Goal: Task Accomplishment & Management: Use online tool/utility

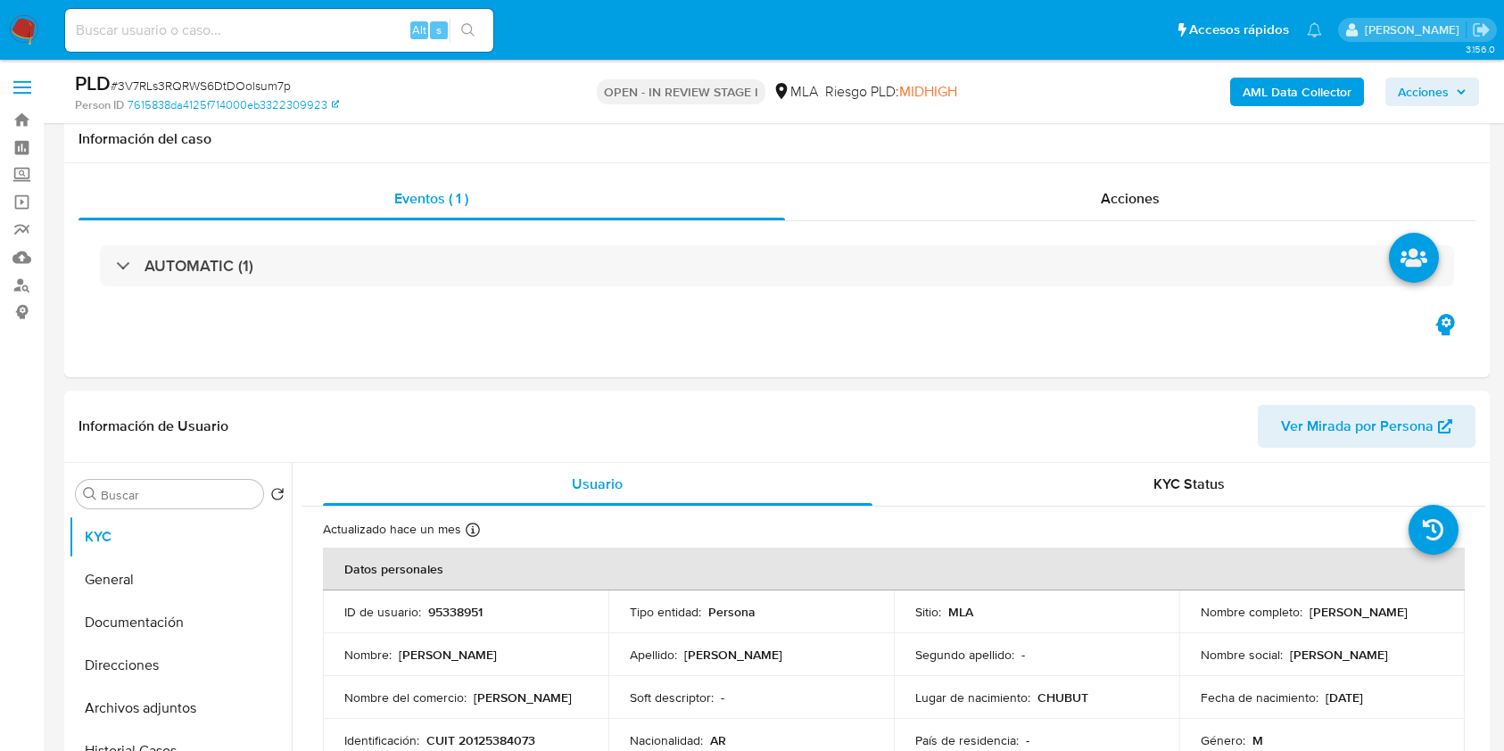
select select "10"
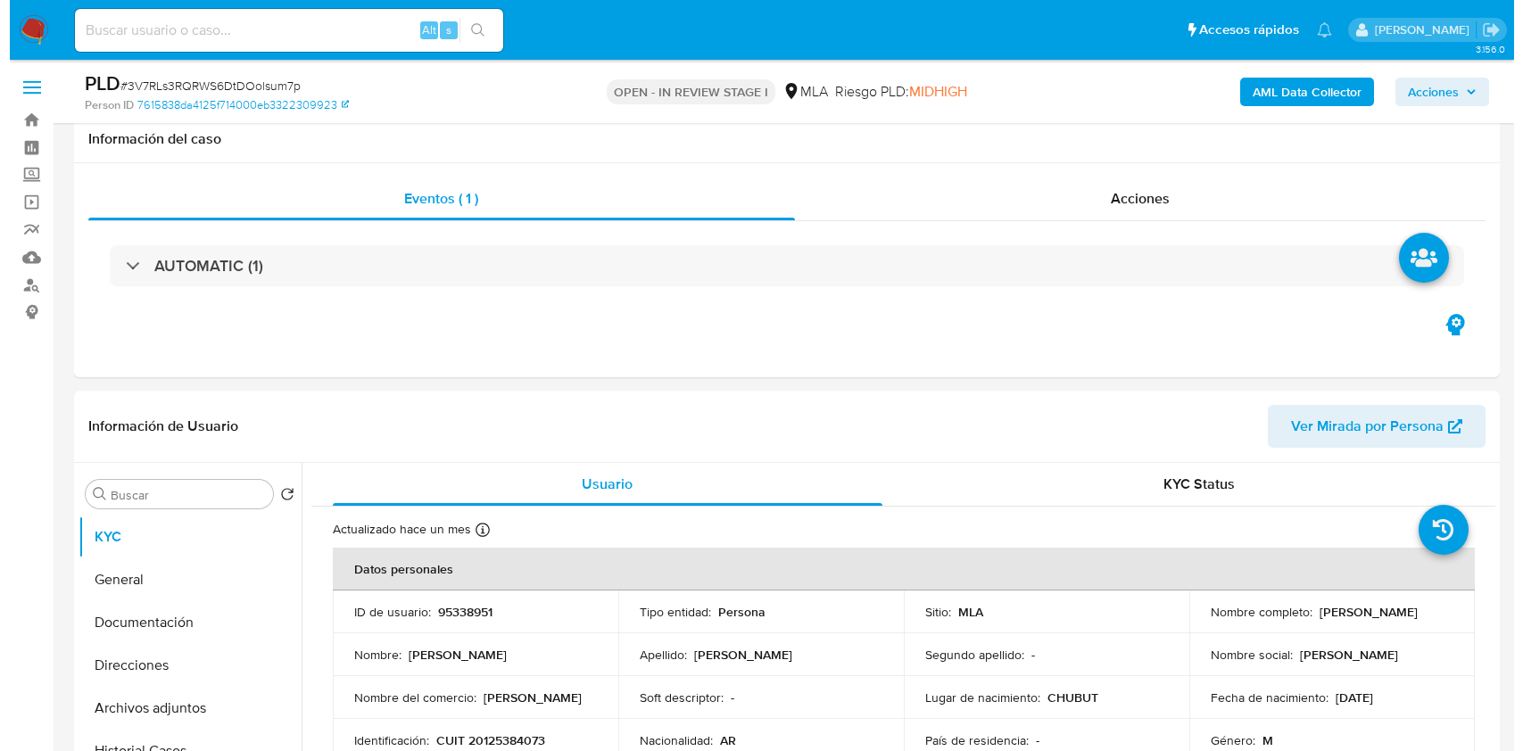
scroll to position [237, 0]
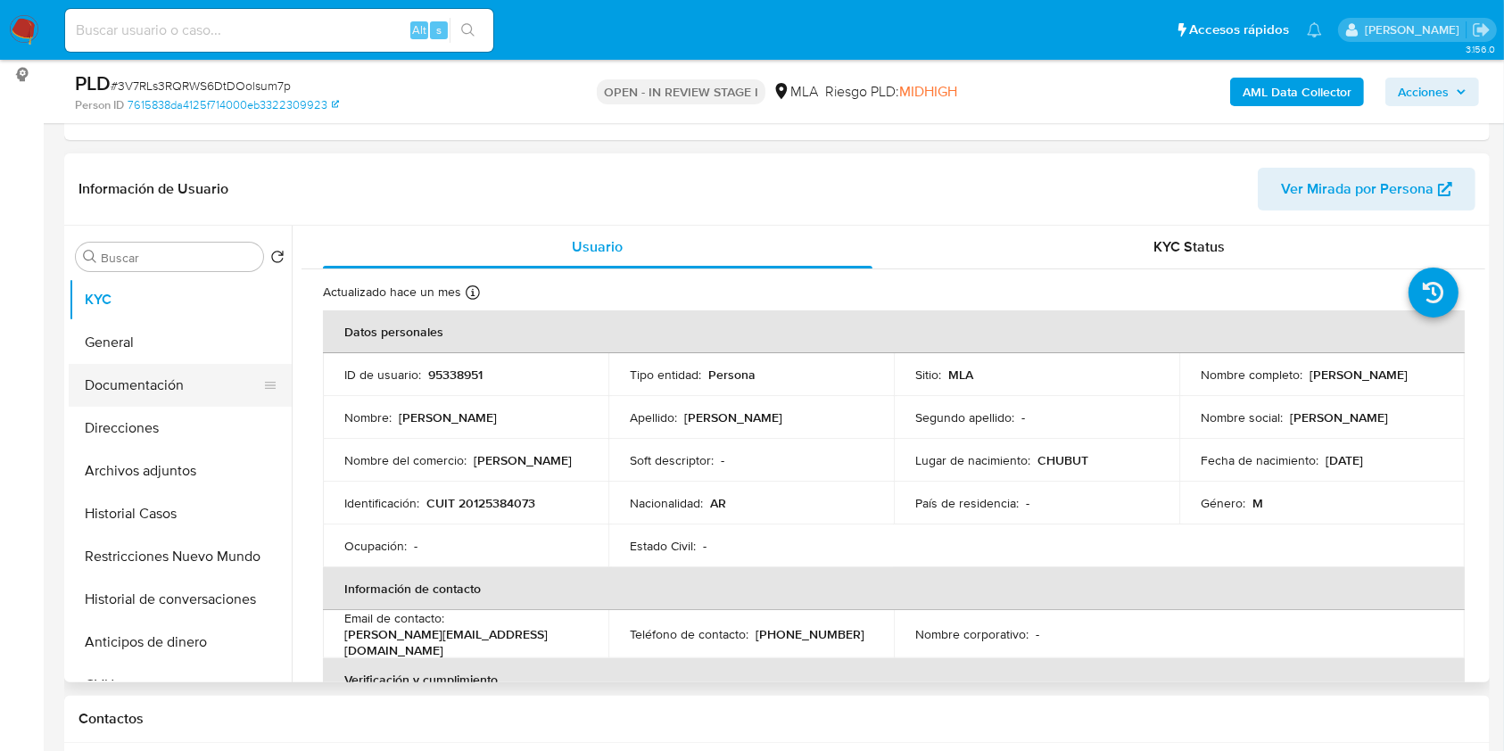
click at [136, 370] on button "Documentación" at bounding box center [173, 385] width 209 height 43
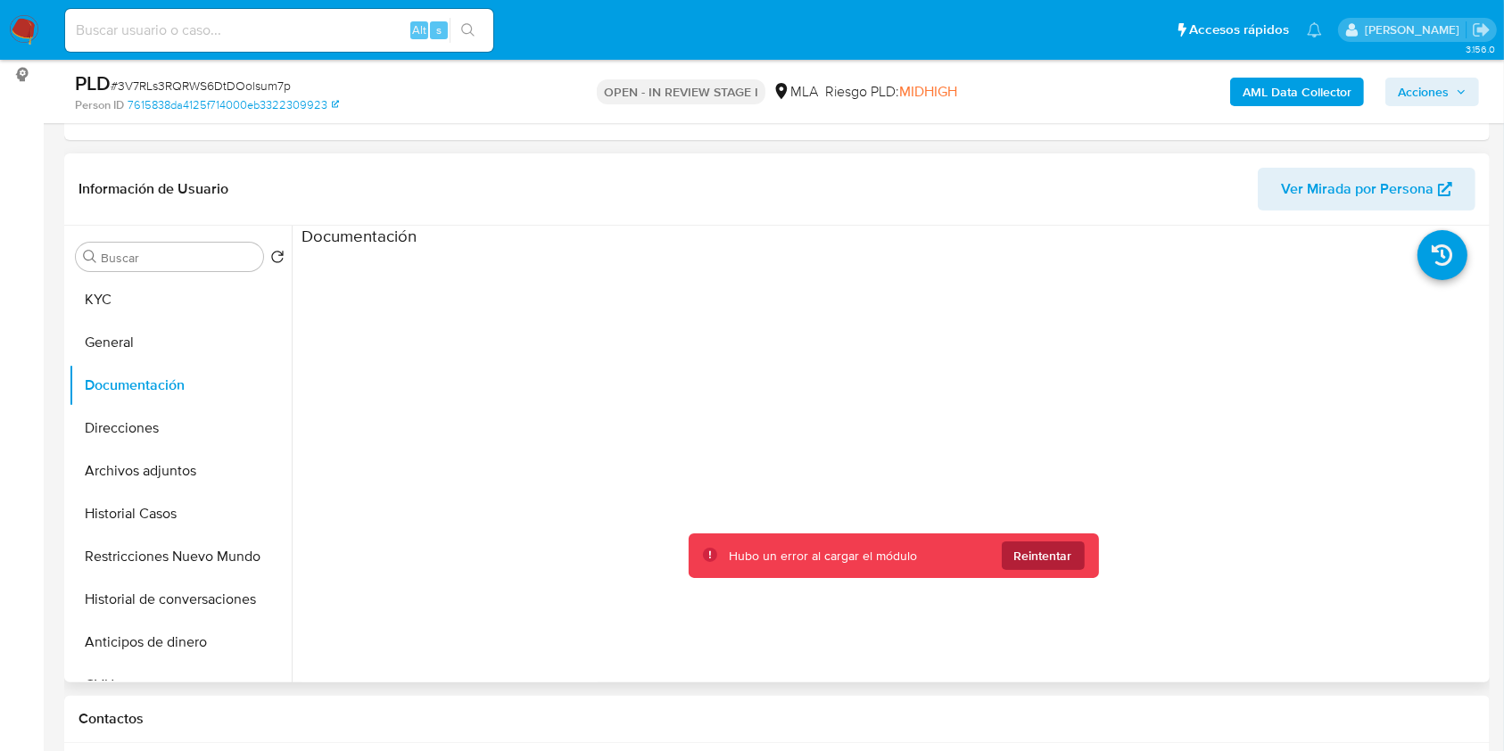
click at [1028, 544] on span "Reintentar" at bounding box center [1043, 555] width 58 height 29
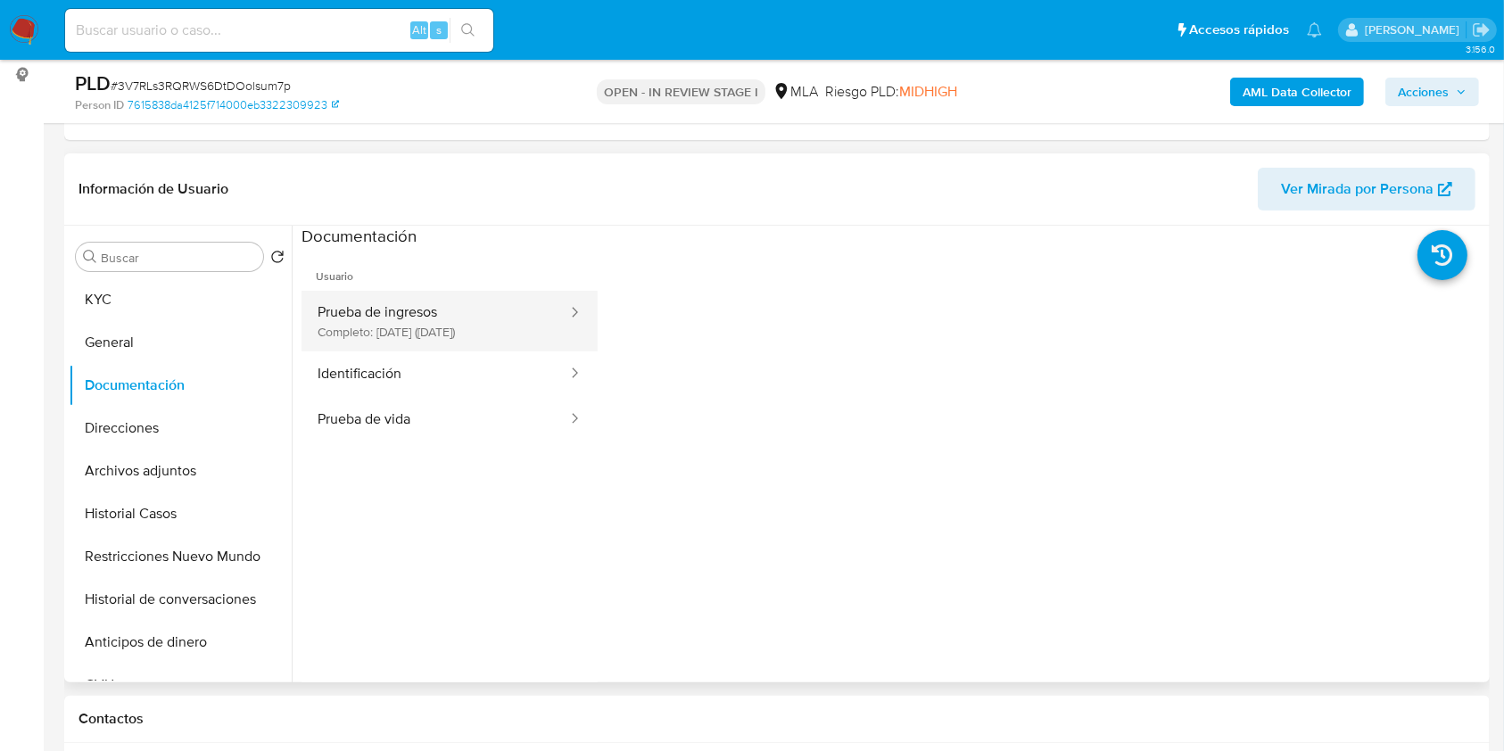
click at [458, 327] on button "Prueba de ingresos Completo: 15/04/2025 (hace 4 meses)" at bounding box center [435, 321] width 268 height 61
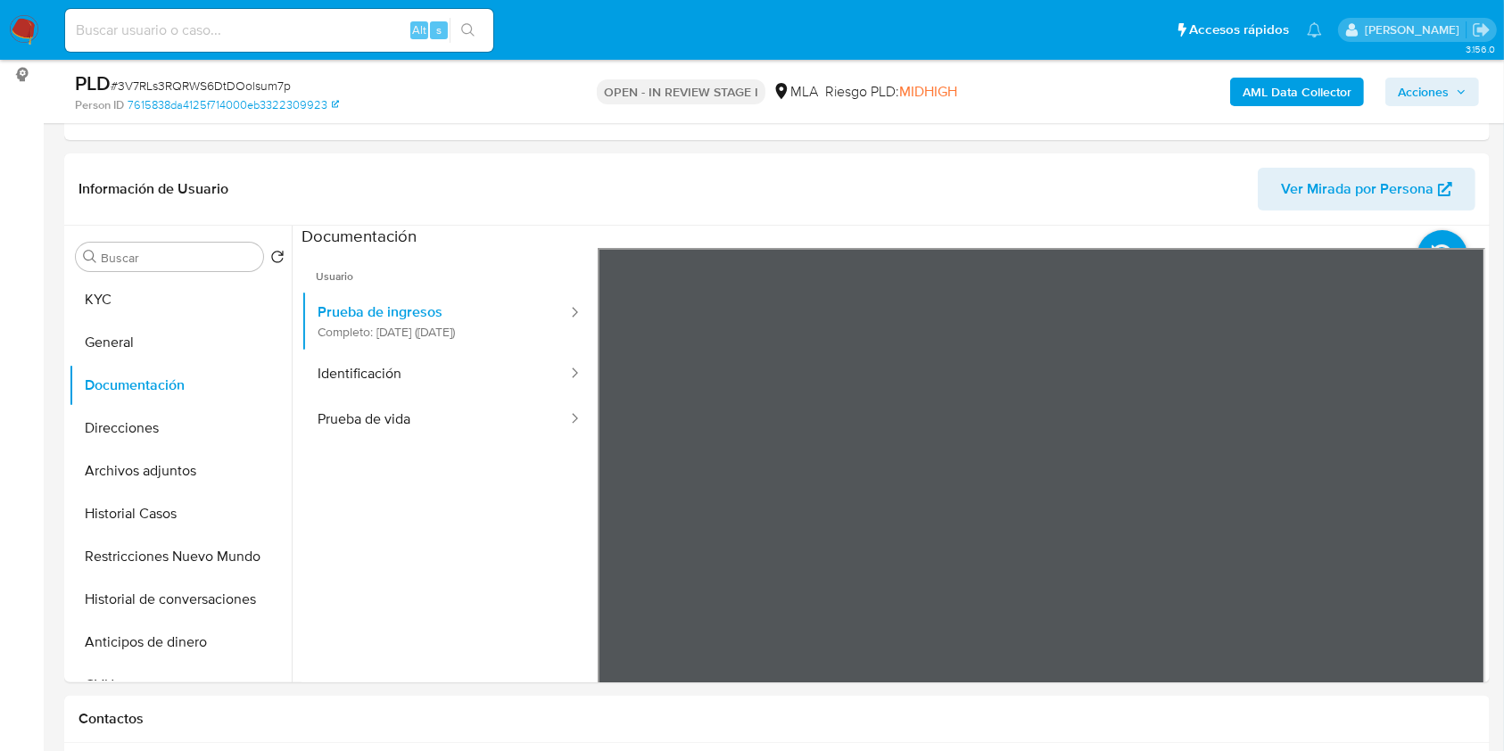
click at [585, 530] on div "Usuario Prueba de ingresos Completo: 15/04/2025 (hace 4 meses) Identificación P…" at bounding box center [893, 533] width 1184 height 571
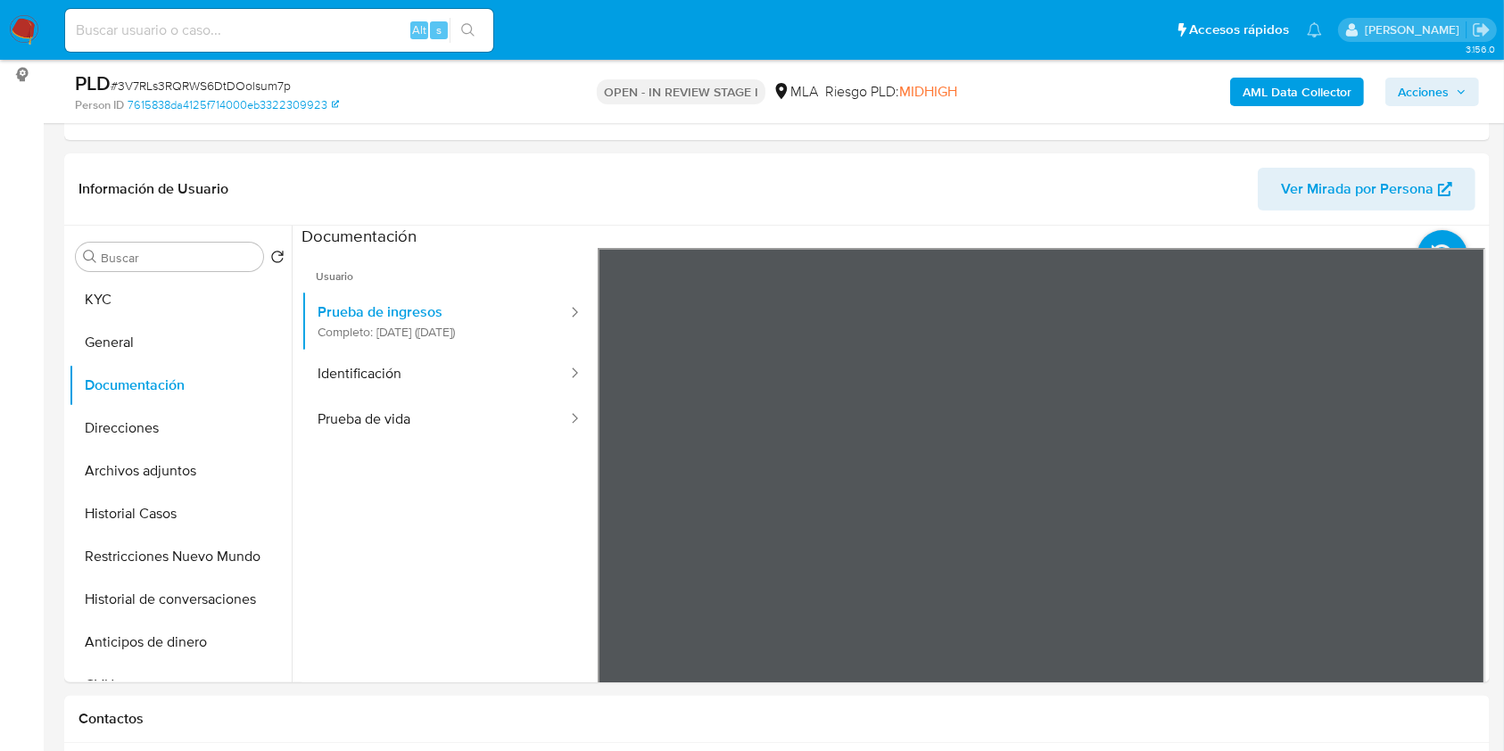
click at [136, 475] on button "Archivos adjuntos" at bounding box center [173, 471] width 209 height 43
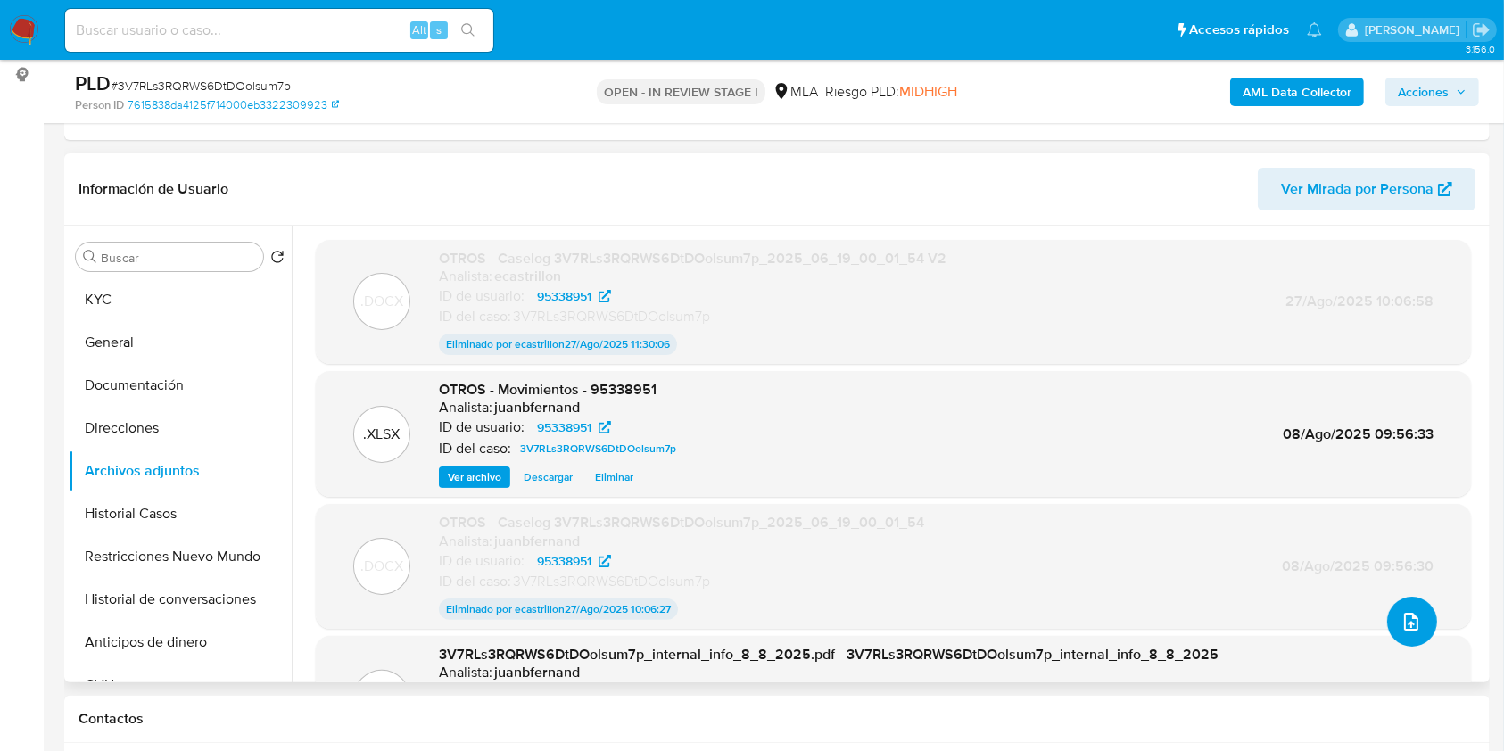
click at [1412, 620] on icon "upload-file" at bounding box center [1411, 622] width 14 height 18
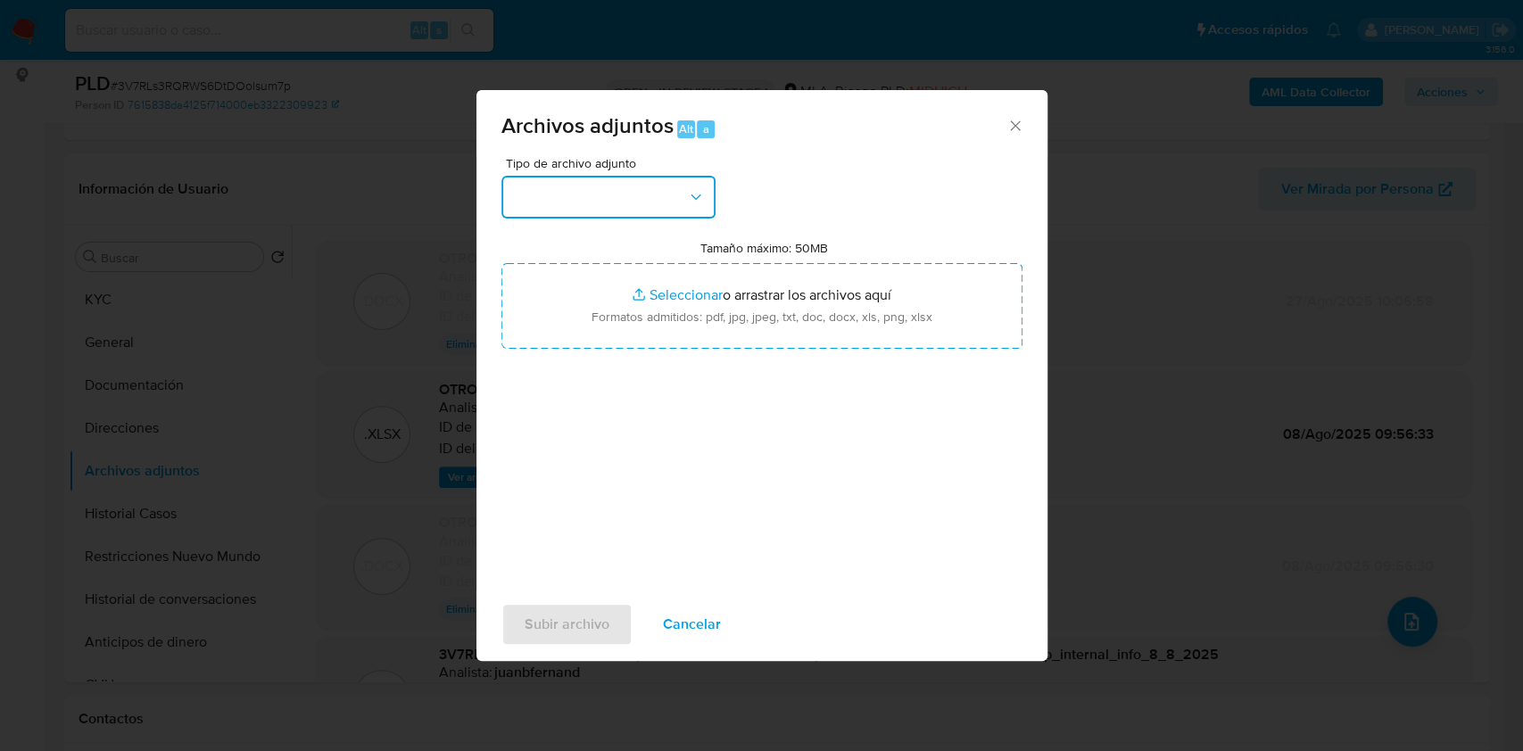
click at [652, 186] on button "button" at bounding box center [608, 197] width 214 height 43
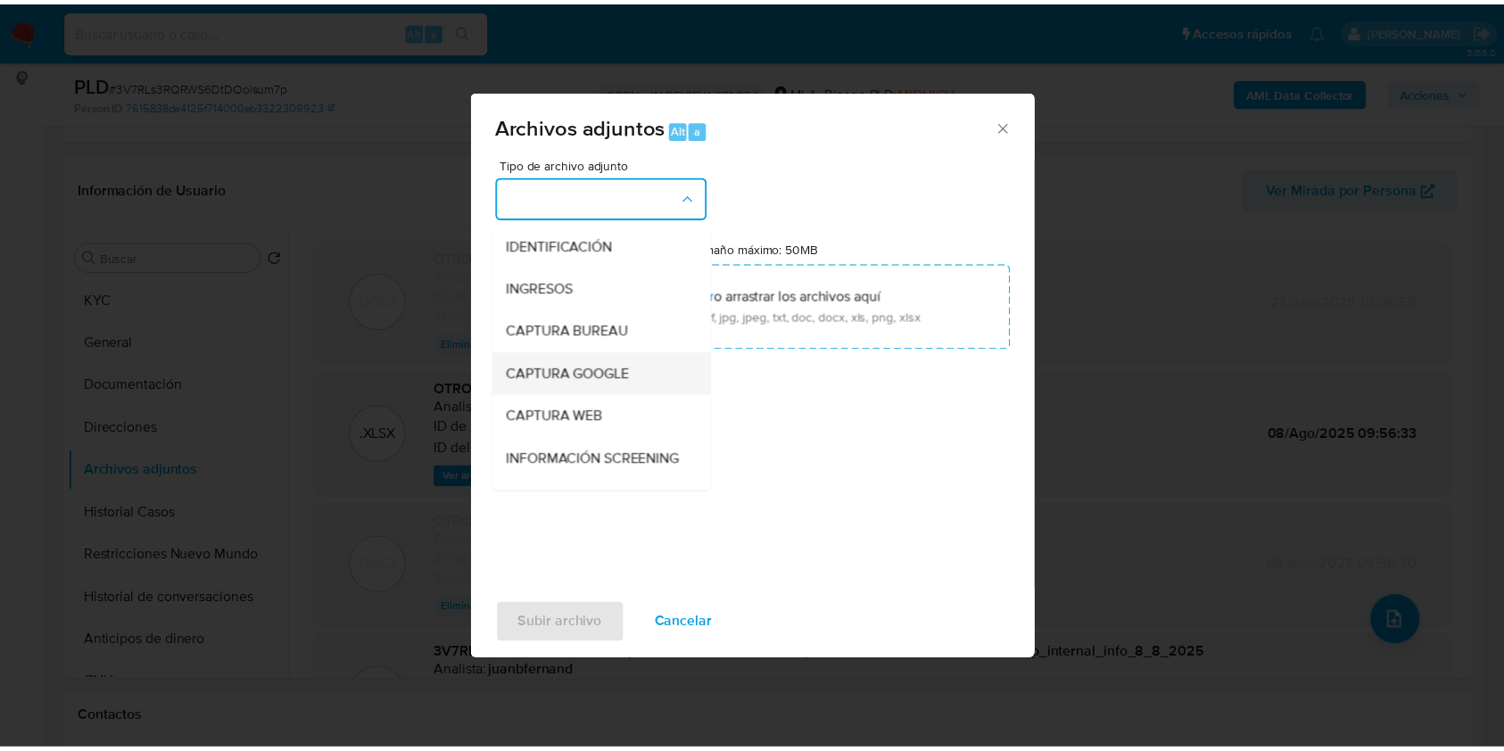
scroll to position [119, 0]
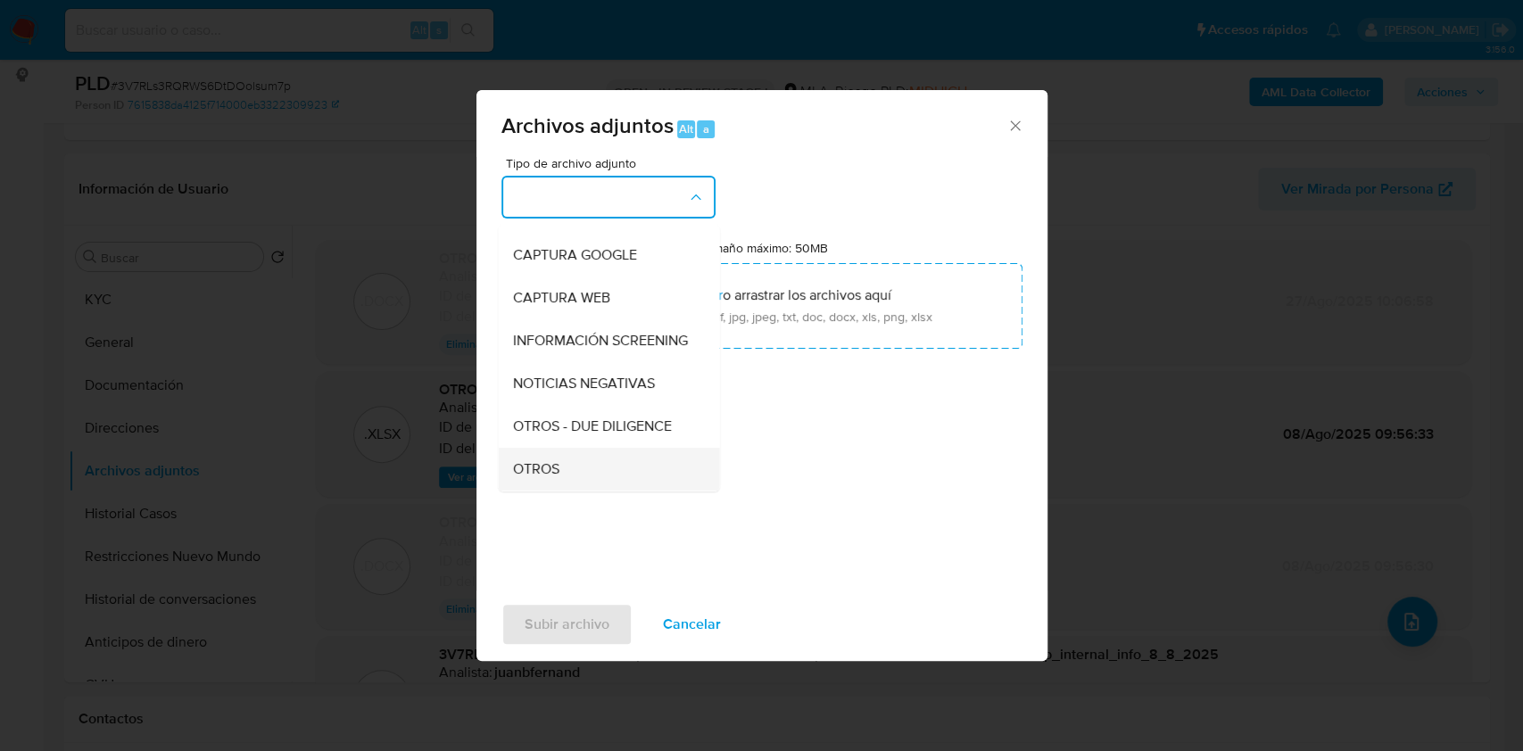
click at [600, 477] on div "OTROS" at bounding box center [603, 469] width 182 height 43
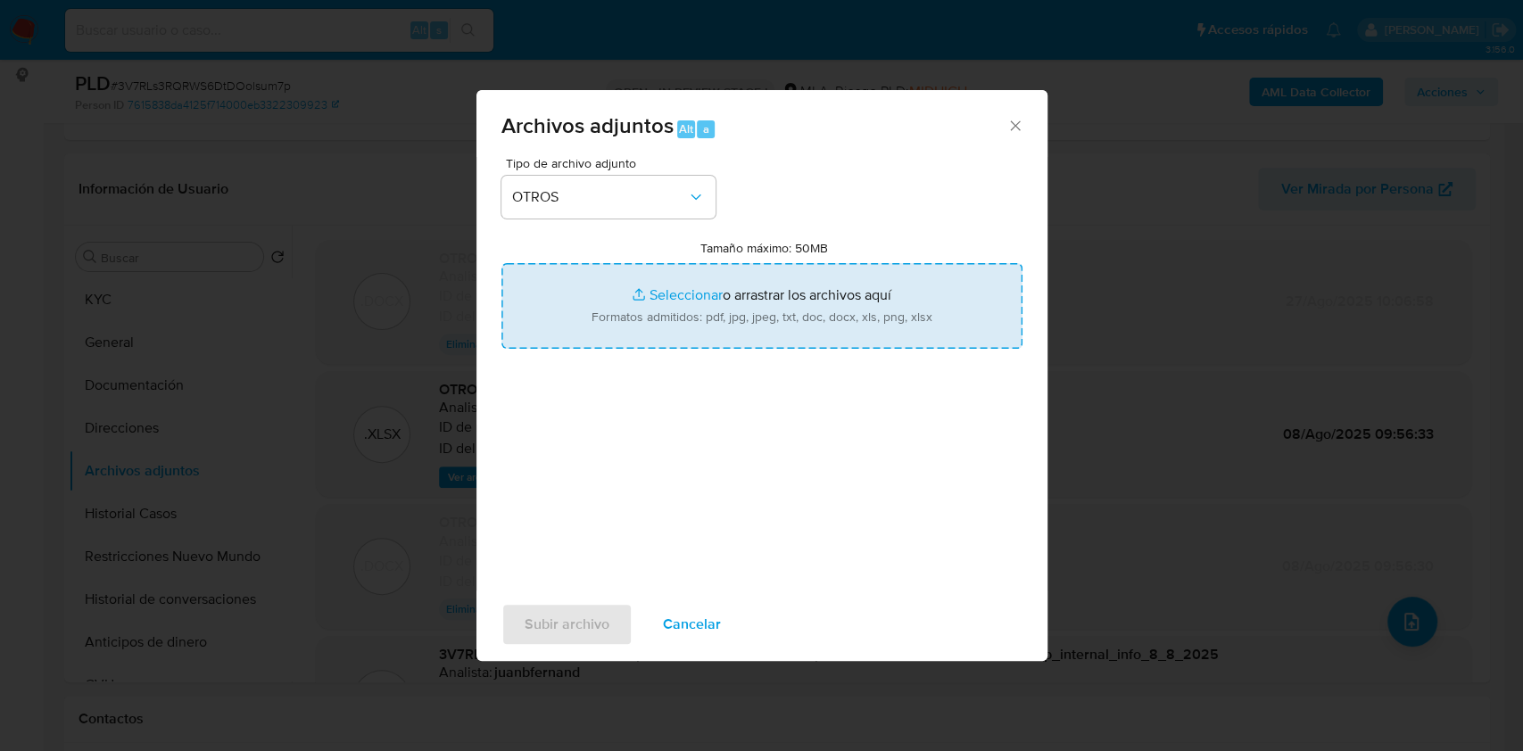
type input "C:\fakepath\Caselog 3V7RLs3RQRWS6DtDOolsum7p V3.docx"
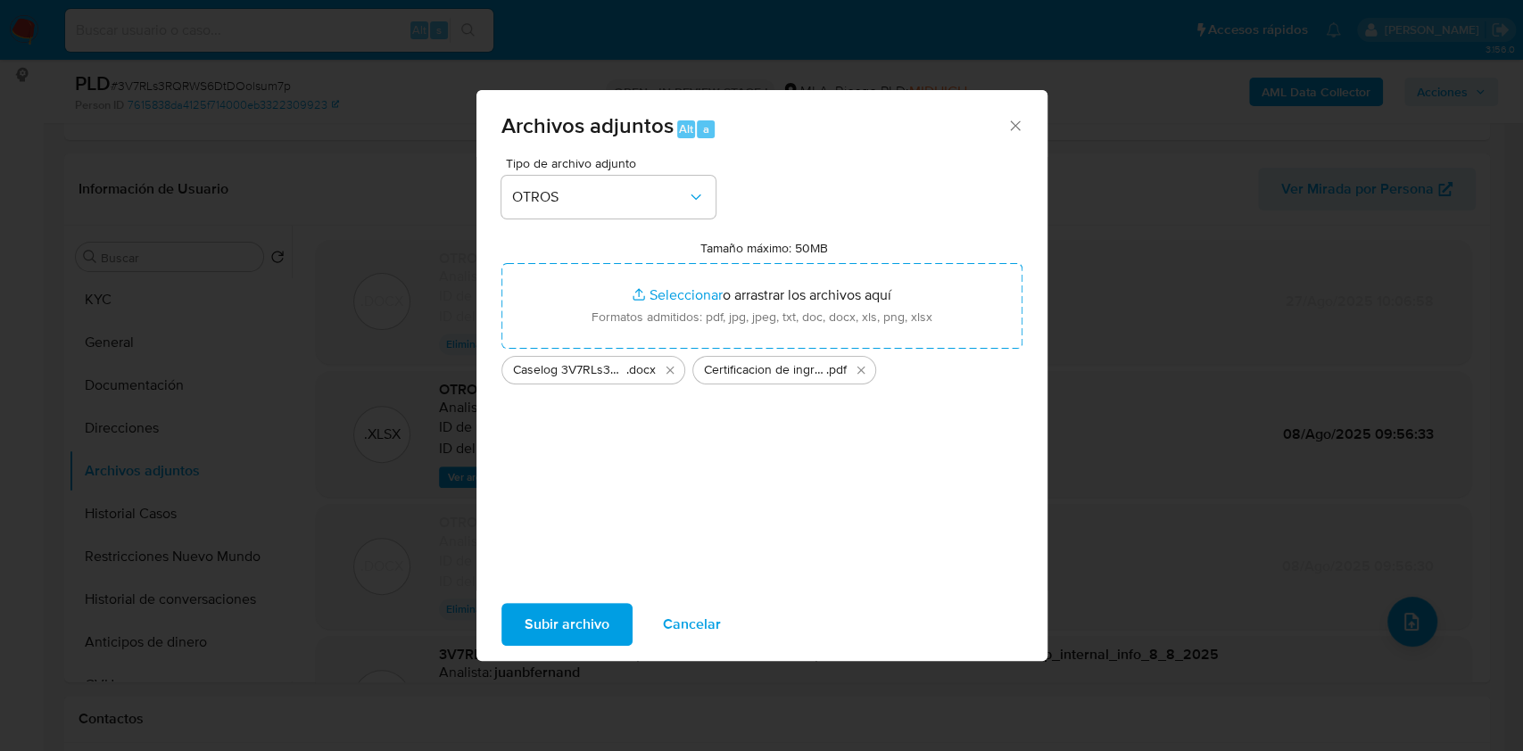
click at [554, 613] on span "Subir archivo" at bounding box center [566, 624] width 85 height 39
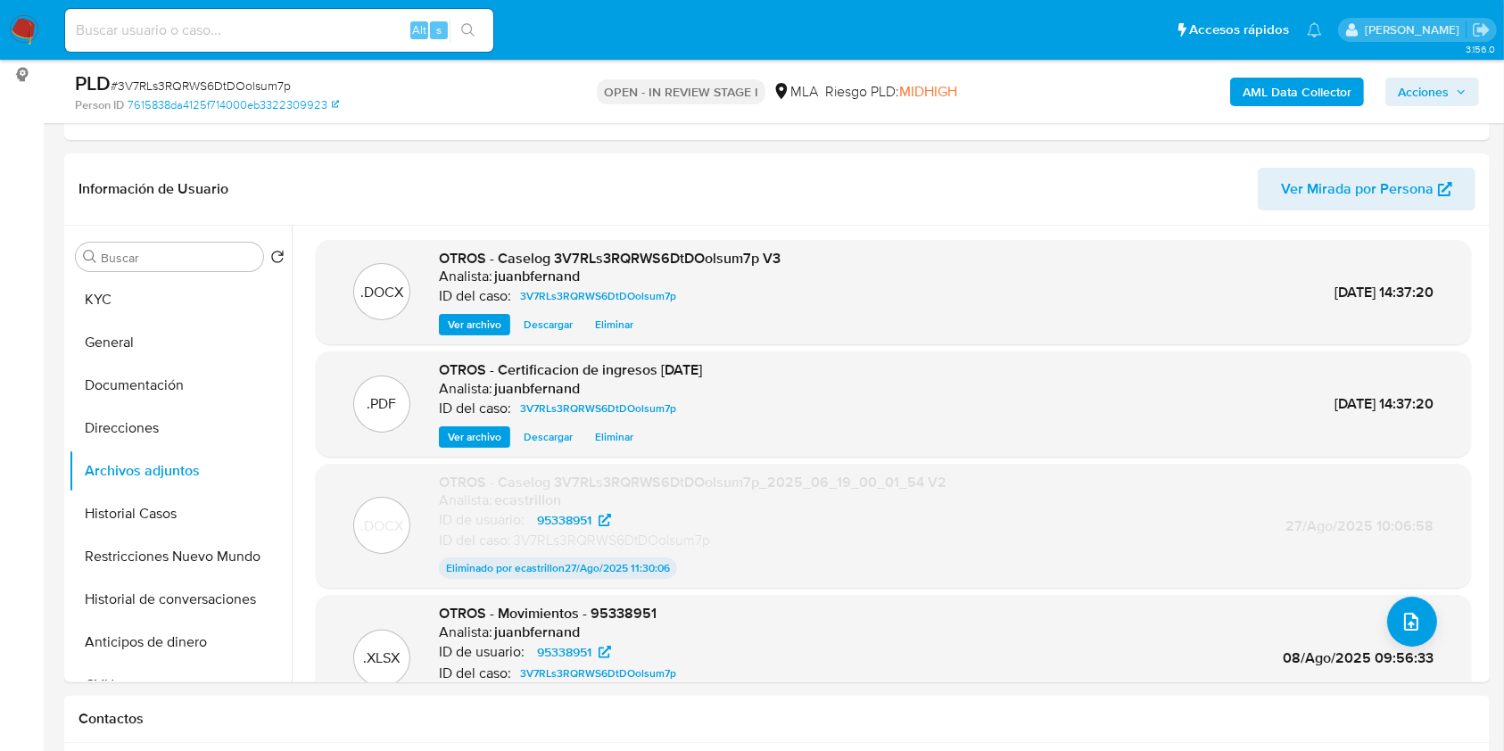
click at [1435, 95] on span "Acciones" at bounding box center [1423, 92] width 51 height 29
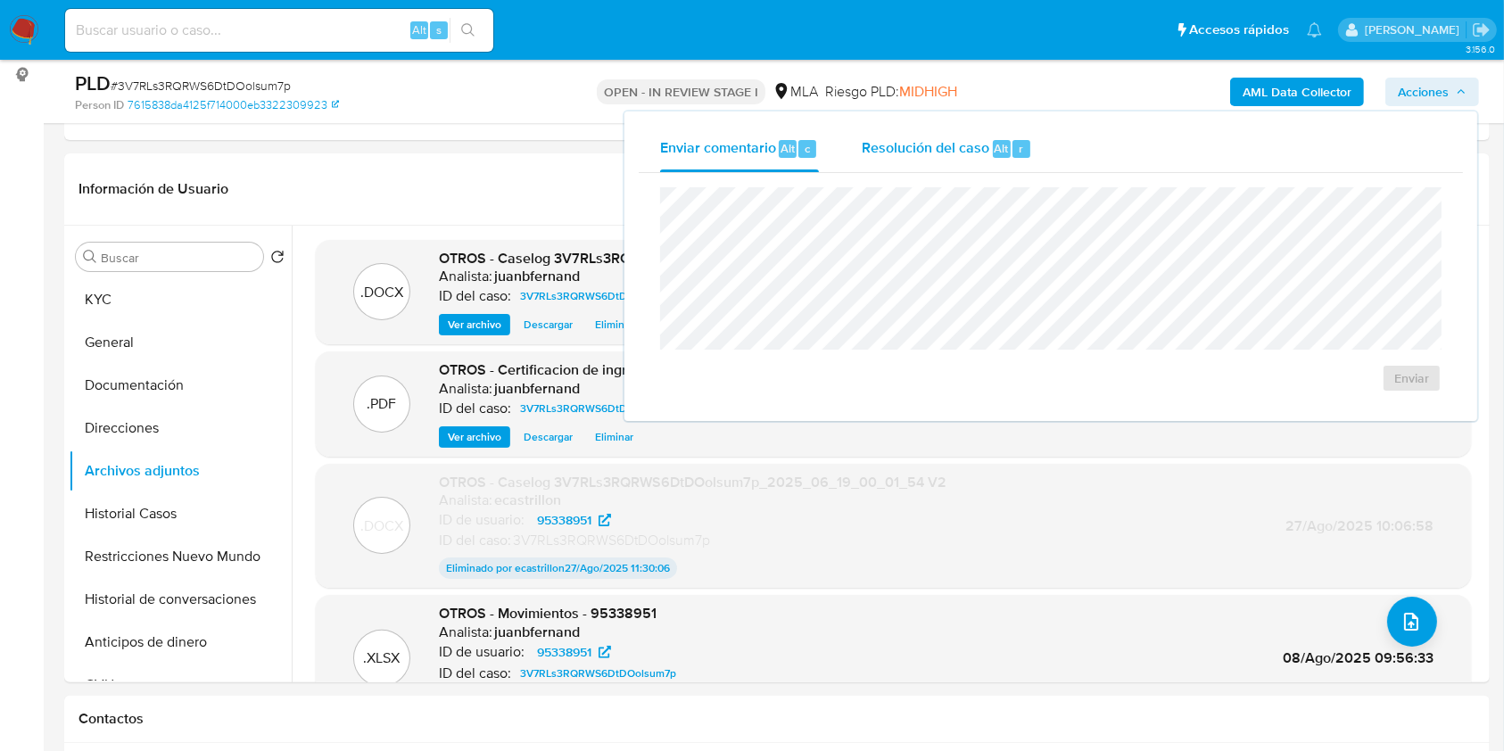
click at [963, 151] on span "Resolución del caso" at bounding box center [926, 147] width 128 height 21
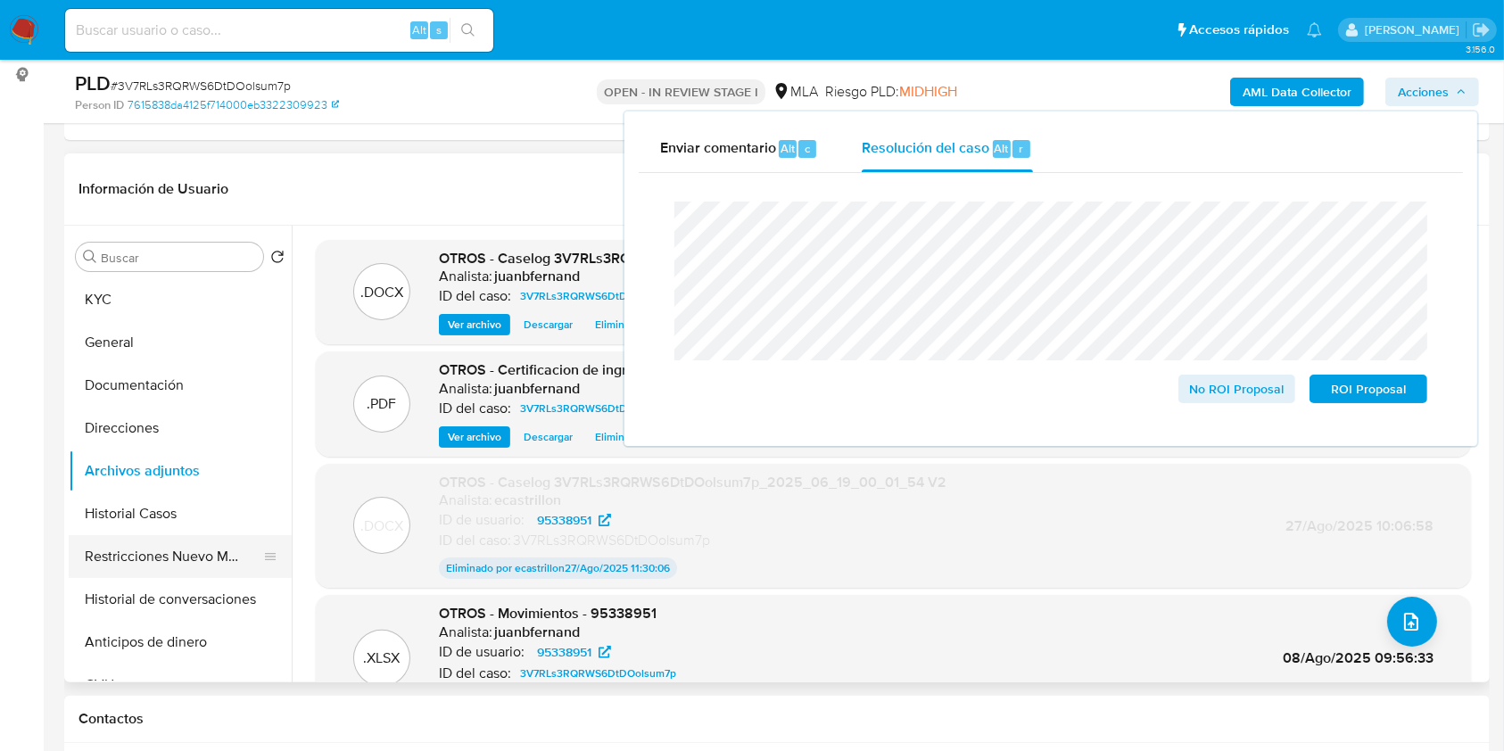
click at [146, 554] on button "Restricciones Nuevo Mundo" at bounding box center [173, 556] width 209 height 43
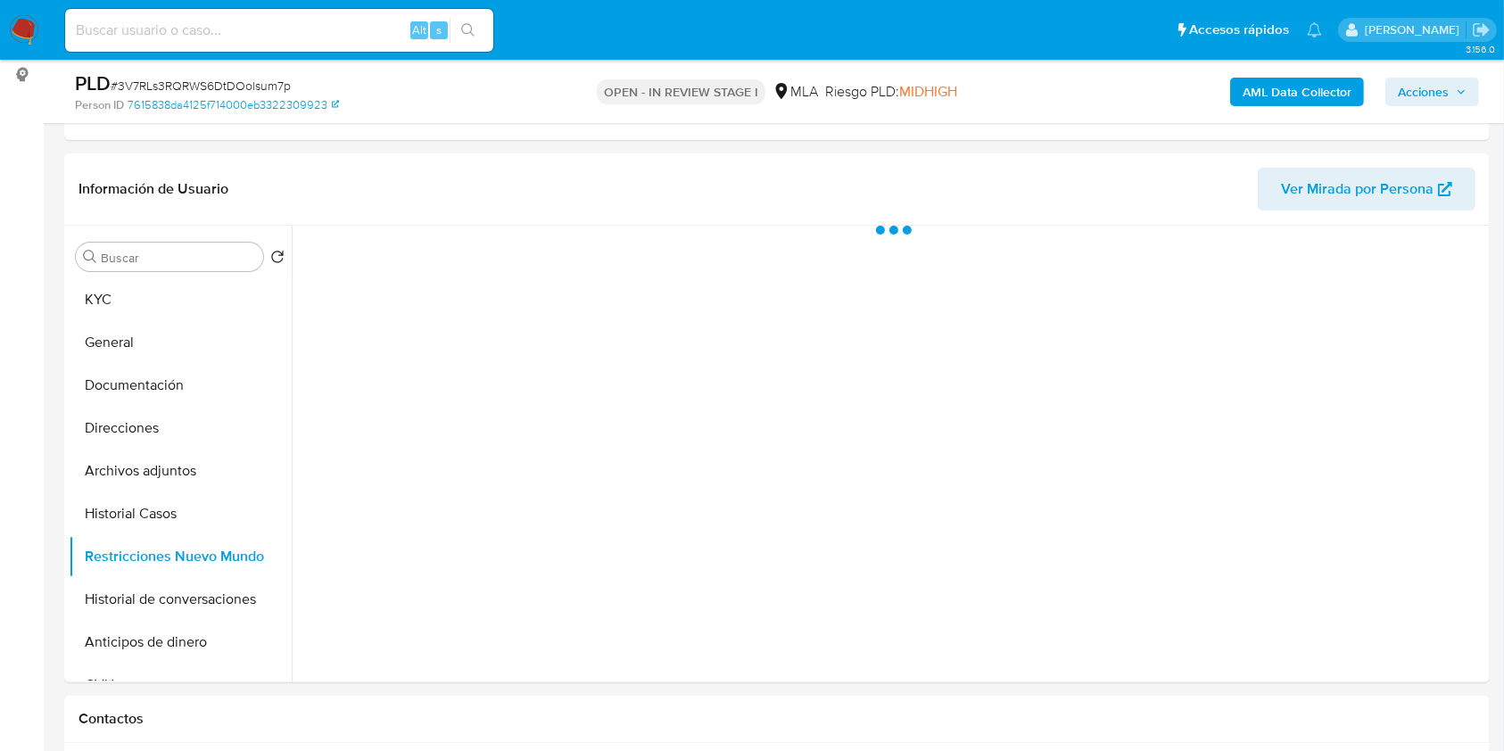
click at [1416, 88] on span "Acciones" at bounding box center [1423, 92] width 51 height 29
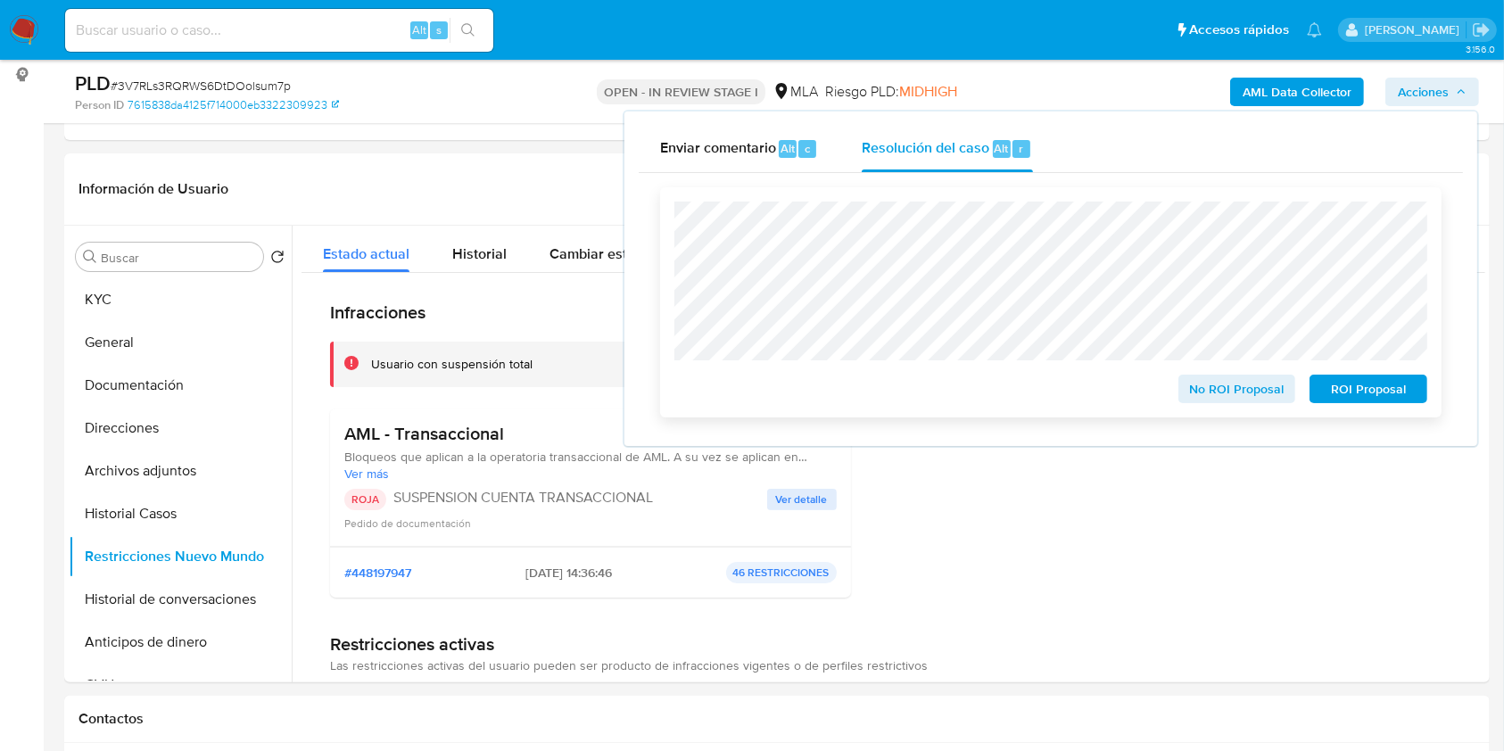
click at [1370, 389] on span "ROI Proposal" at bounding box center [1368, 388] width 93 height 25
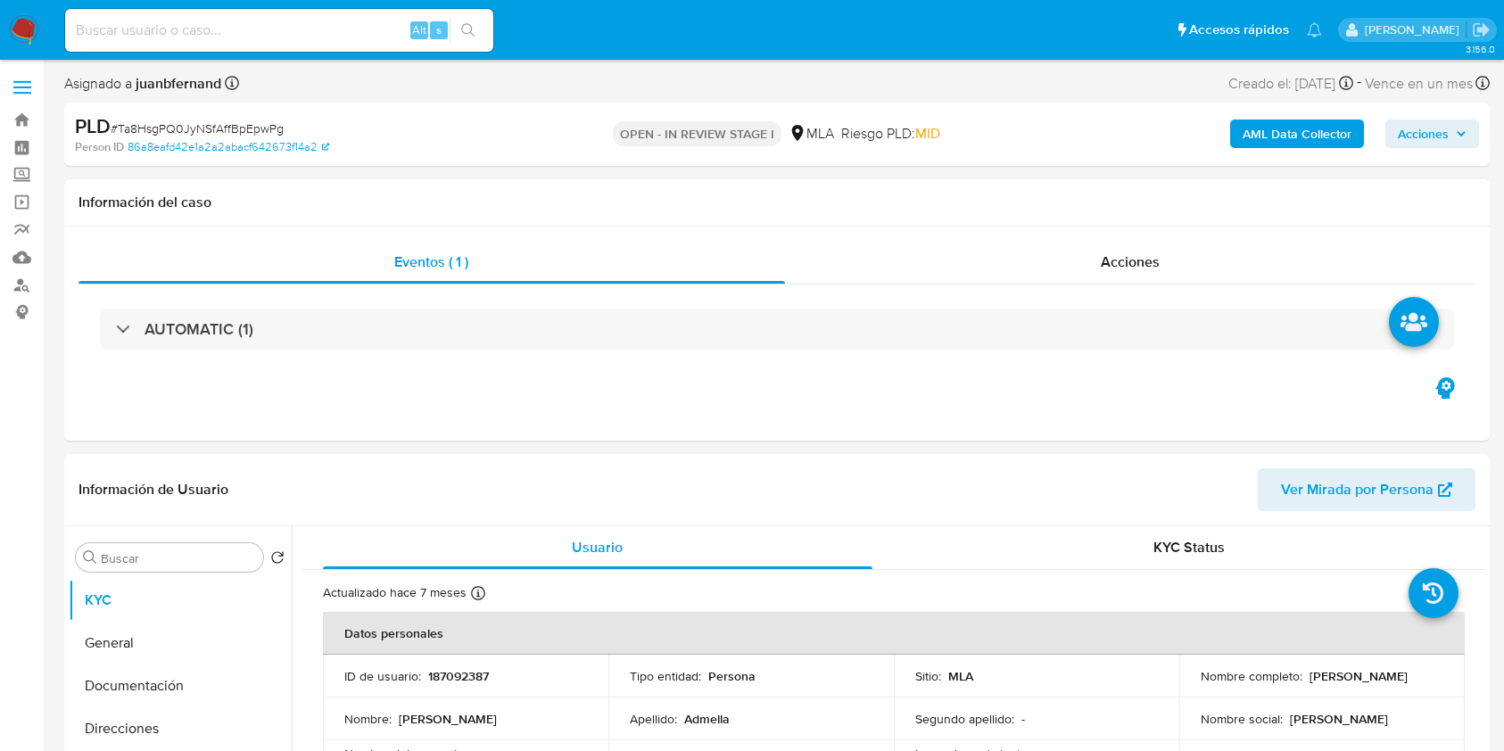
select select "10"
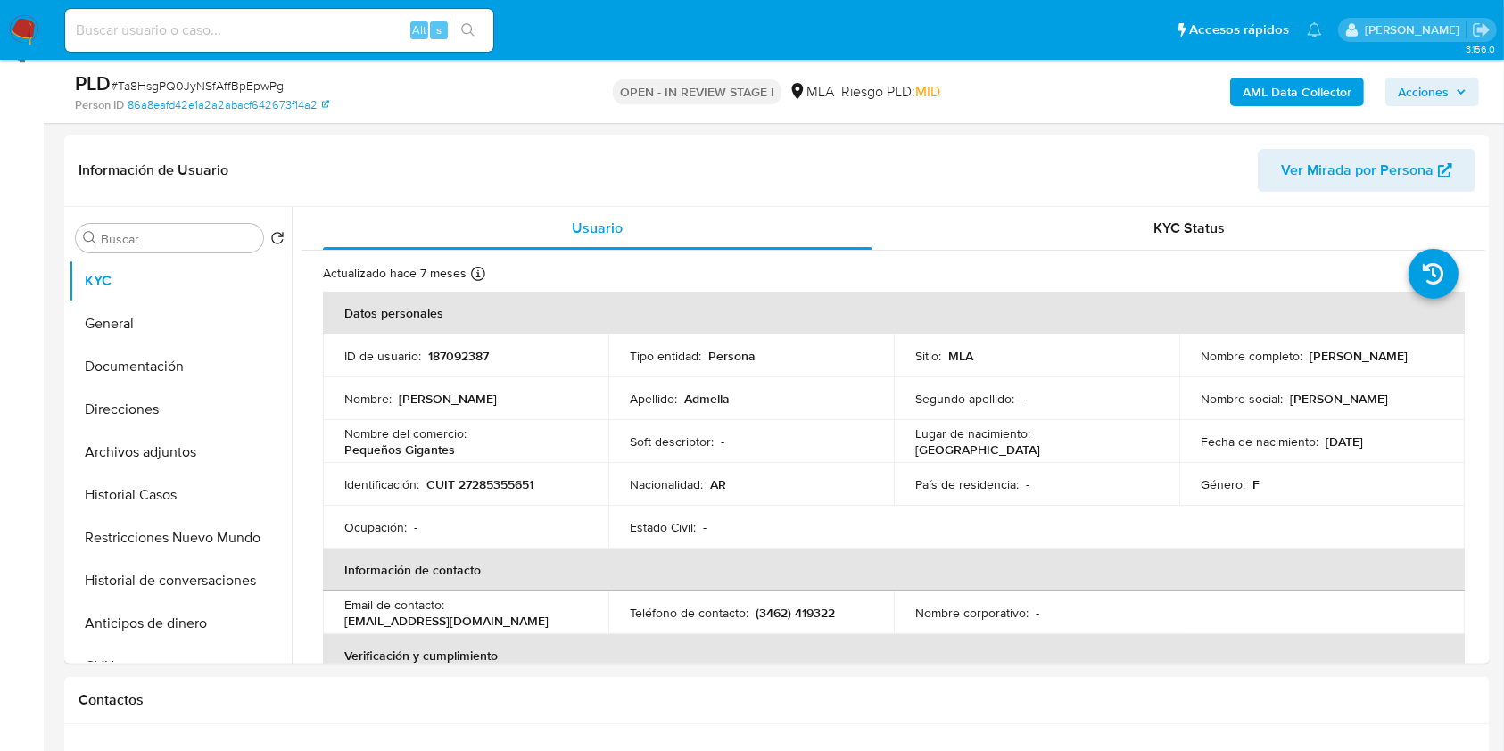
scroll to position [357, 0]
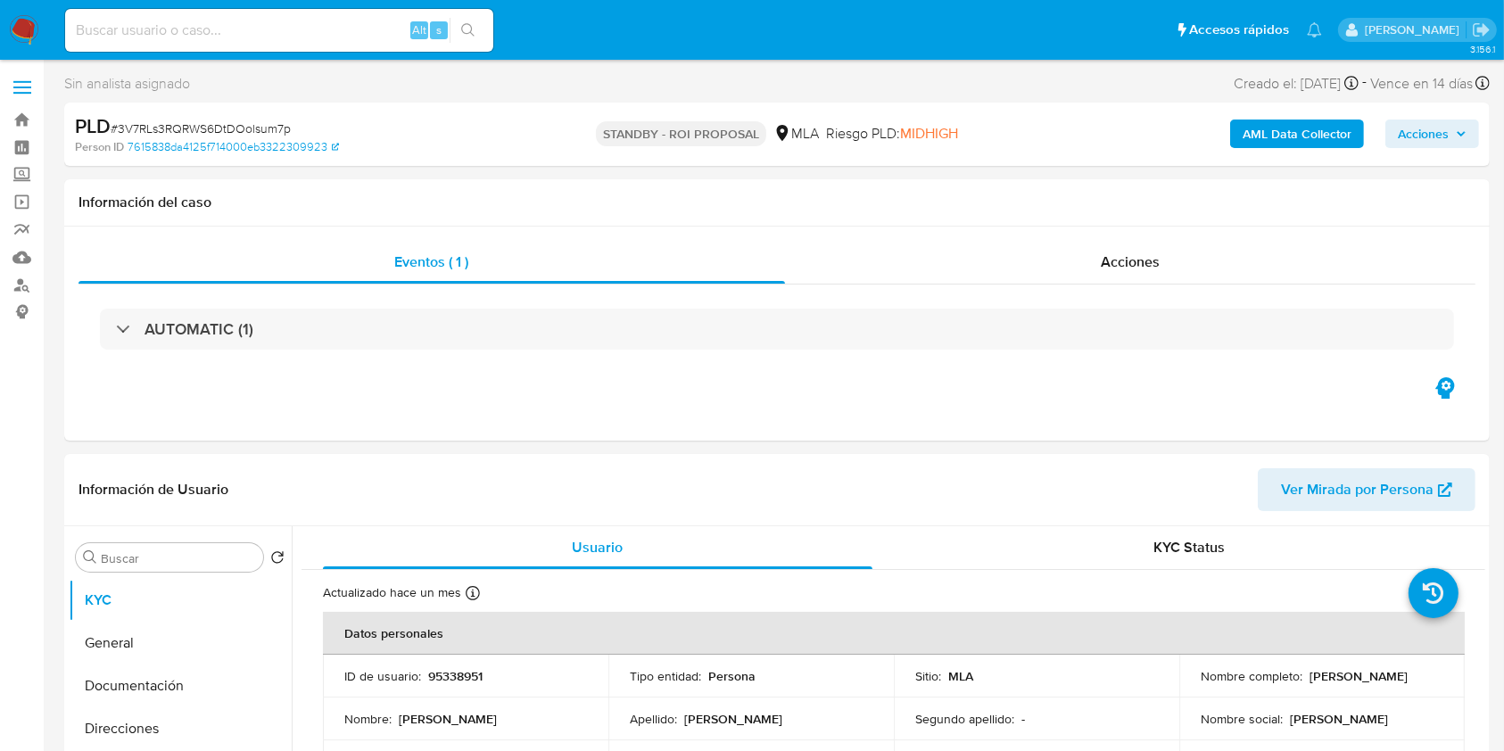
select select "10"
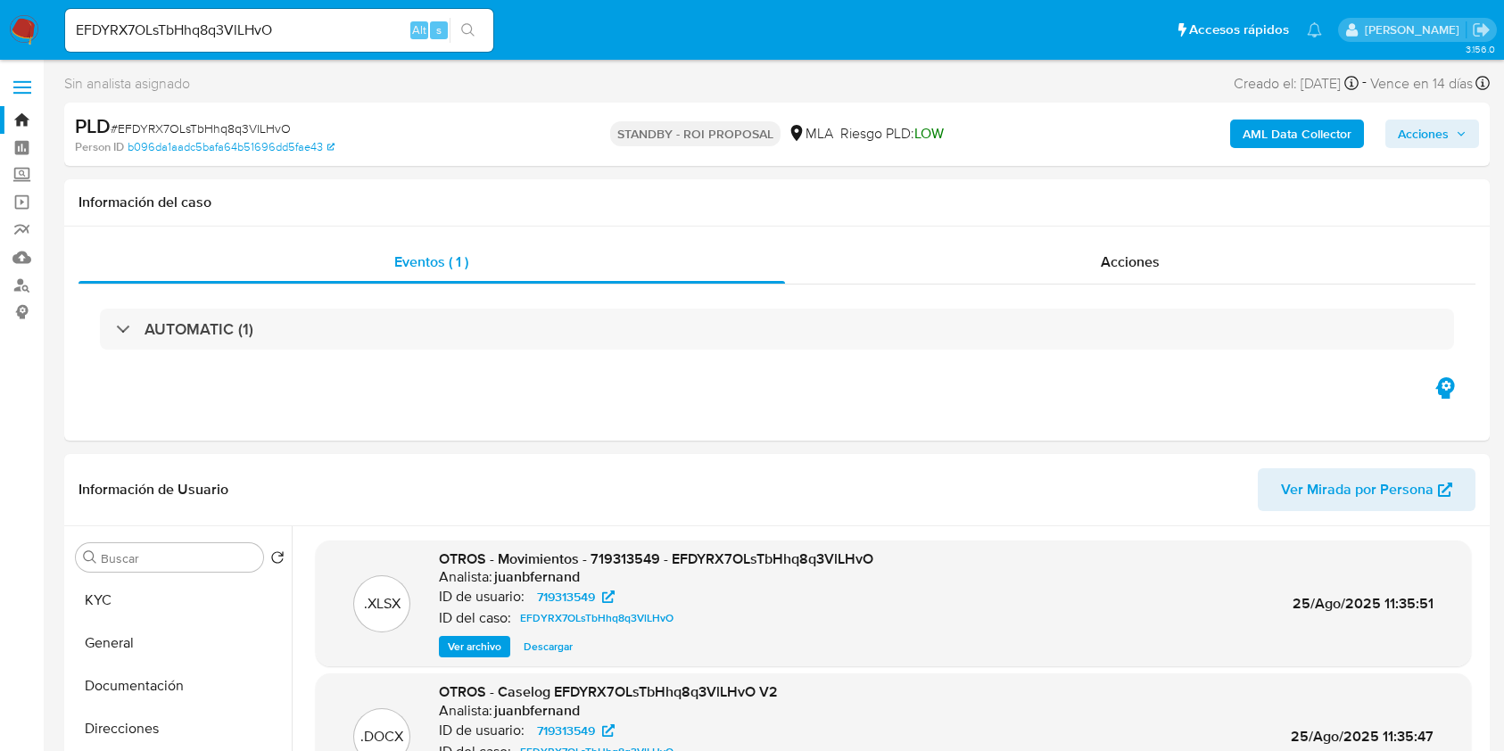
select select "10"
click at [156, 586] on button "KYC" at bounding box center [173, 600] width 209 height 43
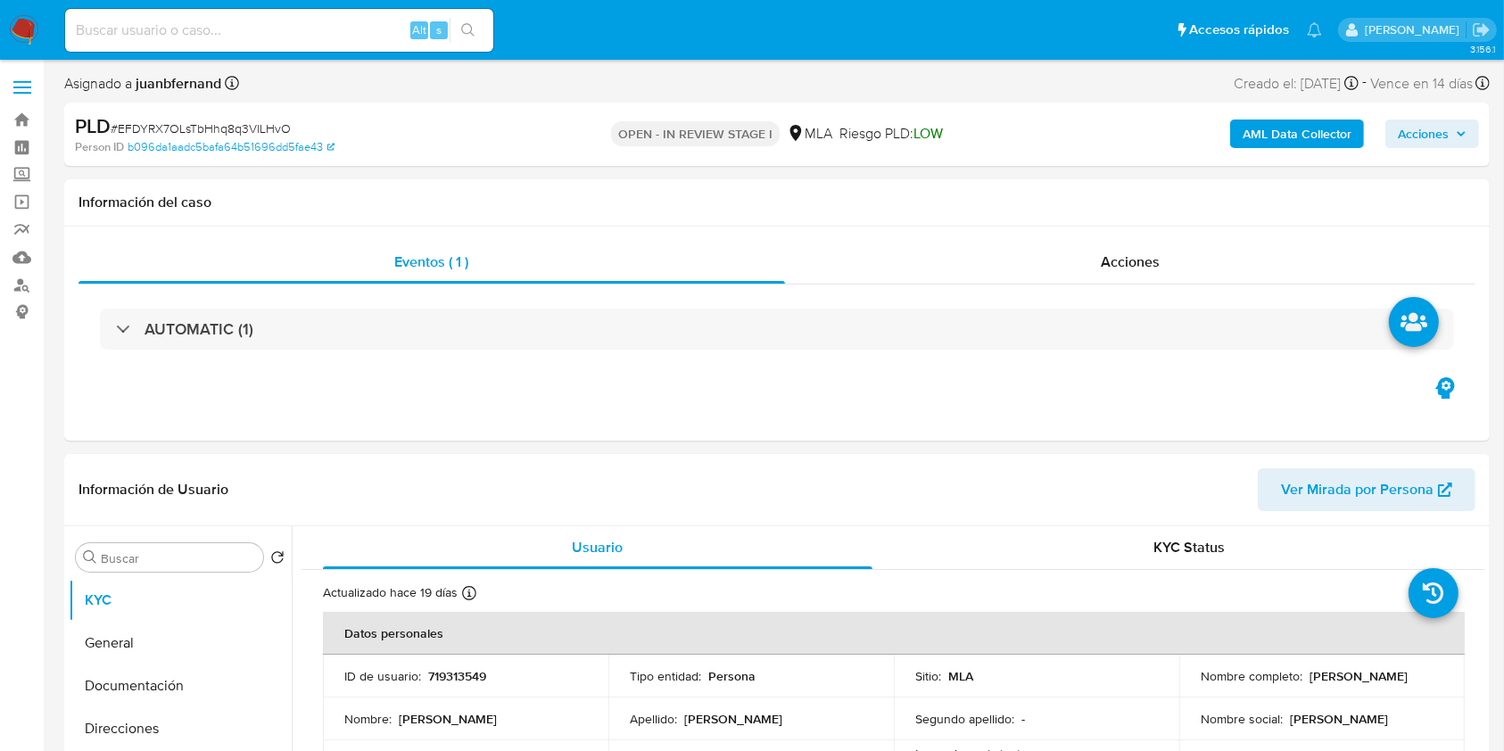
select select "10"
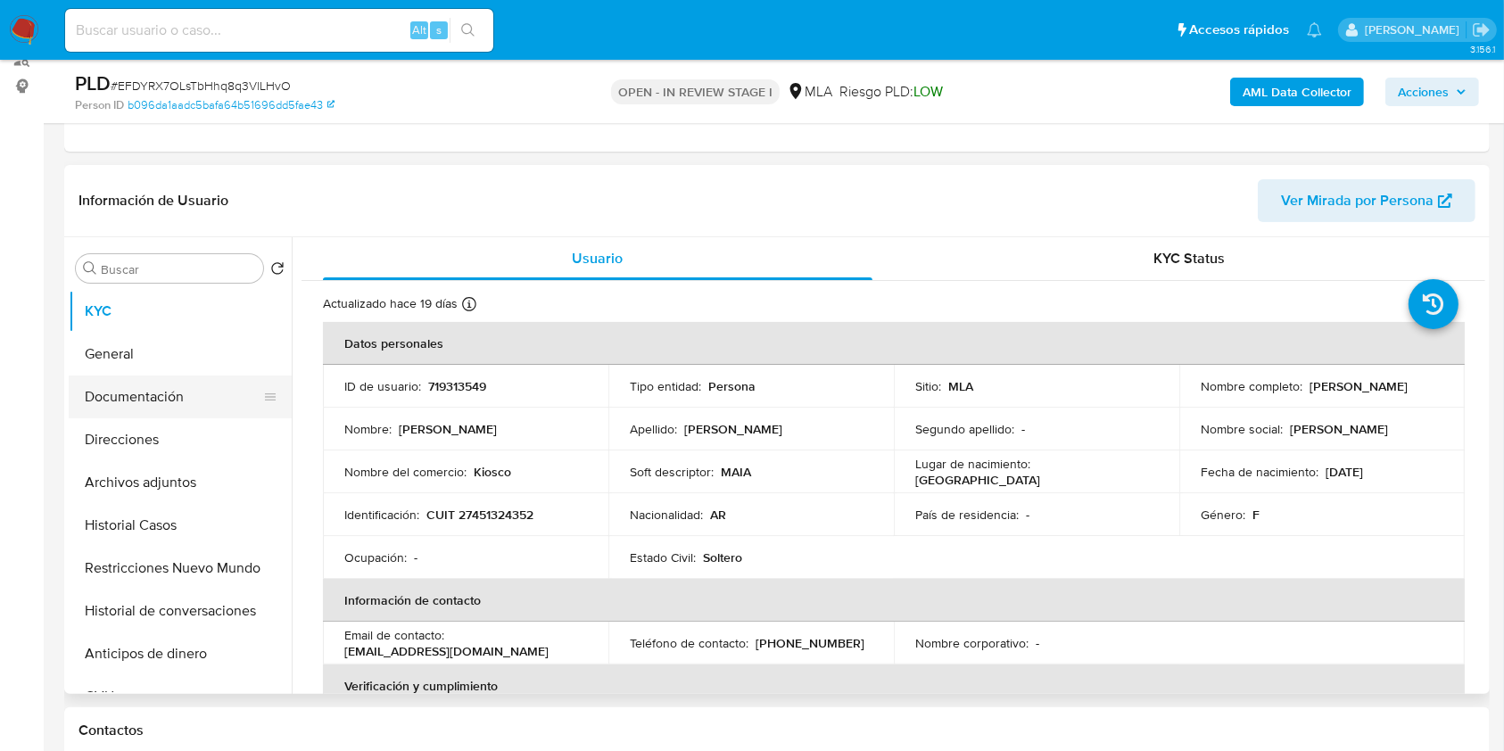
scroll to position [237, 0]
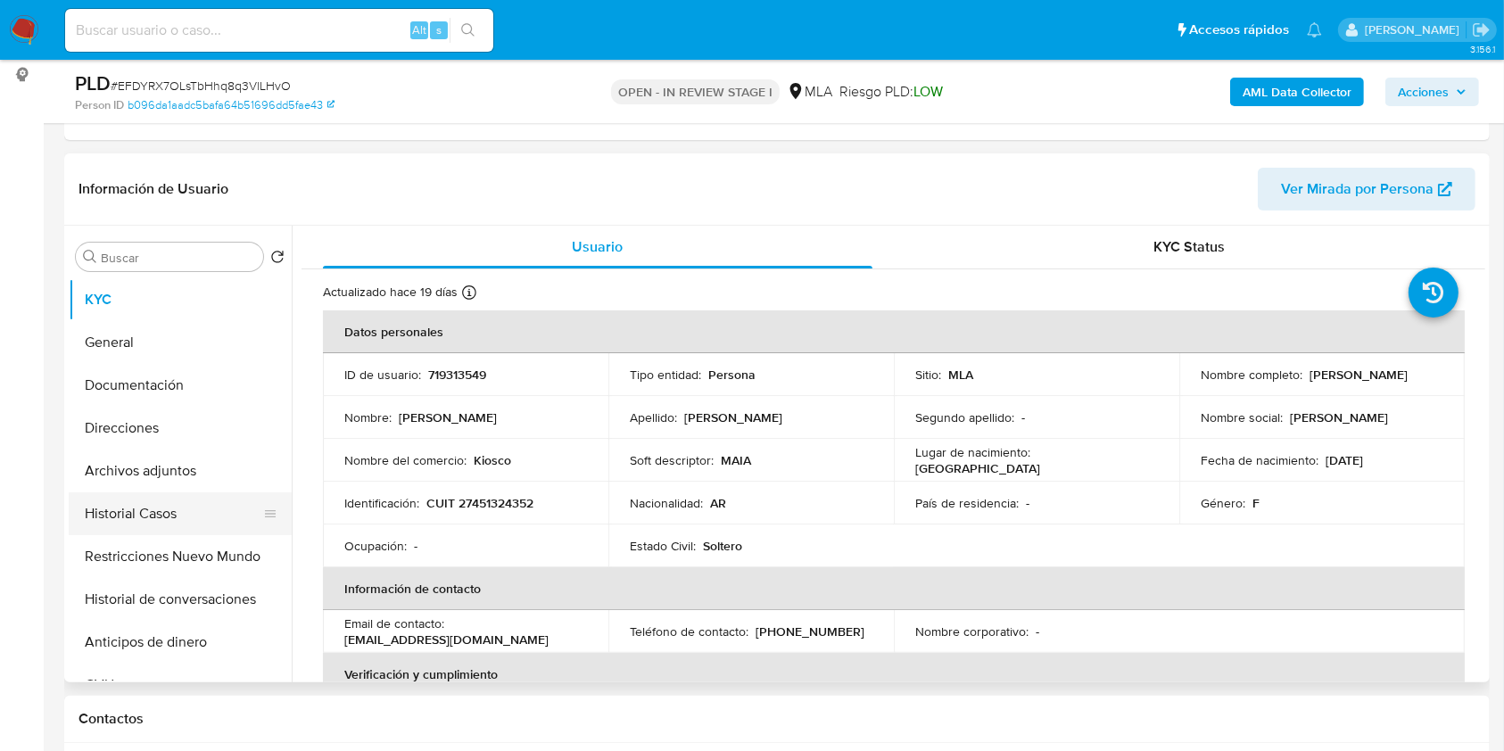
click at [149, 506] on button "Historial Casos" at bounding box center [173, 513] width 209 height 43
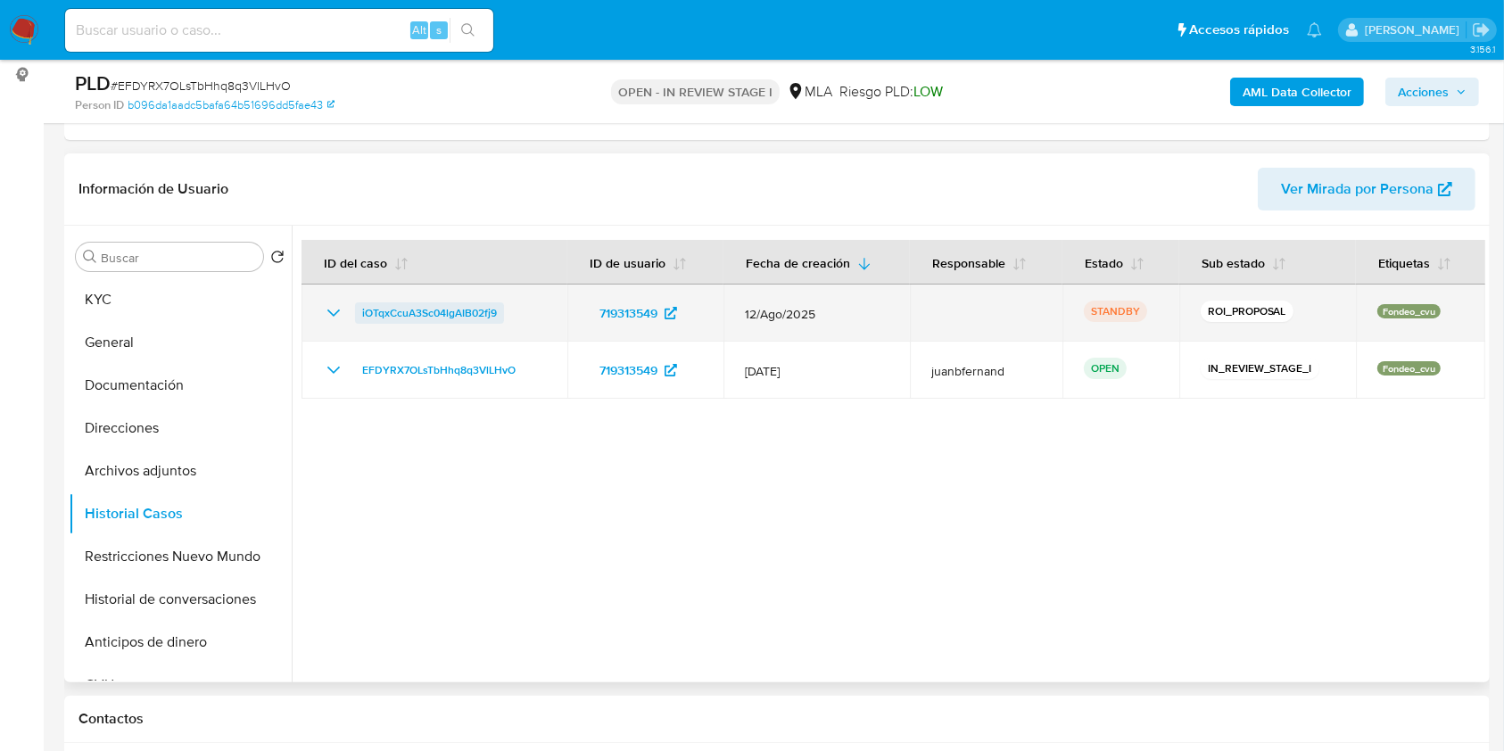
click at [449, 310] on span "iOTqxCcuA3Sc04lgAIB02fj9" at bounding box center [429, 312] width 135 height 21
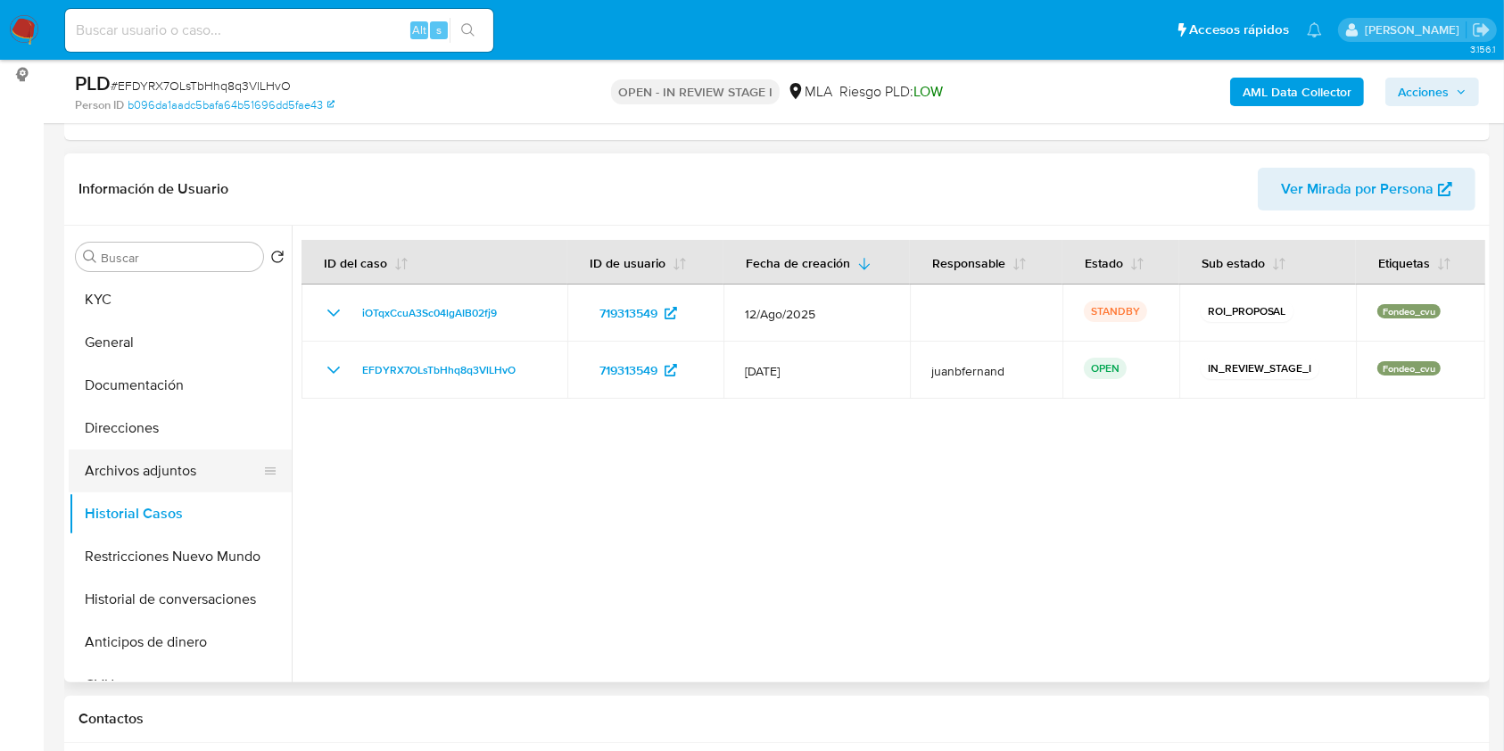
drag, startPoint x: 189, startPoint y: 467, endPoint x: 255, endPoint y: 471, distance: 66.1
click at [189, 467] on button "Archivos adjuntos" at bounding box center [173, 471] width 209 height 43
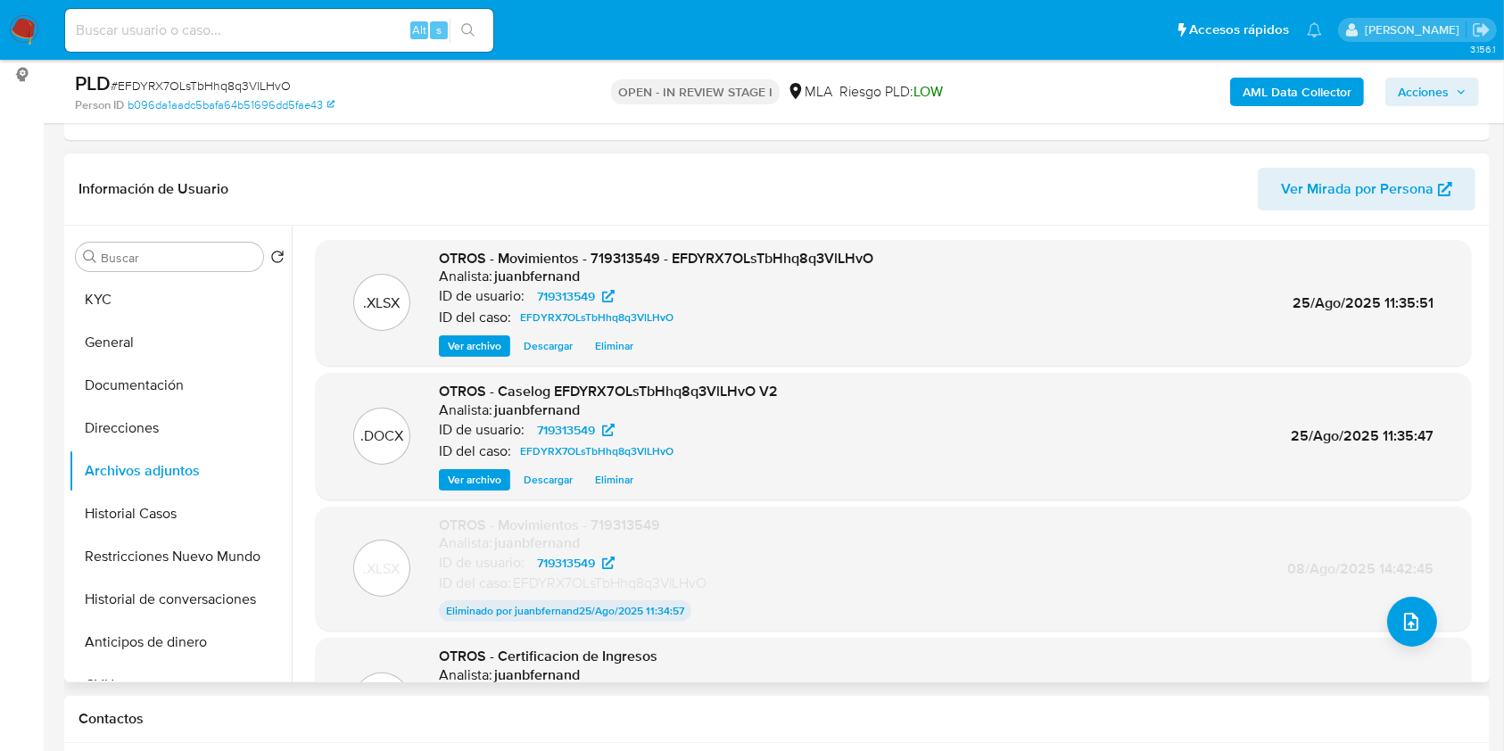
click at [614, 481] on span "Eliminar" at bounding box center [614, 480] width 38 height 18
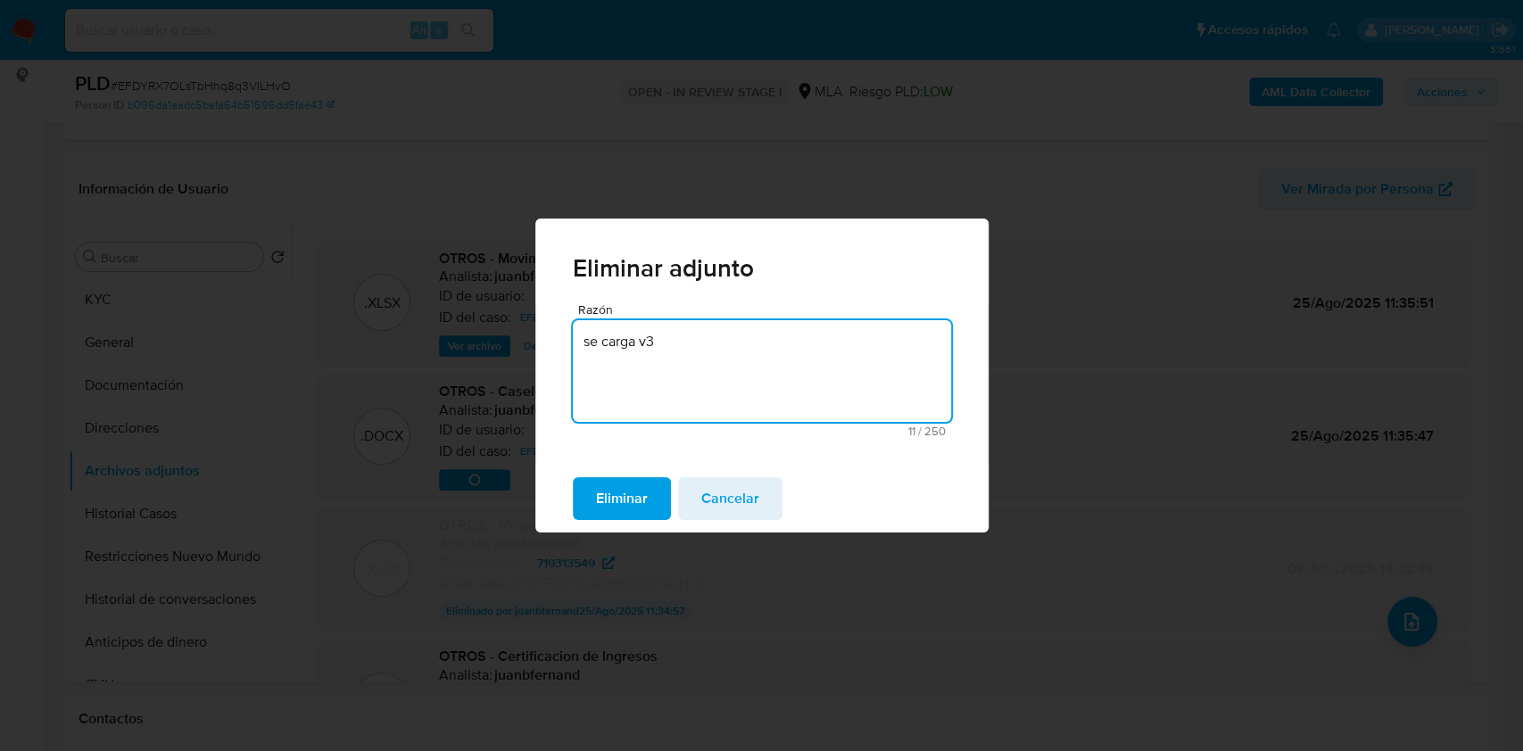
click at [615, 341] on textarea "se carga v3" at bounding box center [762, 371] width 378 height 102
click at [578, 340] on textarea "se adjunta v3" at bounding box center [762, 371] width 378 height 102
click at [592, 343] on textarea "se adjunta v3" at bounding box center [762, 371] width 378 height 102
click at [0, 0] on lt-strong "S" at bounding box center [0, 0] width 0 height 0
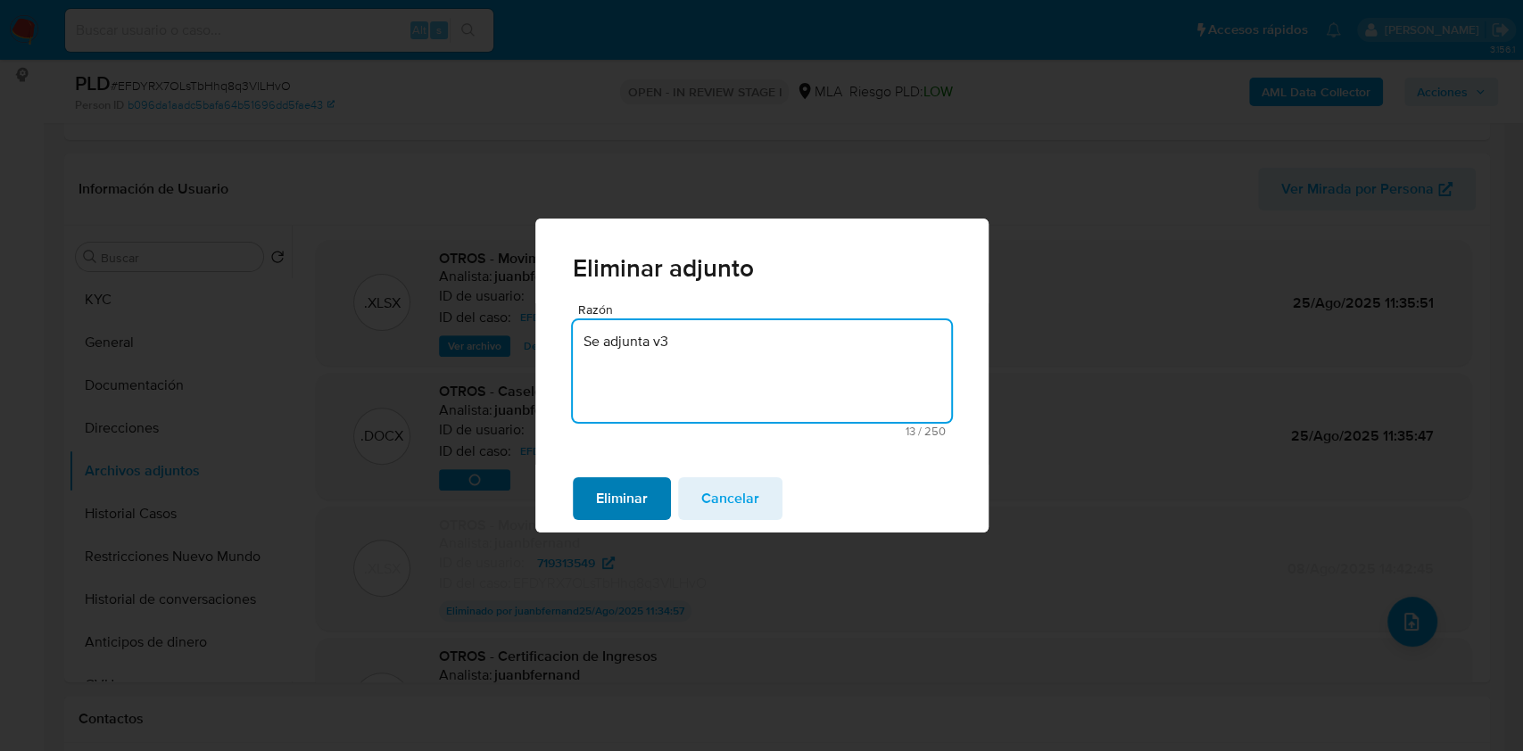
type textarea "Se adjunta v3"
click at [608, 491] on span "Eliminar" at bounding box center [622, 498] width 52 height 39
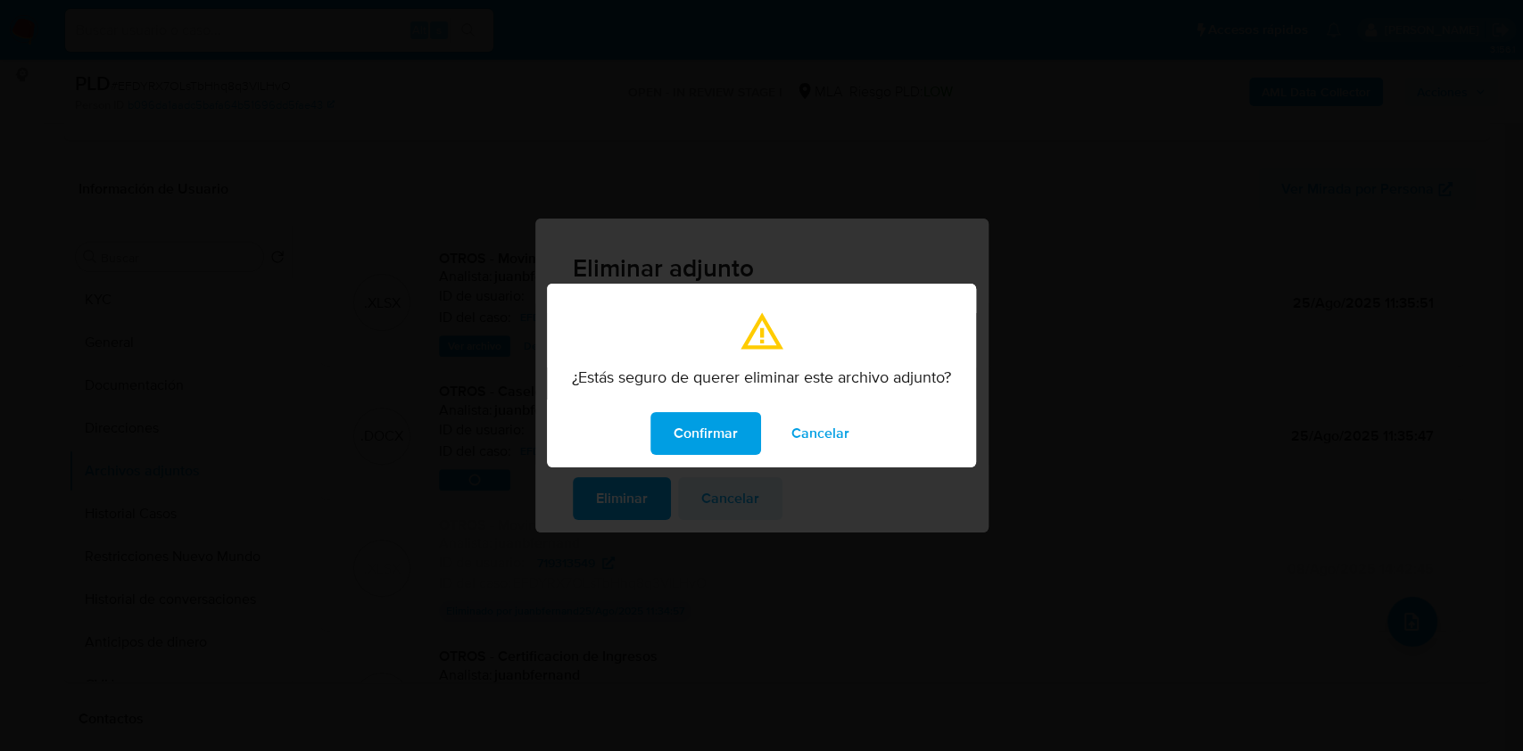
click at [825, 440] on span "Cancelar" at bounding box center [820, 433] width 58 height 39
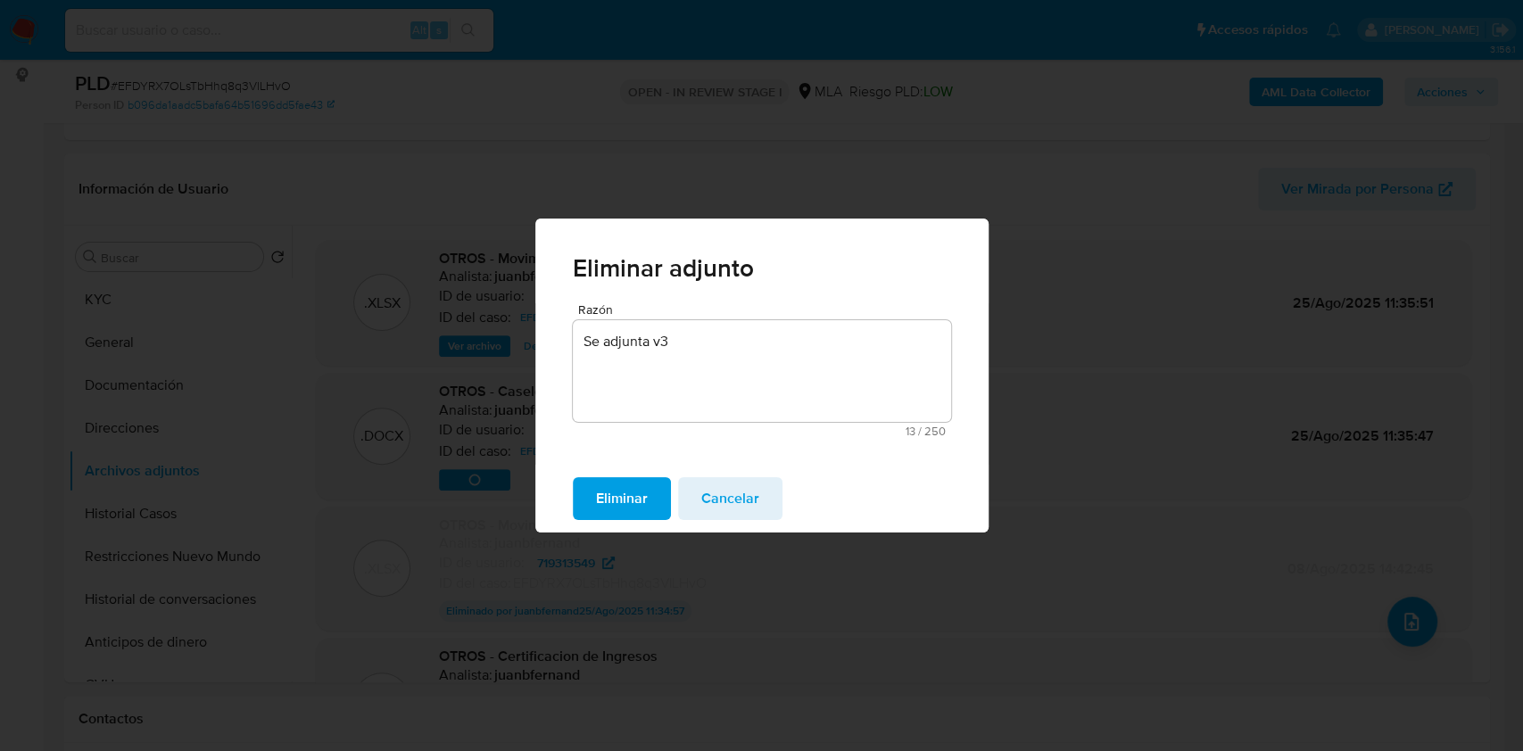
click at [623, 489] on span "Eliminar" at bounding box center [622, 498] width 52 height 39
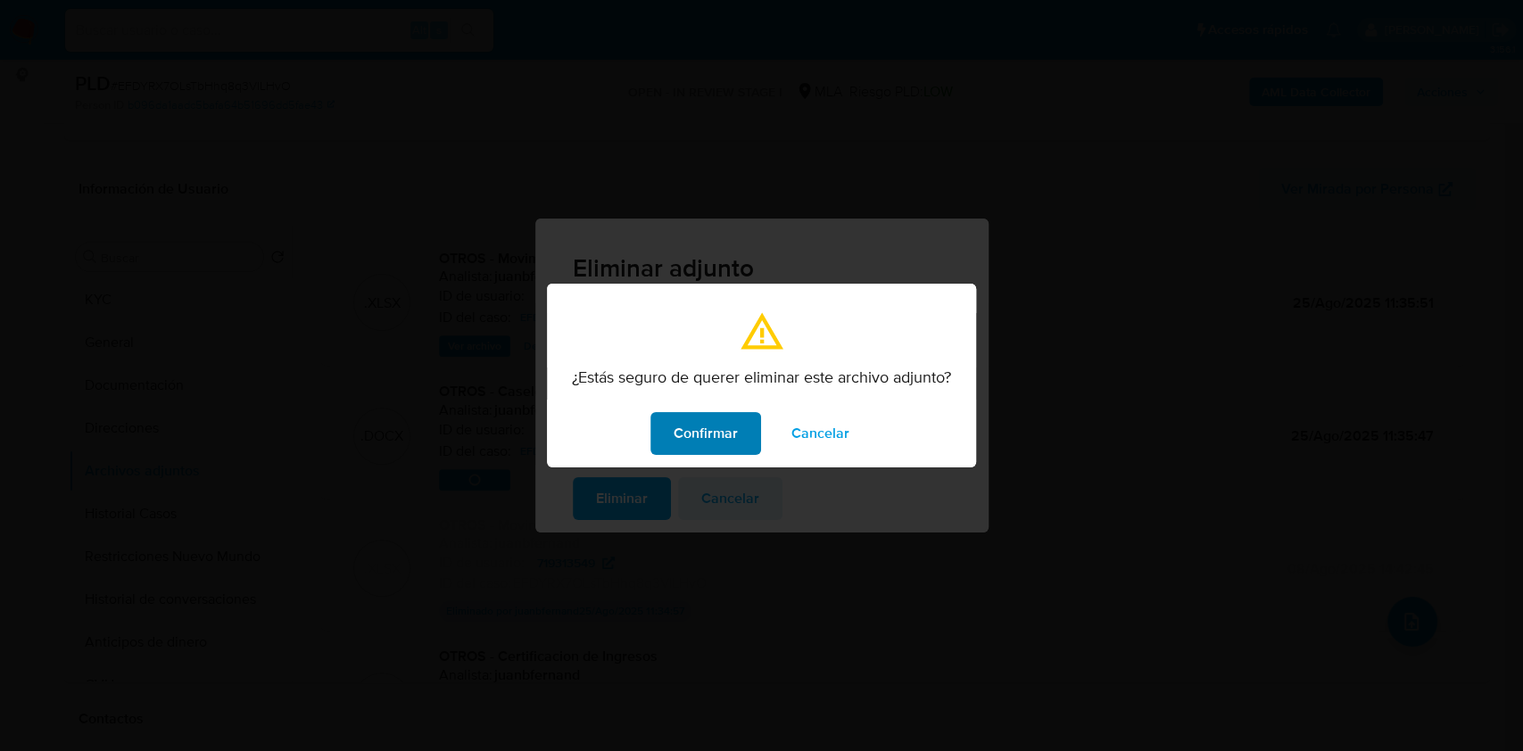
click at [706, 438] on span "Confirmar" at bounding box center [705, 433] width 64 height 39
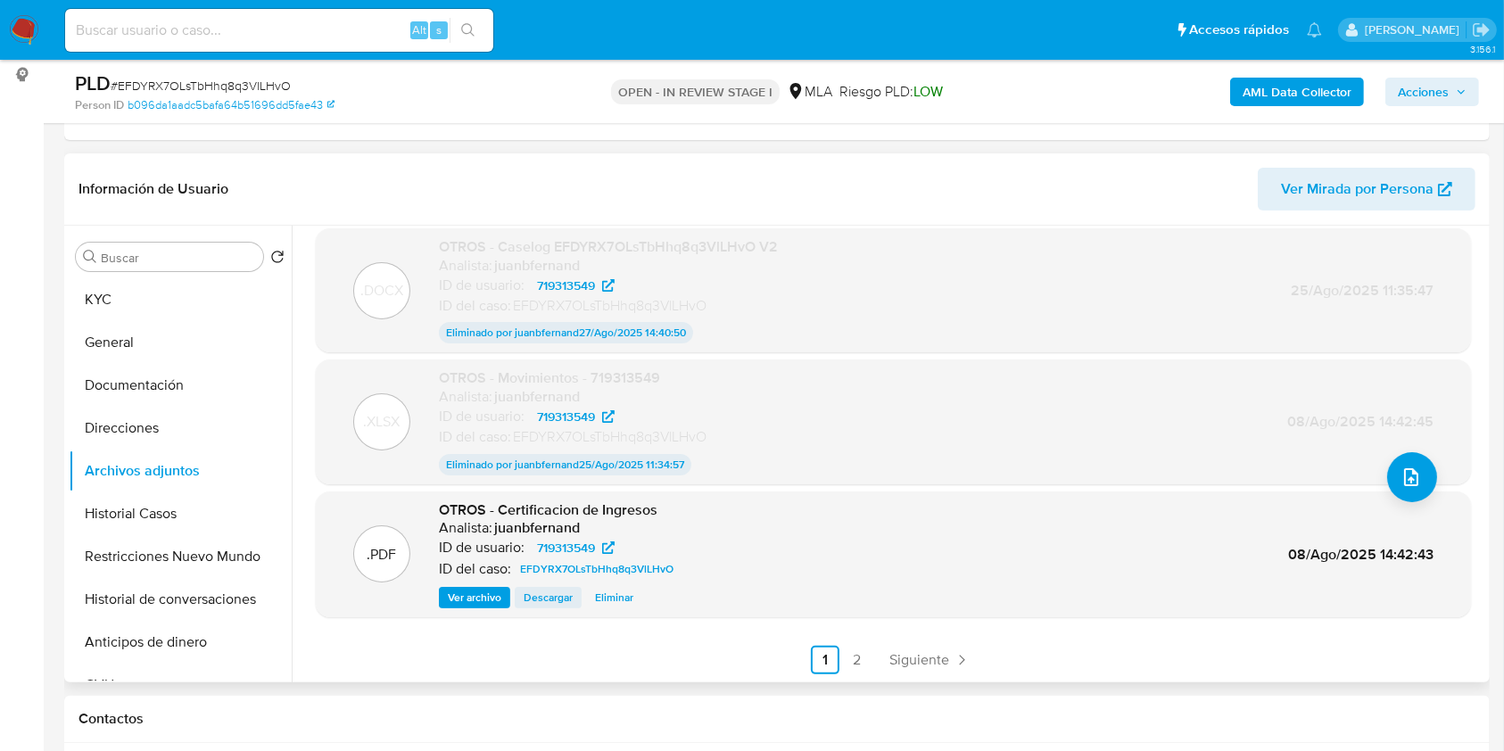
scroll to position [145, 0]
click at [473, 593] on span "Ver archivo" at bounding box center [475, 597] width 54 height 18
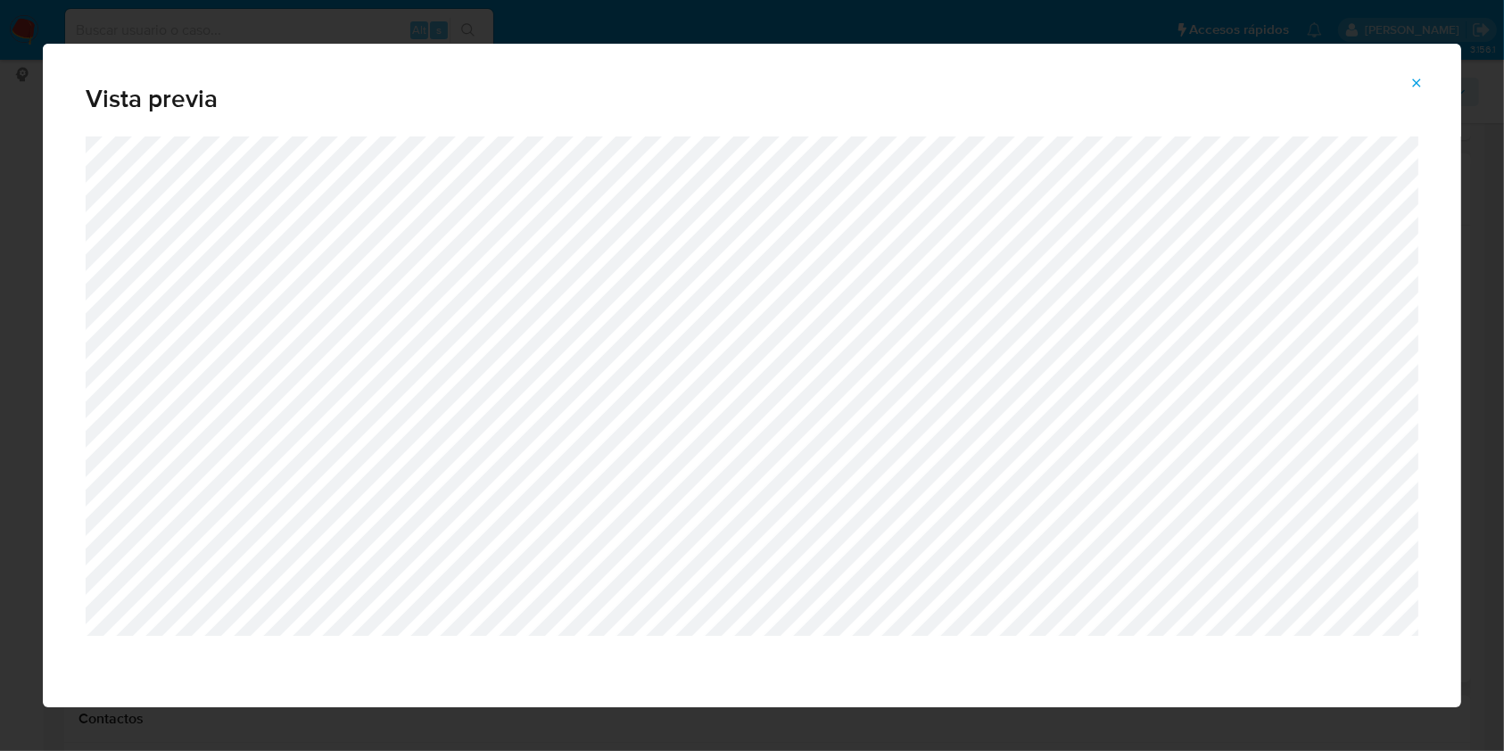
scroll to position [0, 0]
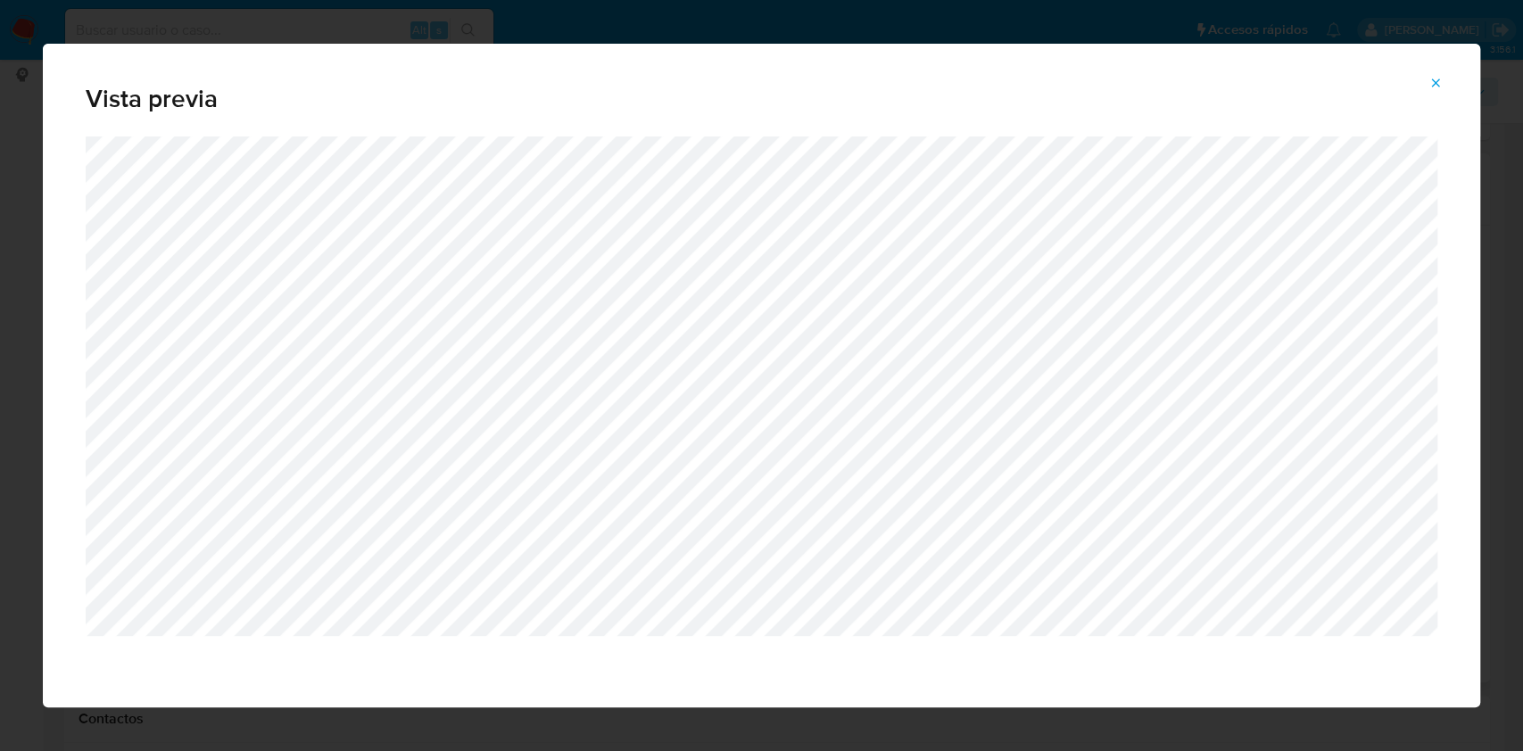
click at [1438, 82] on icon "Attachment preview" at bounding box center [1435, 83] width 14 height 14
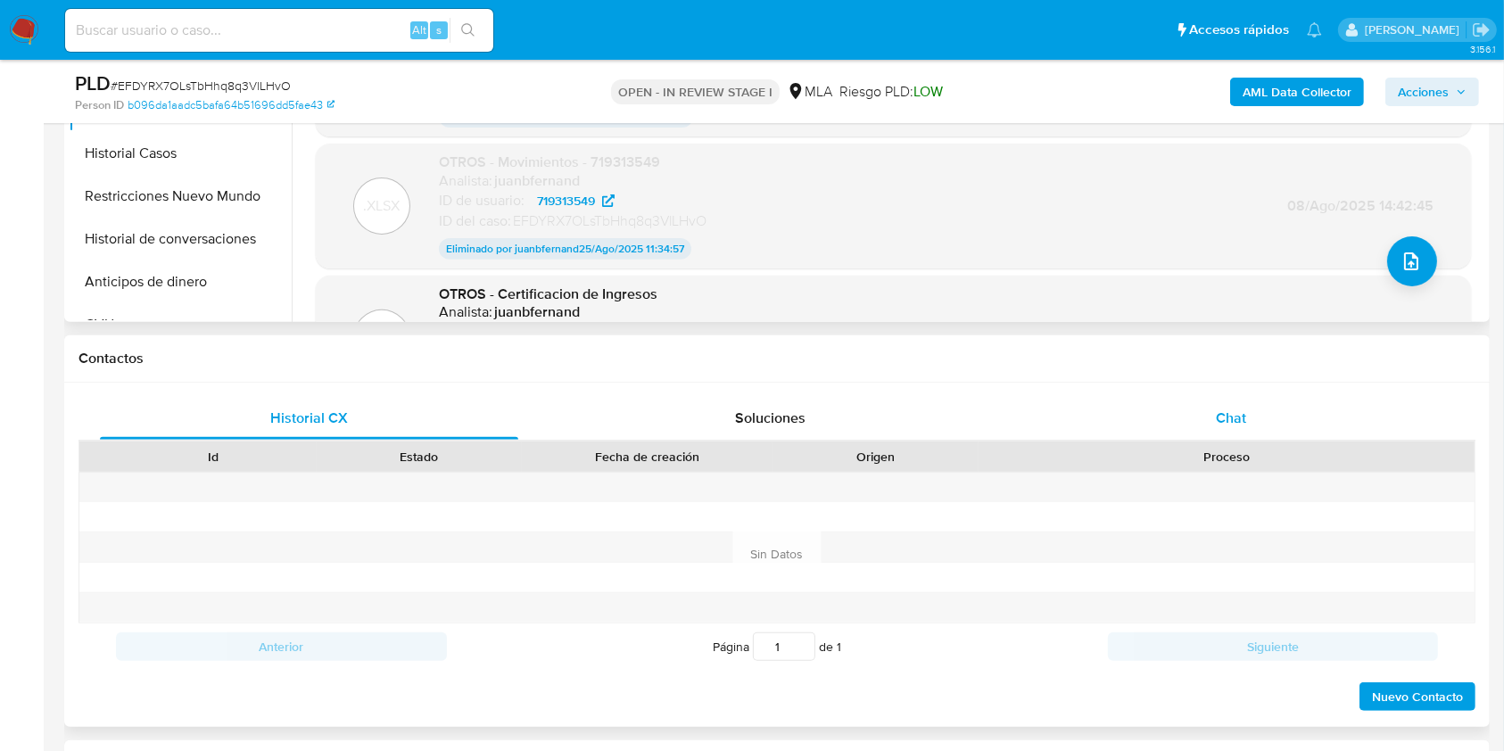
scroll to position [594, 0]
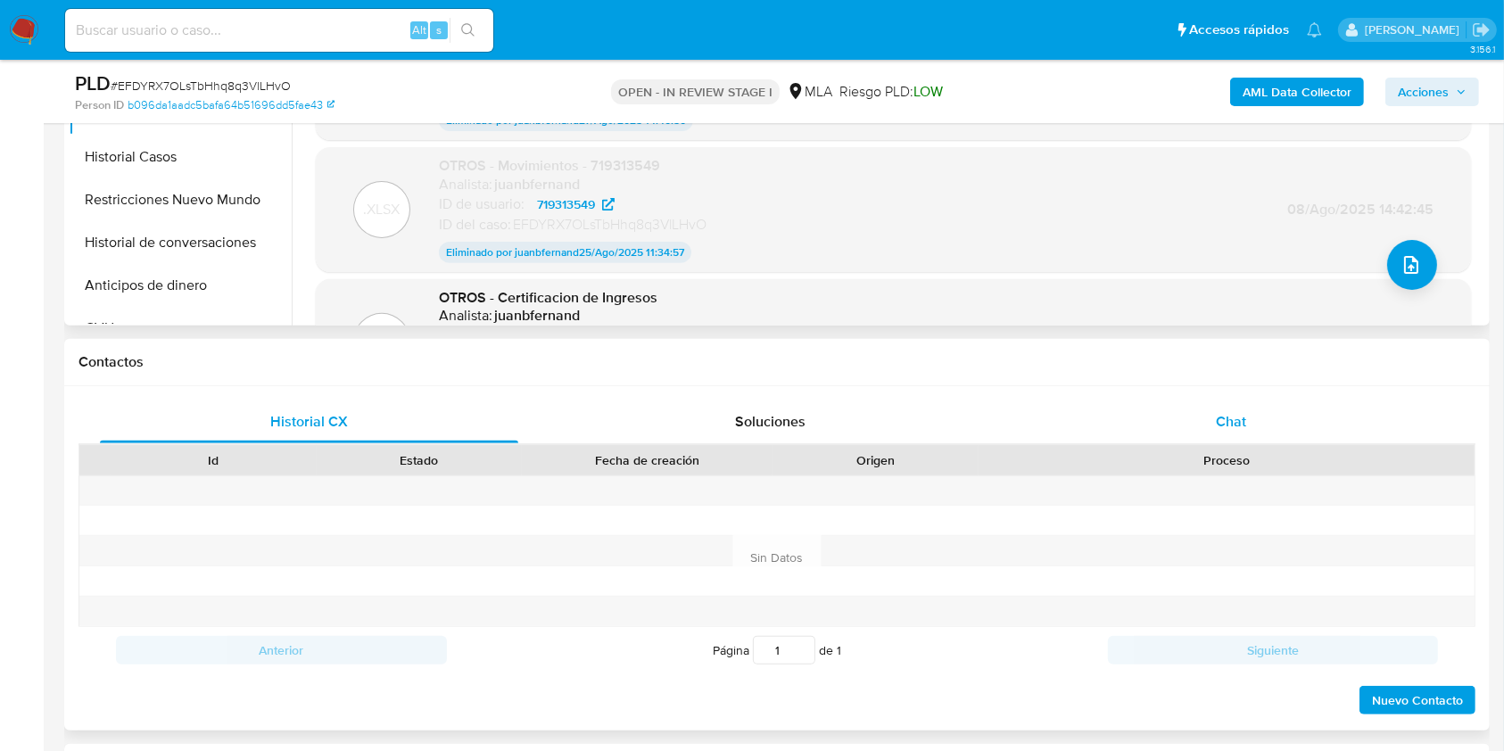
click at [1323, 425] on div "Chat" at bounding box center [1231, 421] width 418 height 43
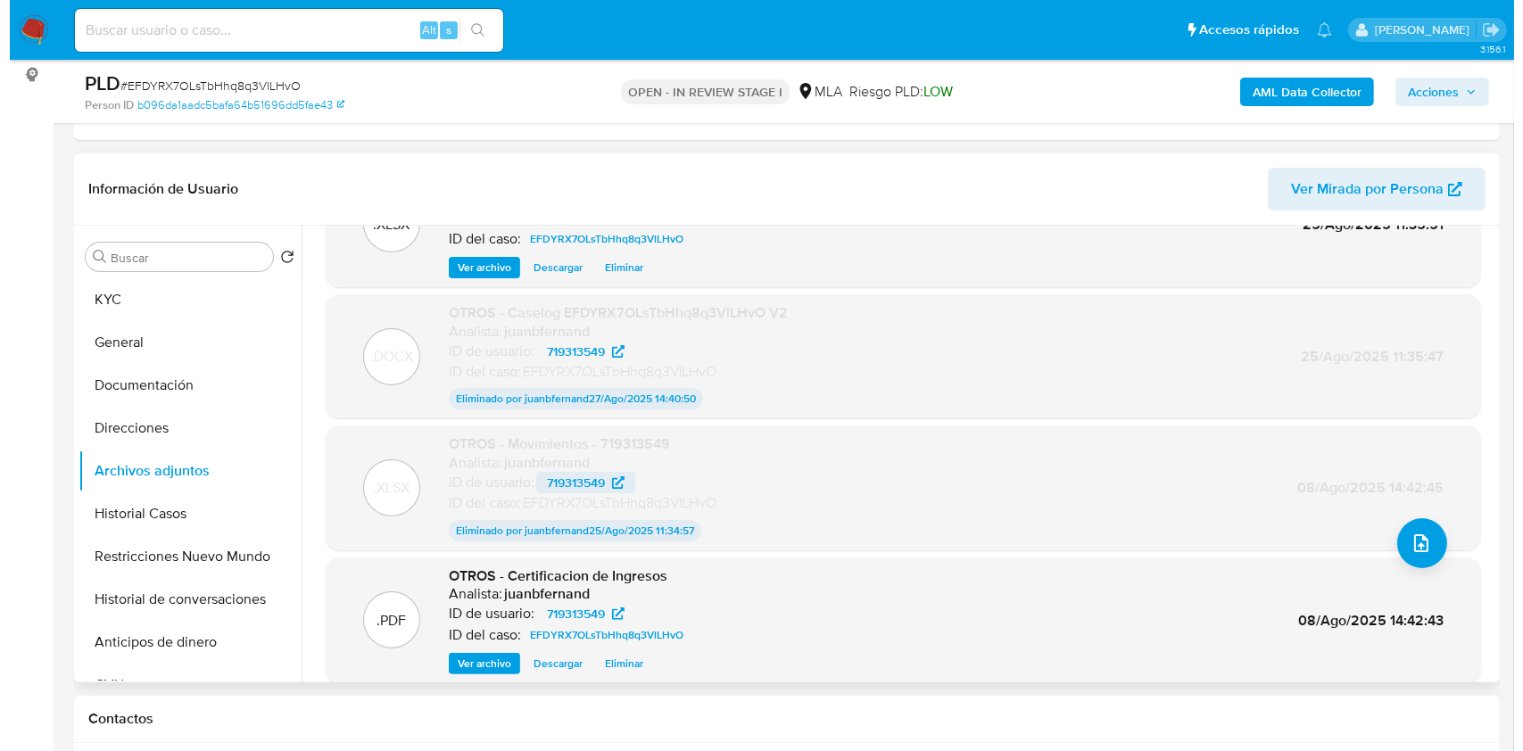
scroll to position [145, 0]
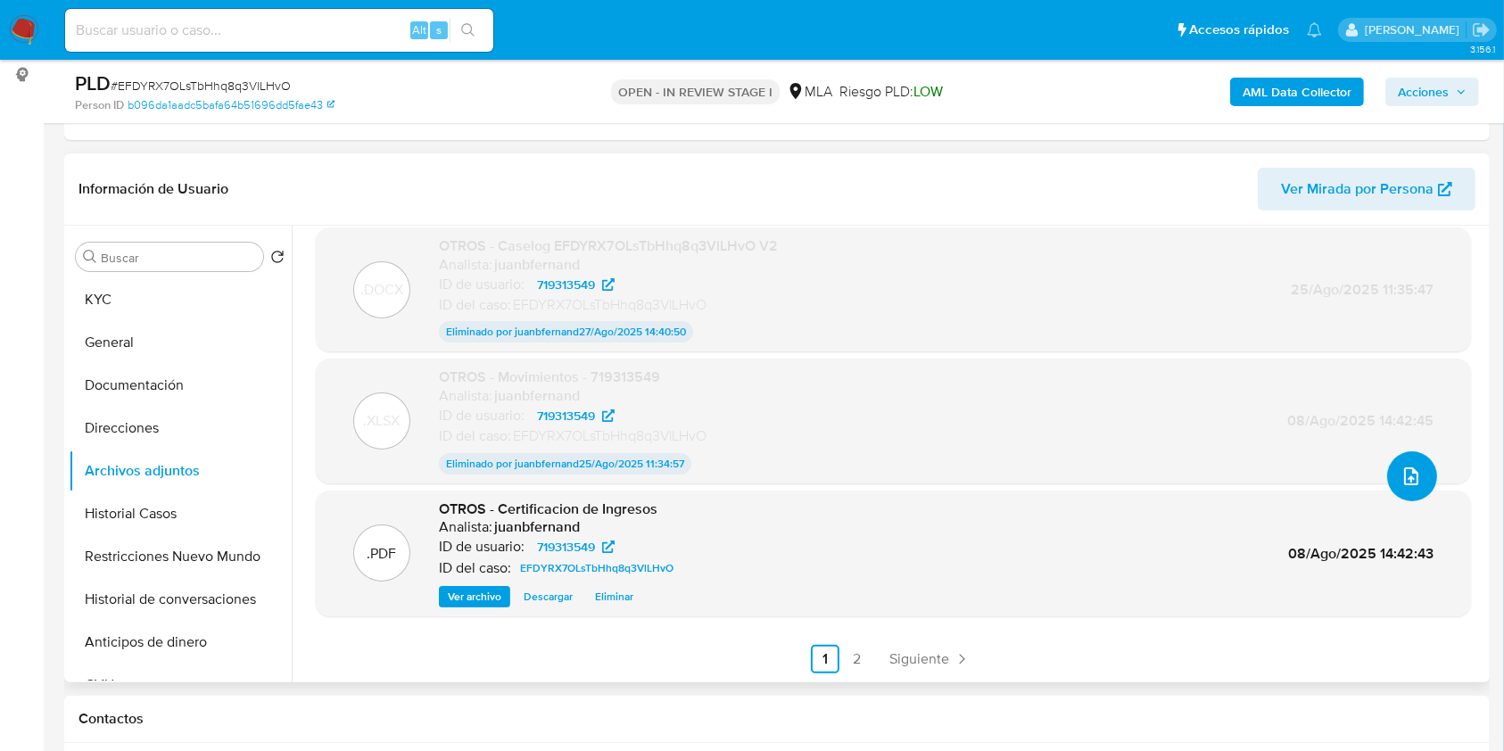
click at [1420, 476] on button "upload-file" at bounding box center [1412, 476] width 50 height 50
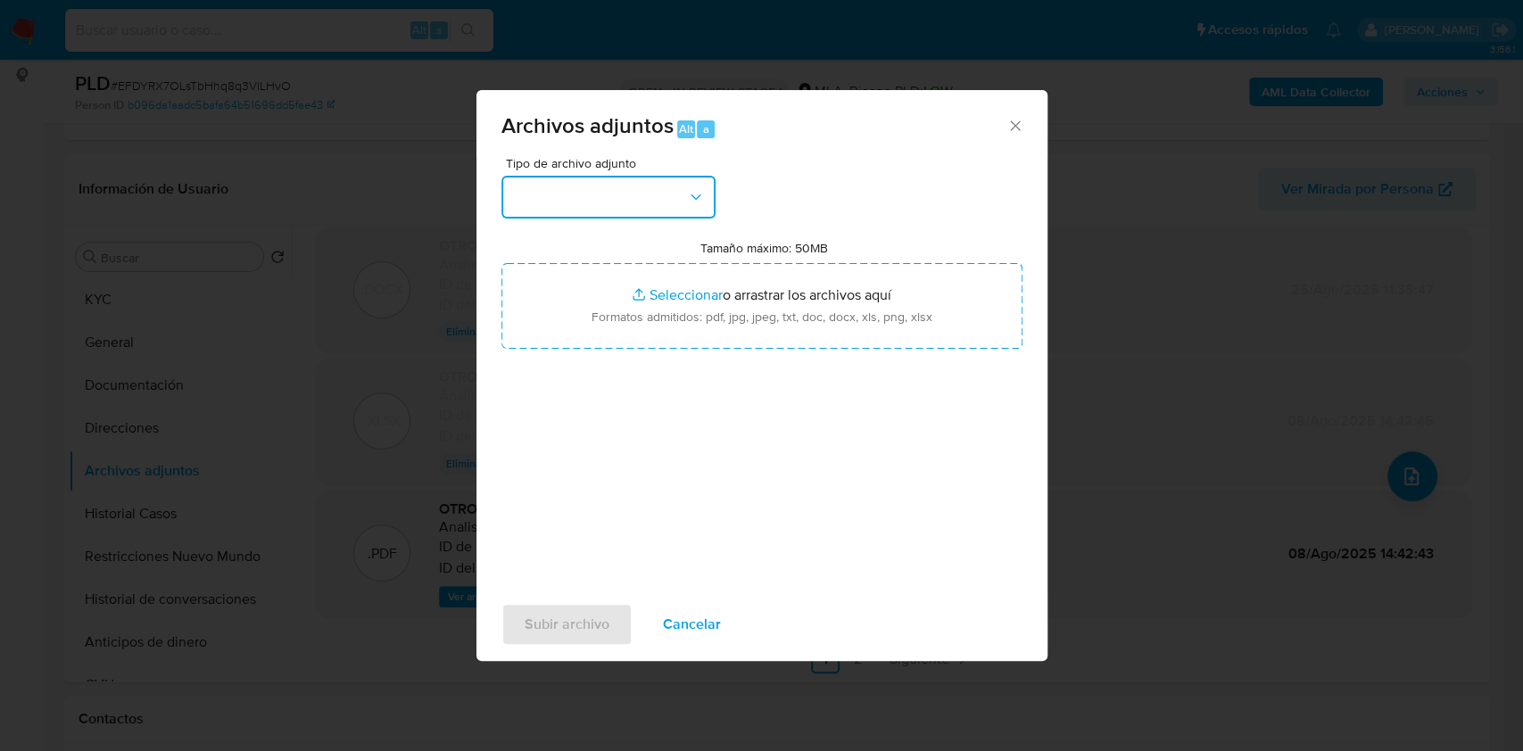
drag, startPoint x: 685, startPoint y: 214, endPoint x: 672, endPoint y: 216, distance: 13.5
click at [685, 213] on button "button" at bounding box center [608, 197] width 214 height 43
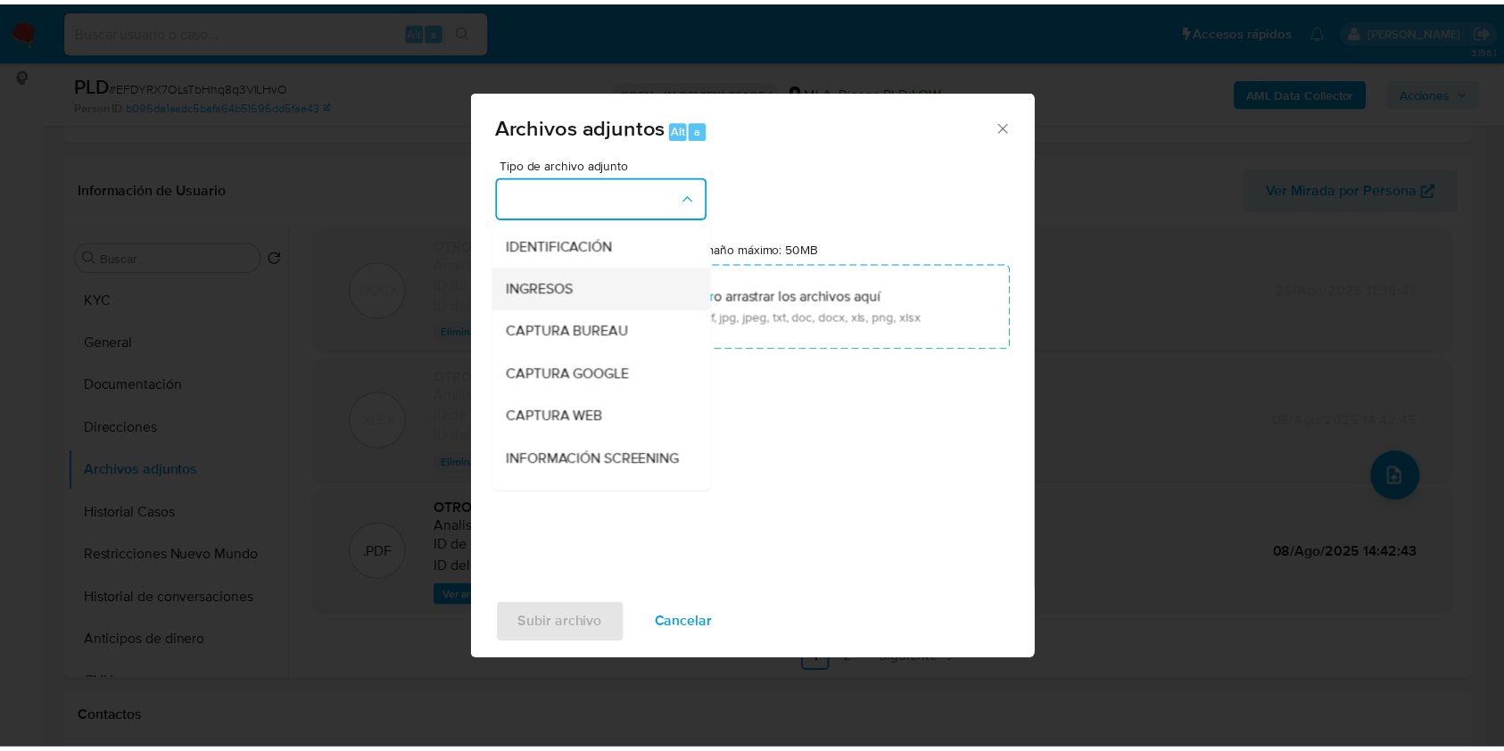
scroll to position [237, 0]
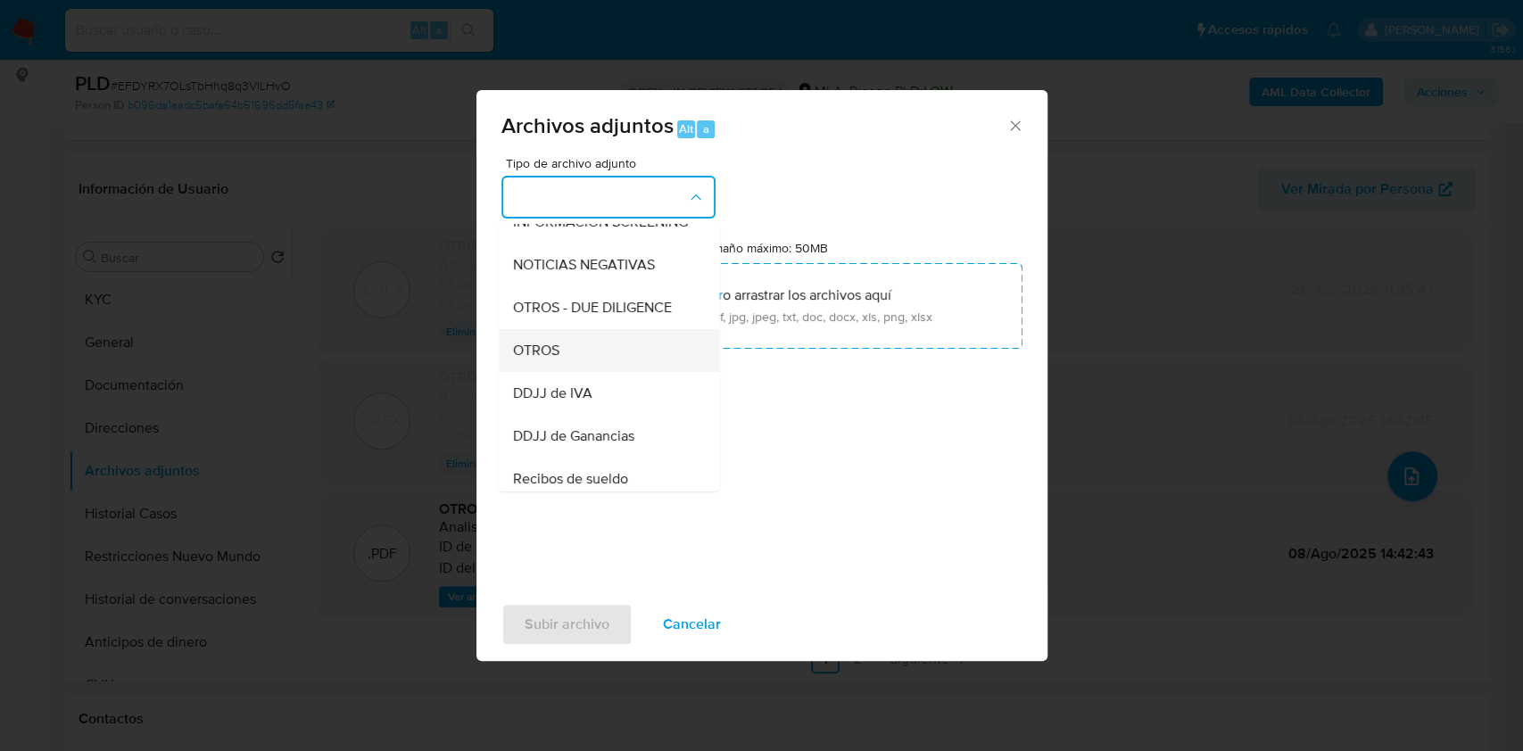
click at [570, 355] on div "OTROS" at bounding box center [603, 350] width 182 height 43
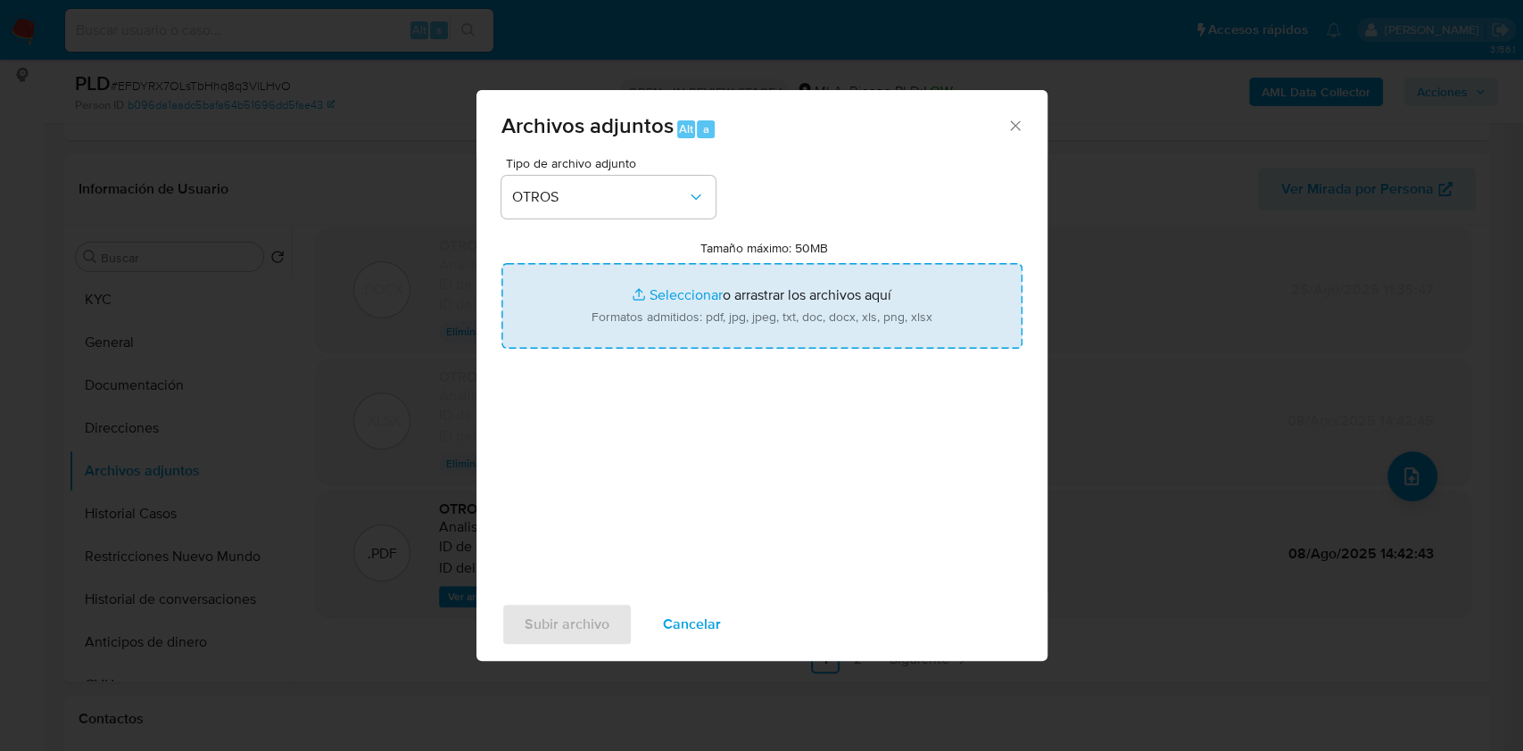
type input "C:\fakepath\Caselog EFDYRX7OLsTbHhq8q3VlLHvO V3.docx"
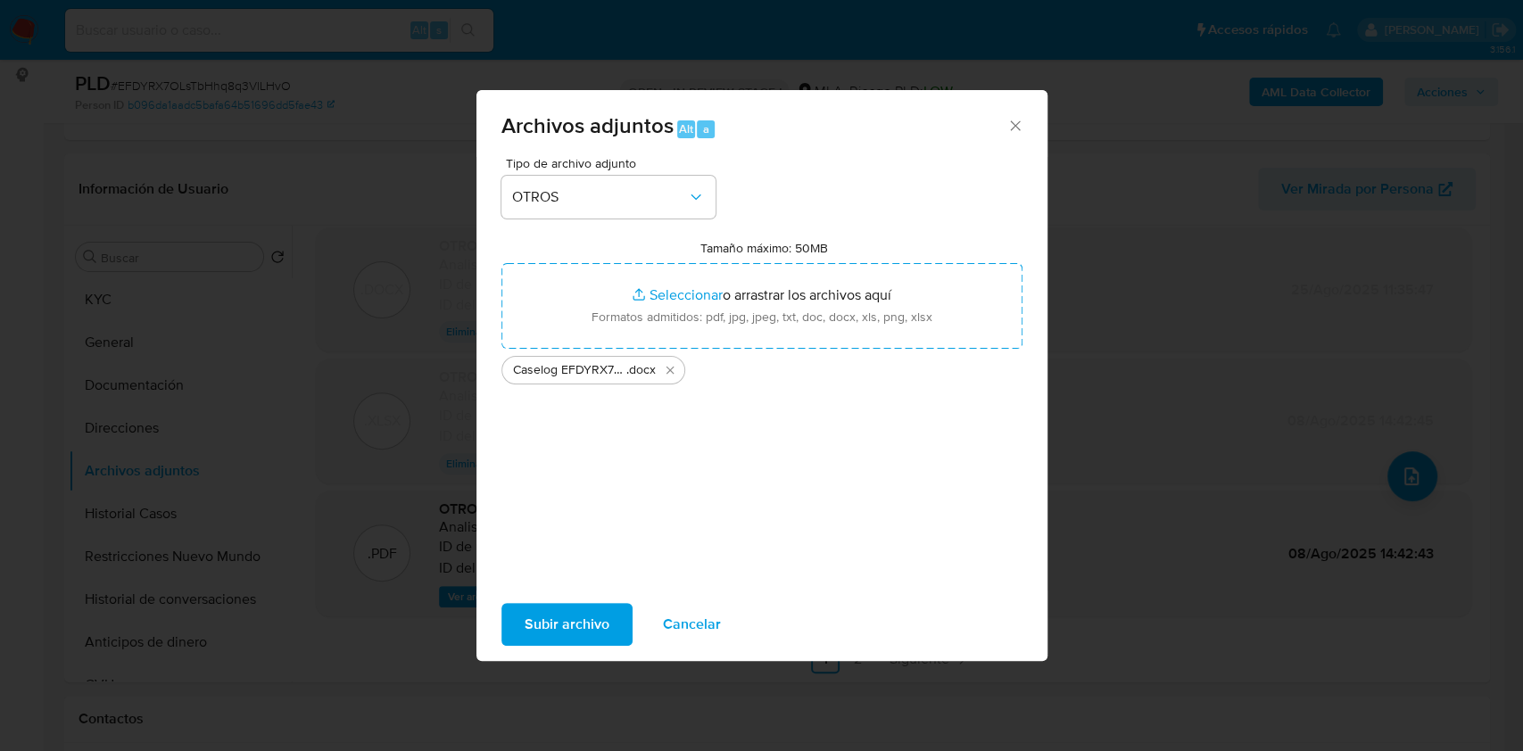
click at [581, 621] on span "Subir archivo" at bounding box center [566, 624] width 85 height 39
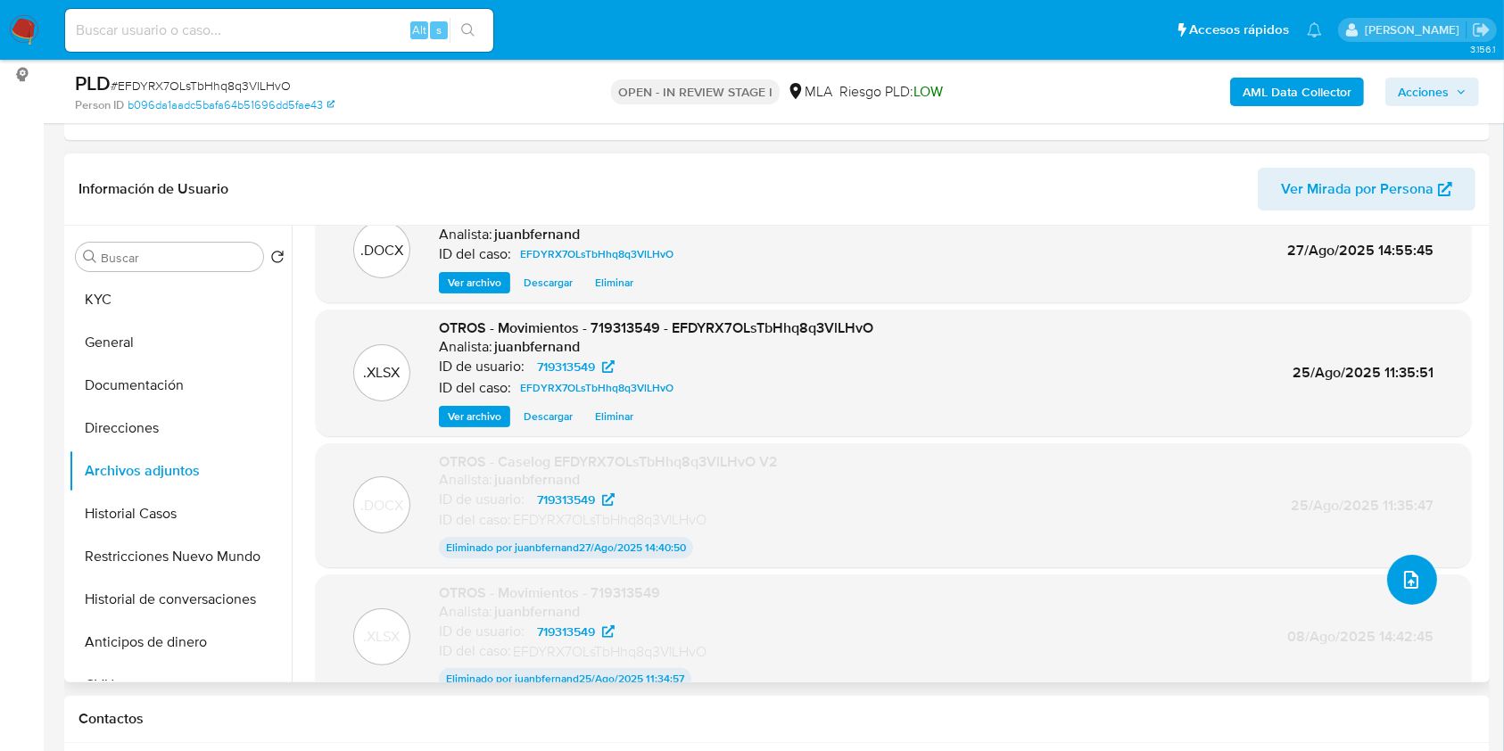
scroll to position [5, 0]
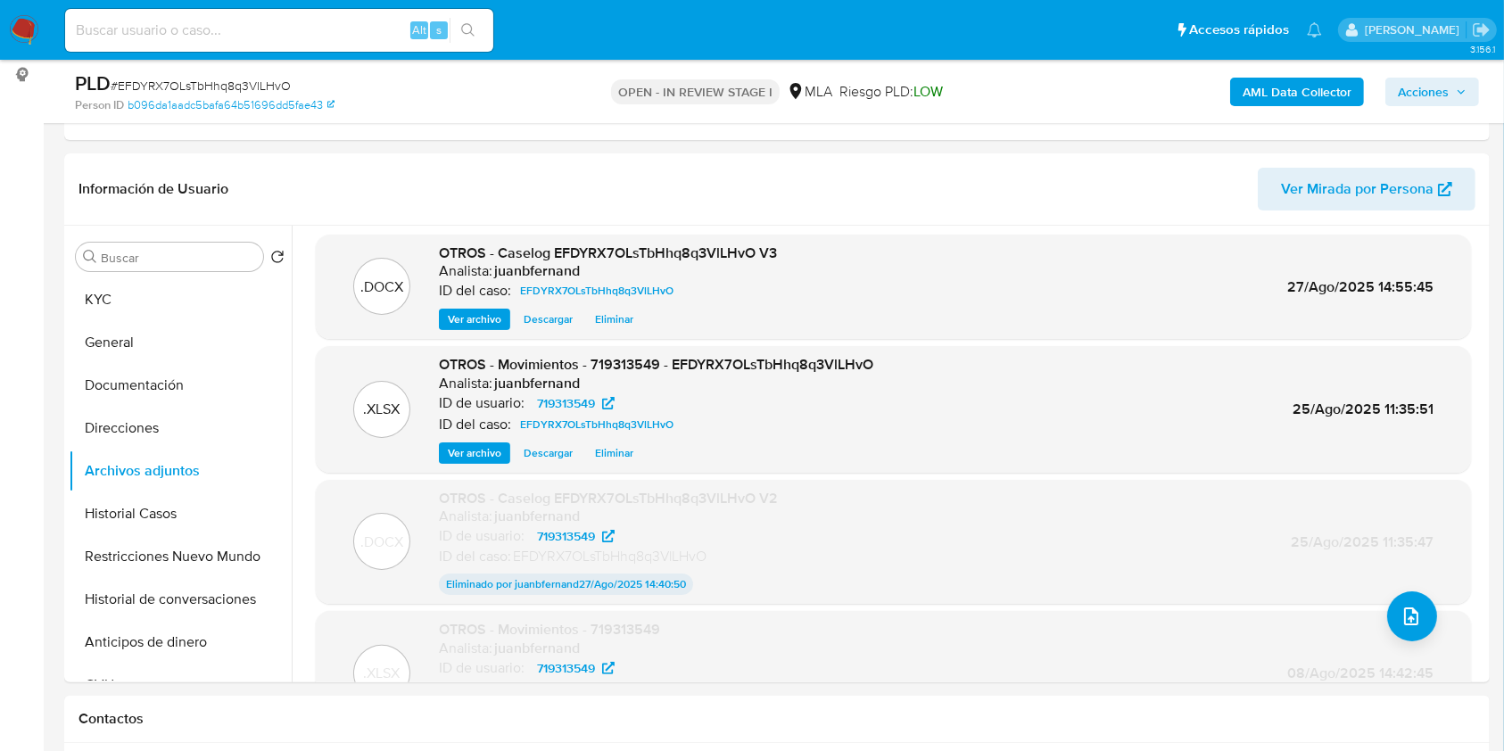
click at [1440, 95] on span "Acciones" at bounding box center [1423, 92] width 51 height 29
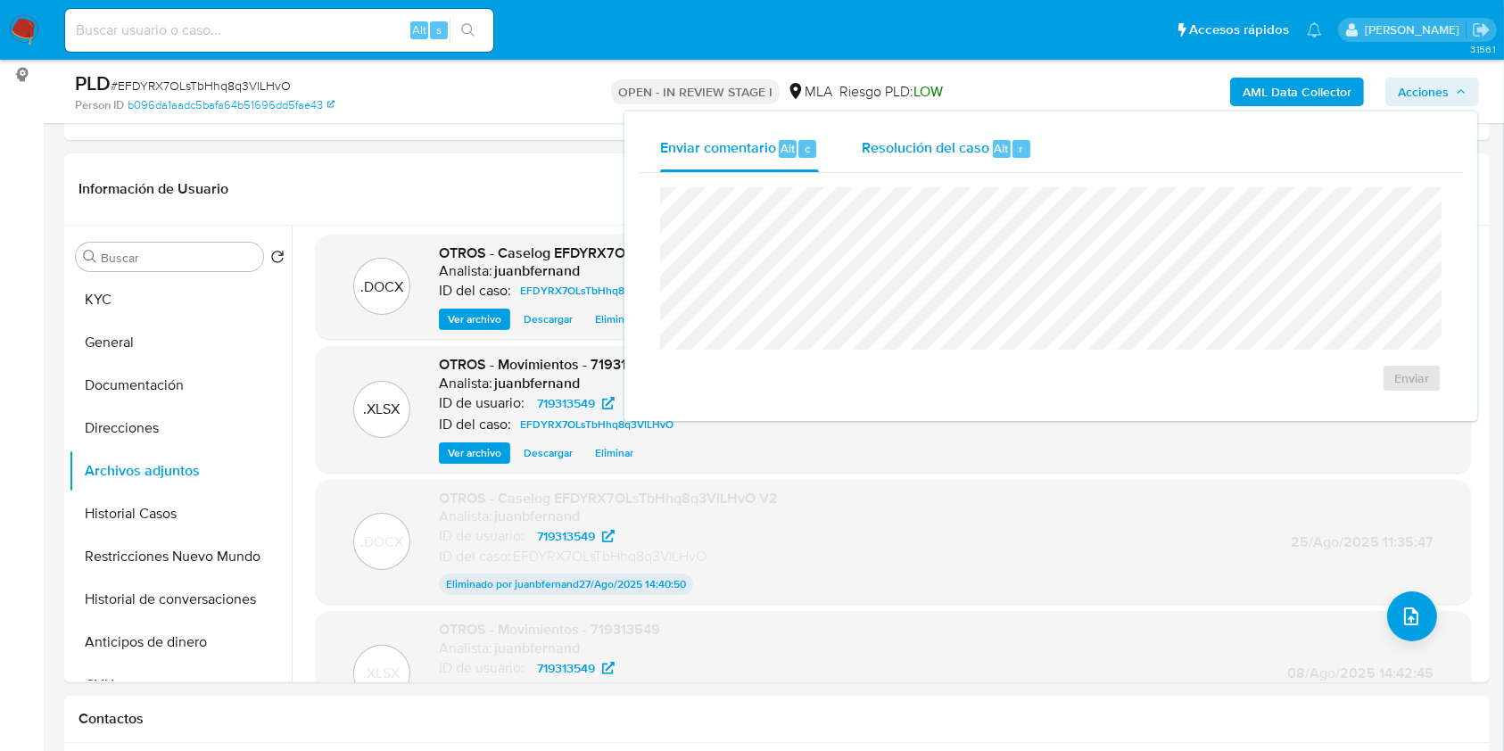
click at [964, 160] on div "Resolución del caso Alt r" at bounding box center [947, 149] width 170 height 46
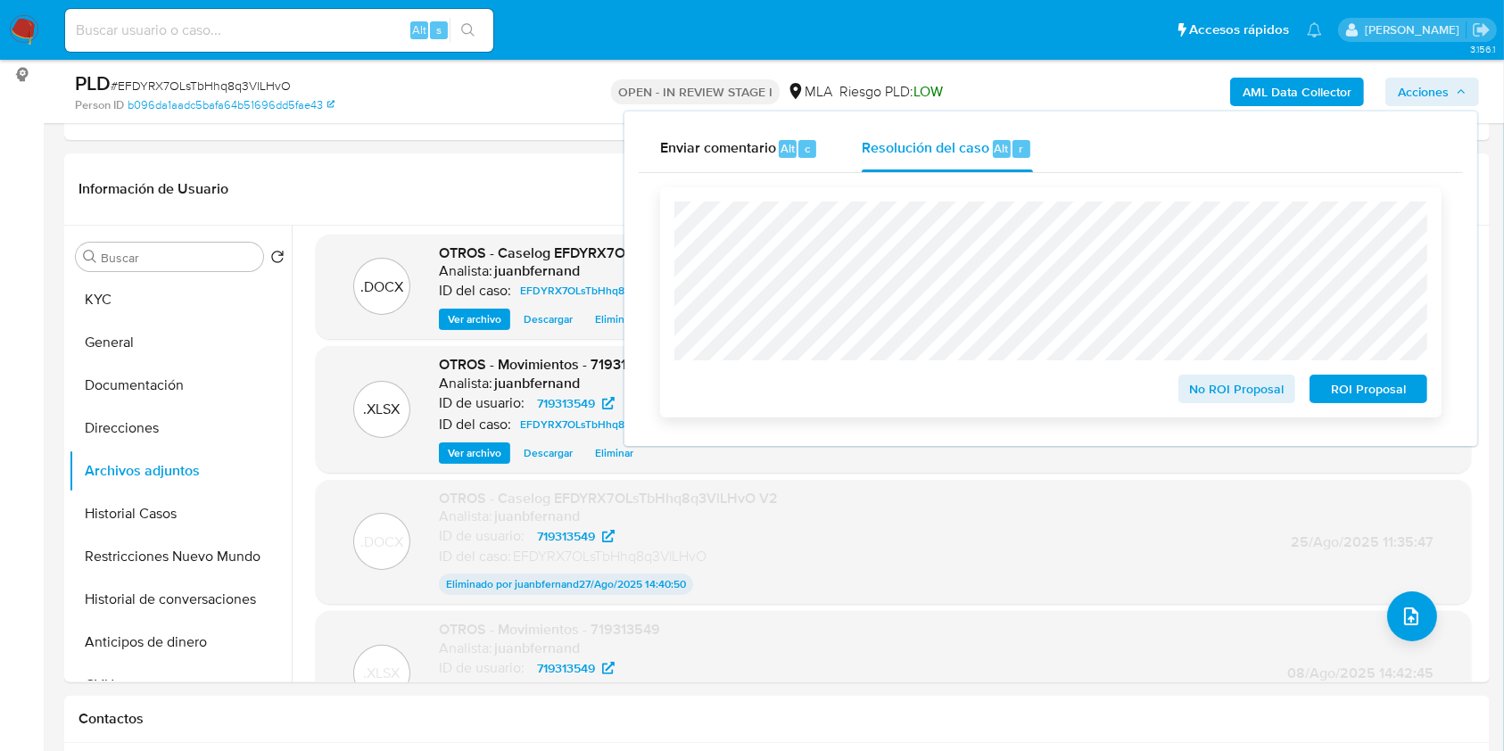
click at [1365, 392] on span "ROI Proposal" at bounding box center [1368, 388] width 93 height 25
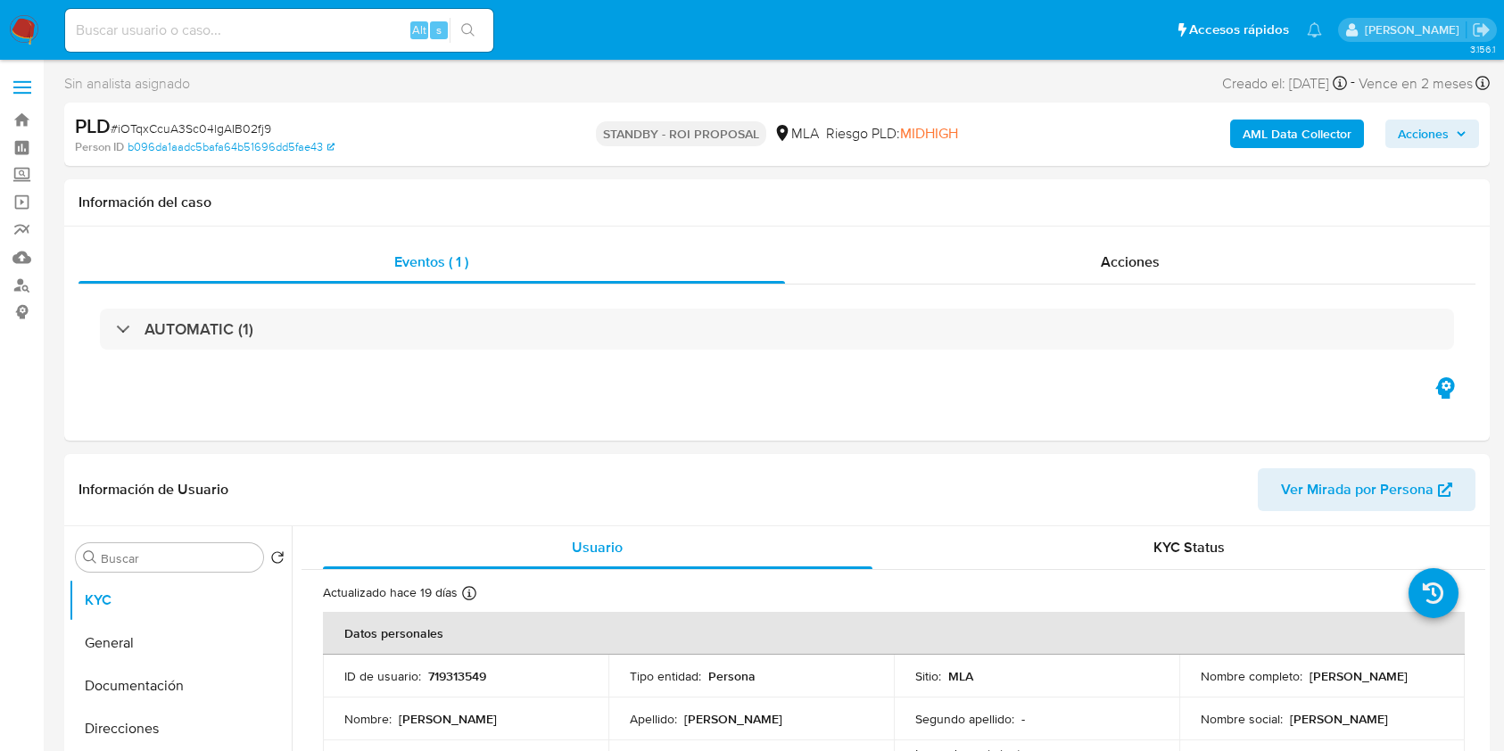
select select "10"
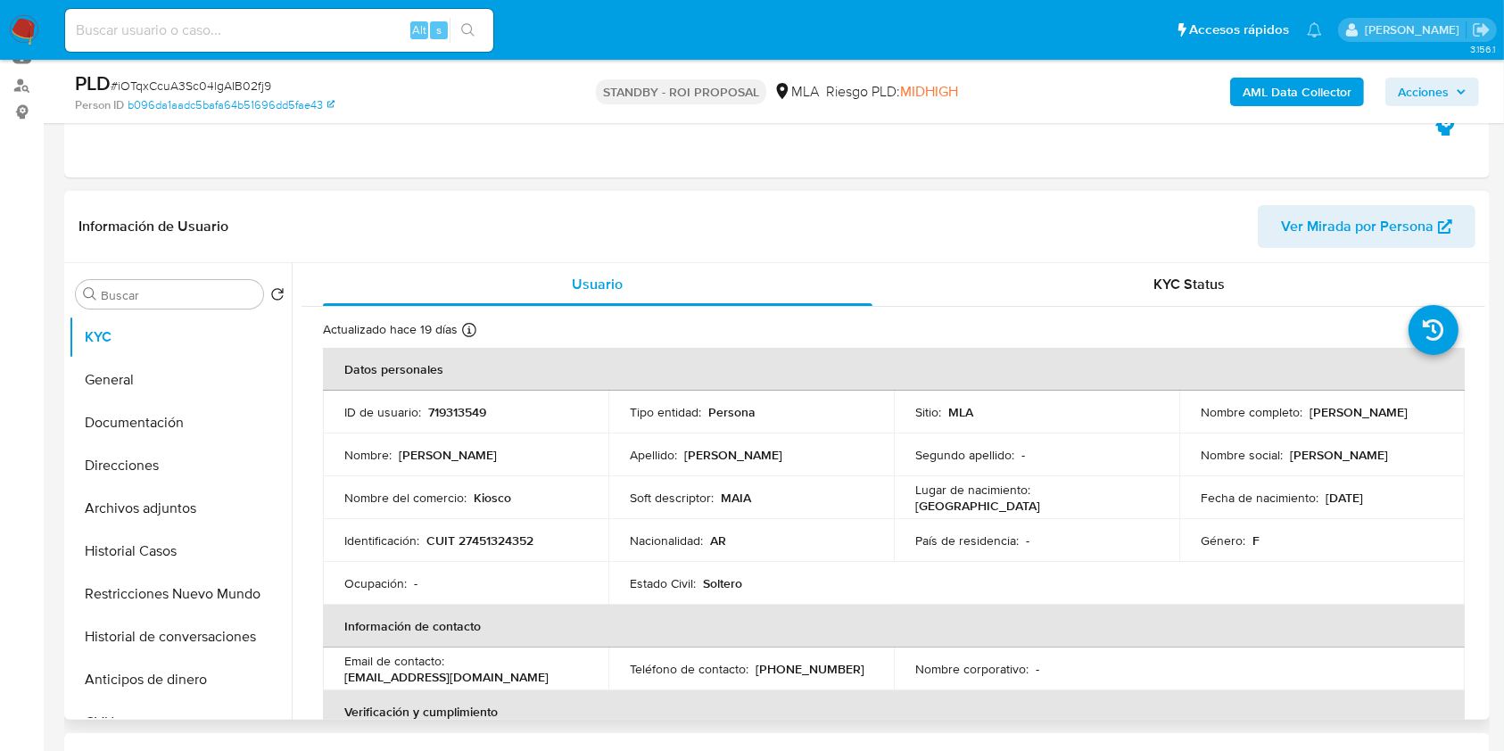
scroll to position [357, 0]
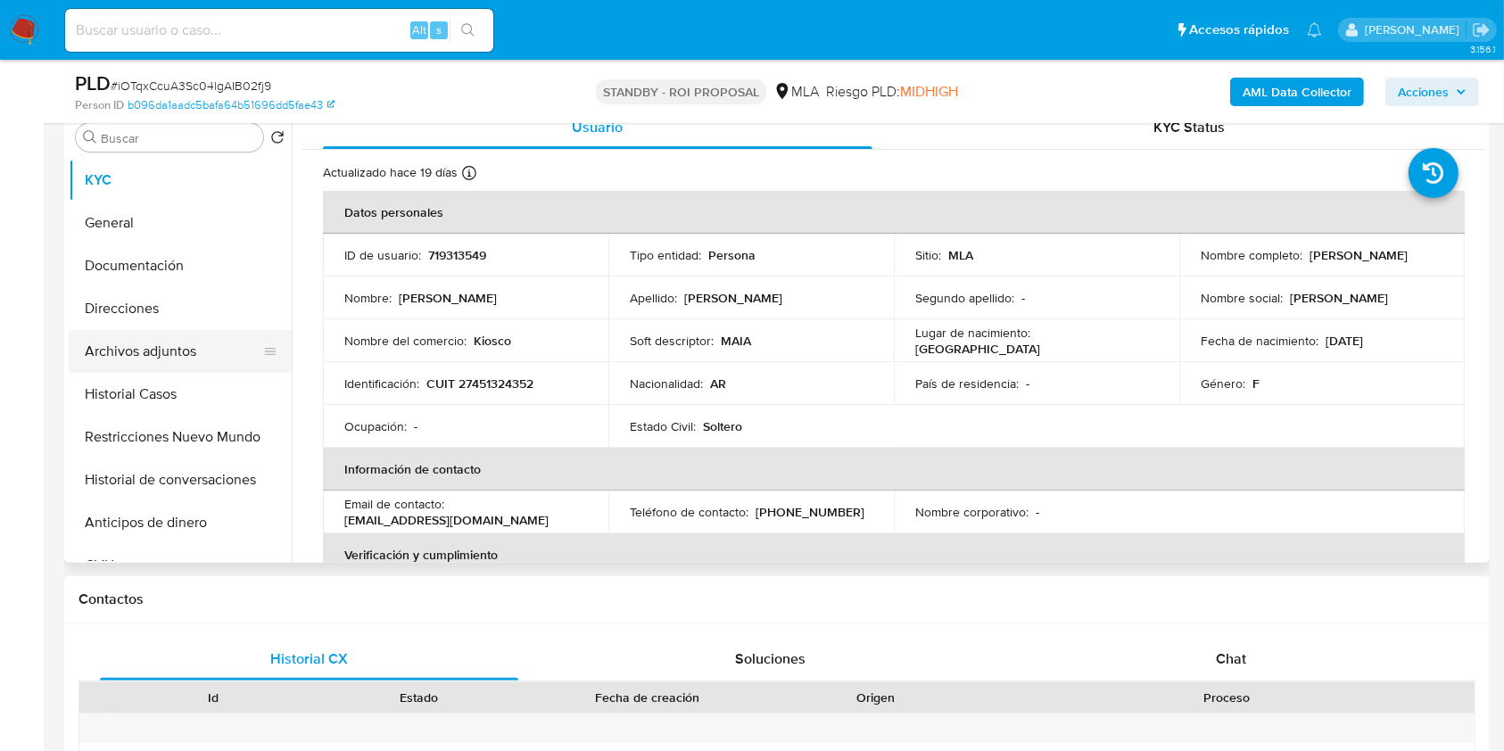
click at [171, 346] on button "Archivos adjuntos" at bounding box center [173, 351] width 209 height 43
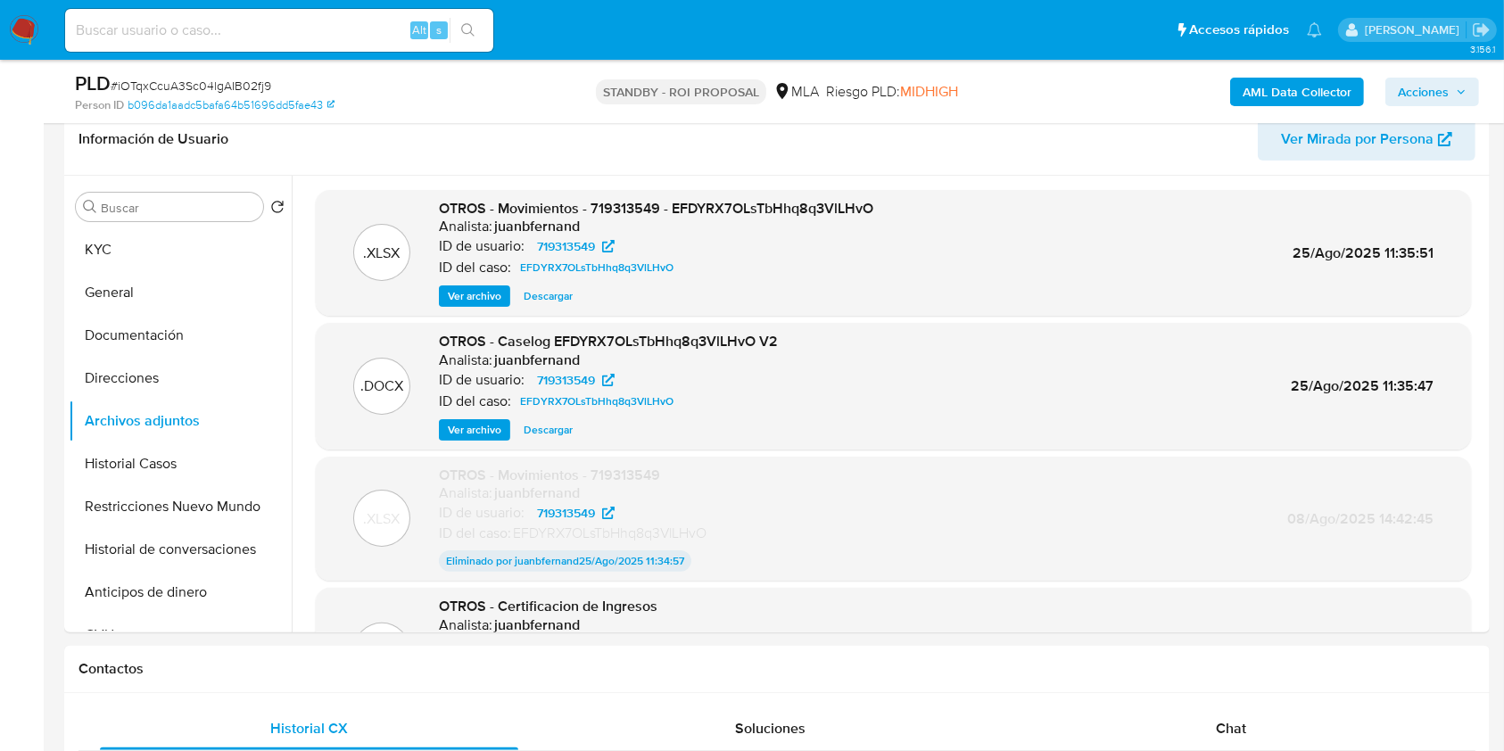
scroll to position [237, 0]
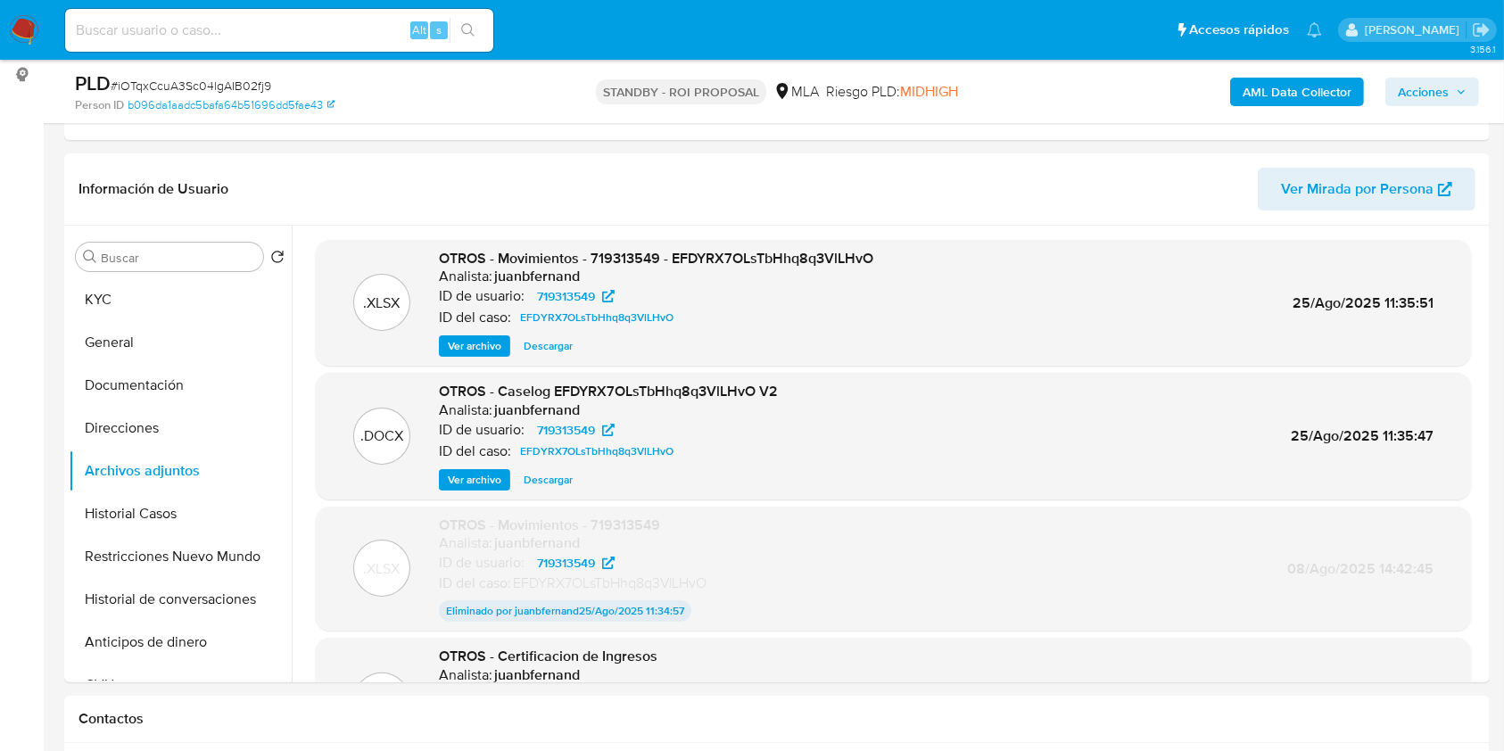
click at [244, 77] on span "# iOTqxCcuA3Sc04lgAIB02fj9" at bounding box center [191, 86] width 161 height 18
copy span "iOTqxCcuA3Sc04lgAIB02fj9"
click at [169, 556] on button "Restricciones Nuevo Mundo" at bounding box center [173, 556] width 209 height 43
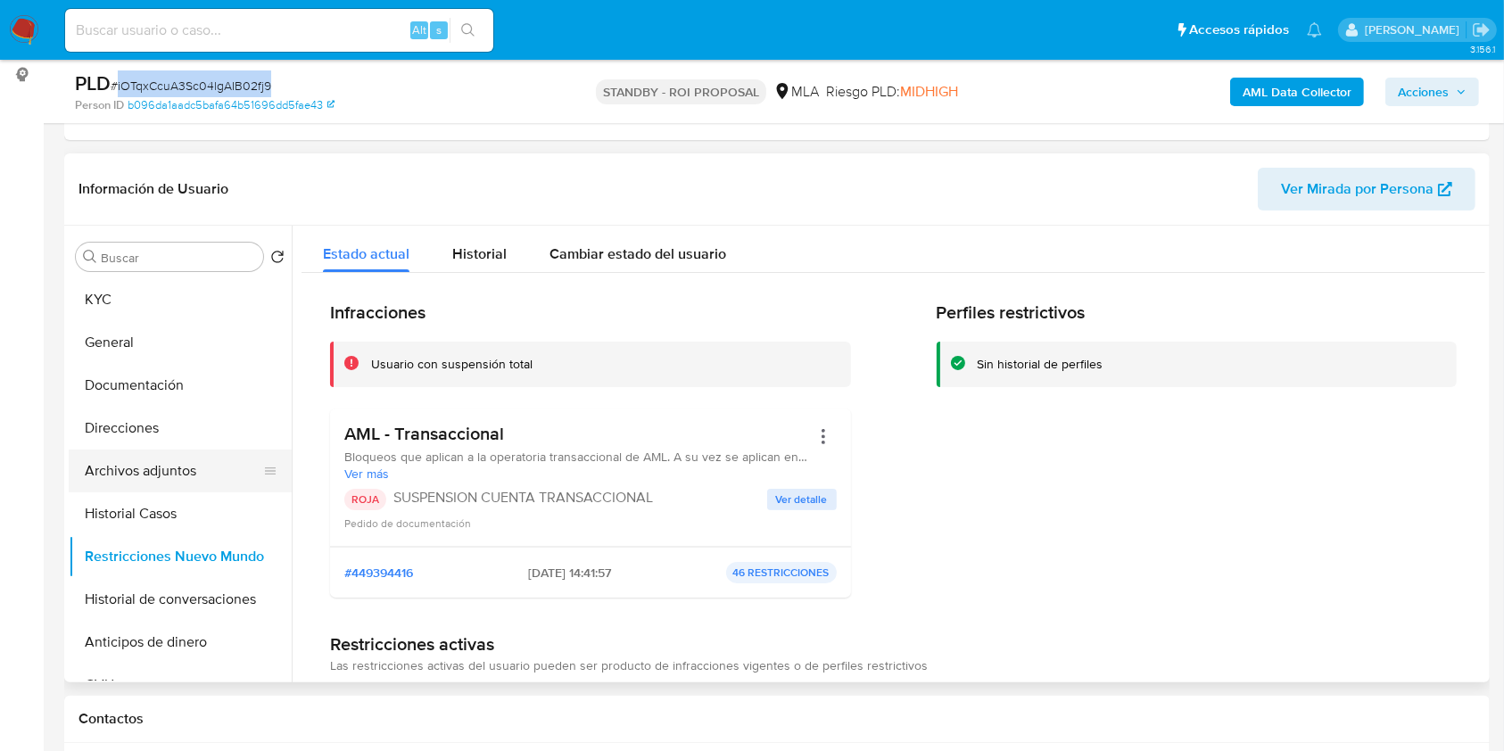
click at [151, 462] on button "Archivos adjuntos" at bounding box center [173, 471] width 209 height 43
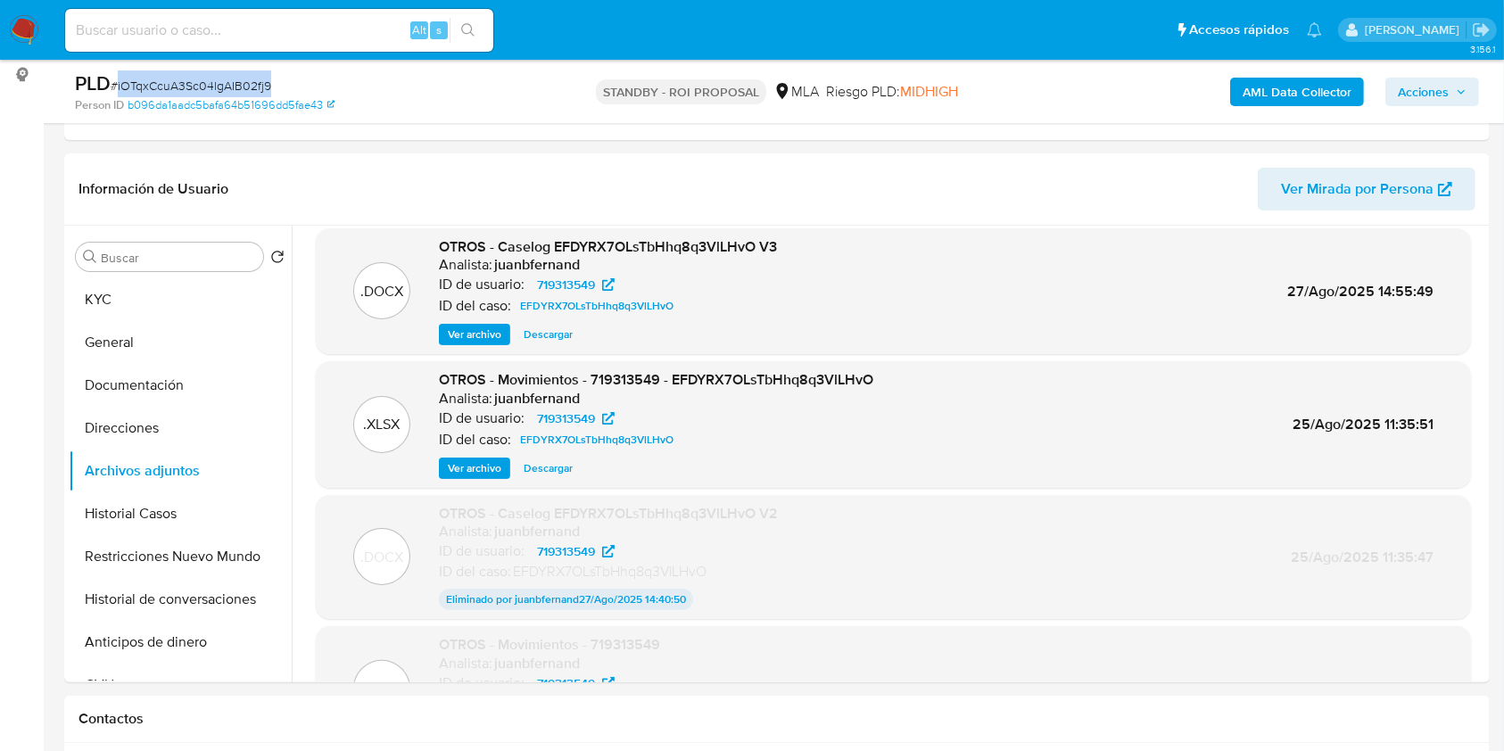
scroll to position [0, 0]
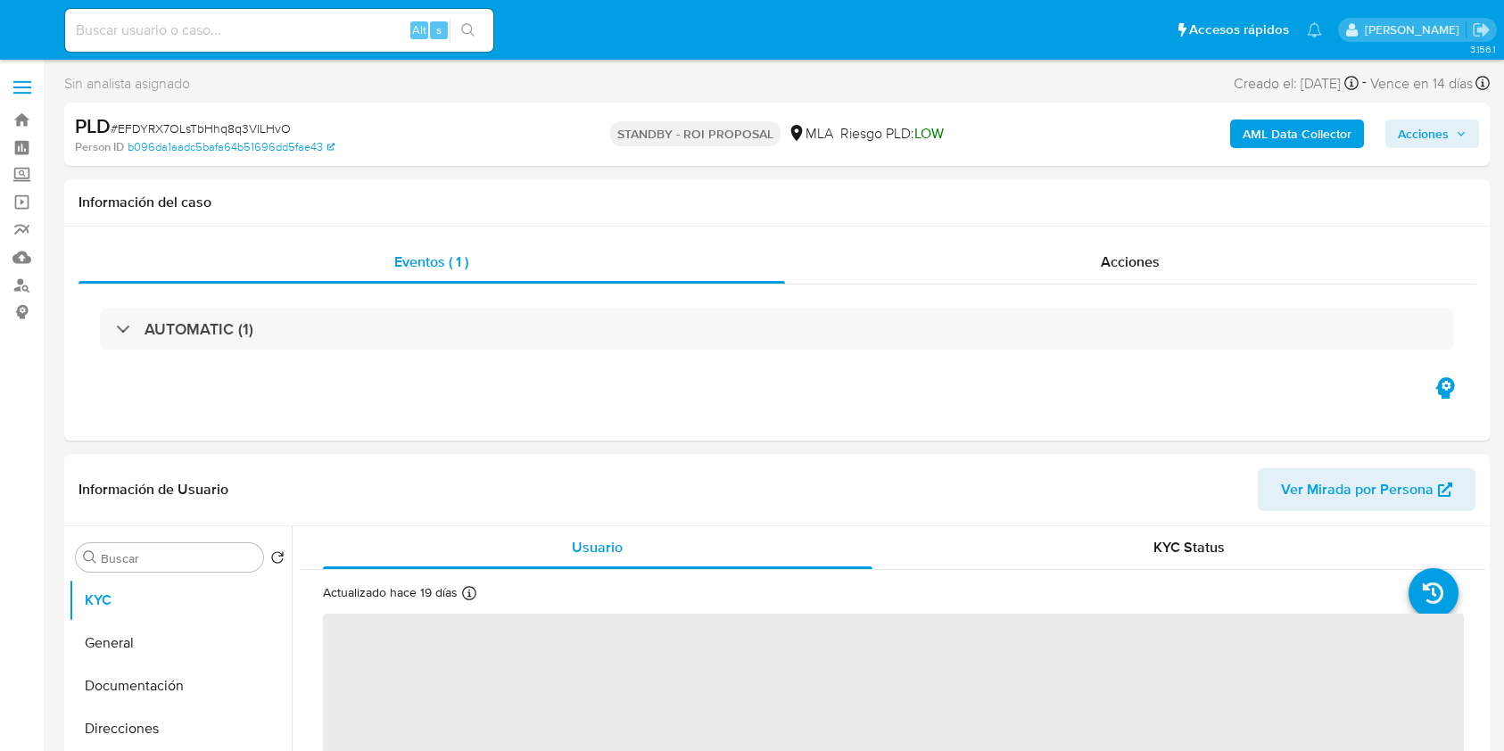
select select "10"
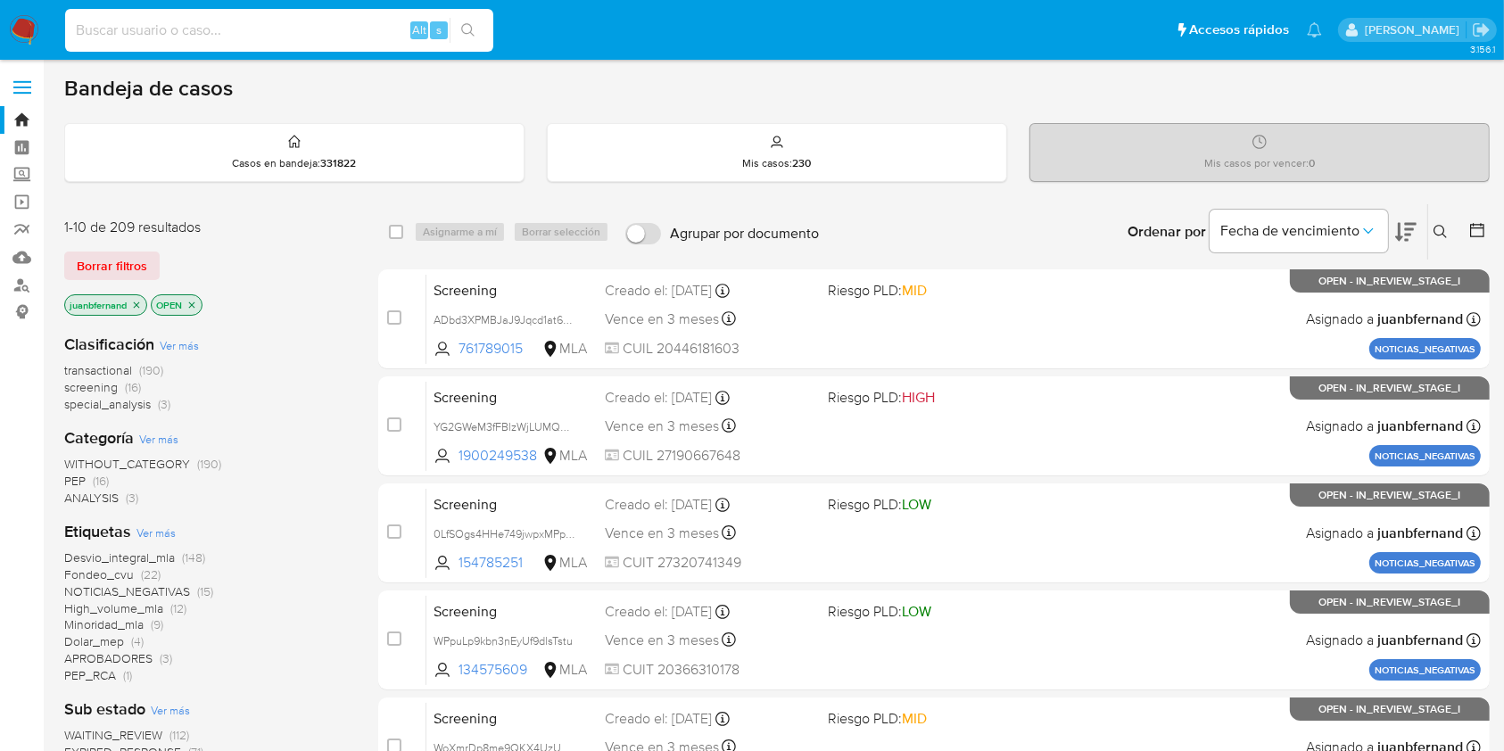
click at [135, 30] on input at bounding box center [279, 30] width 428 height 23
paste input "zM8WjP78wuFGCw5MZQRr3fTB"
type input "zM8WjP78wuFGCw5MZQRr3fTB"
click at [467, 31] on icon "search-icon" at bounding box center [468, 30] width 14 height 14
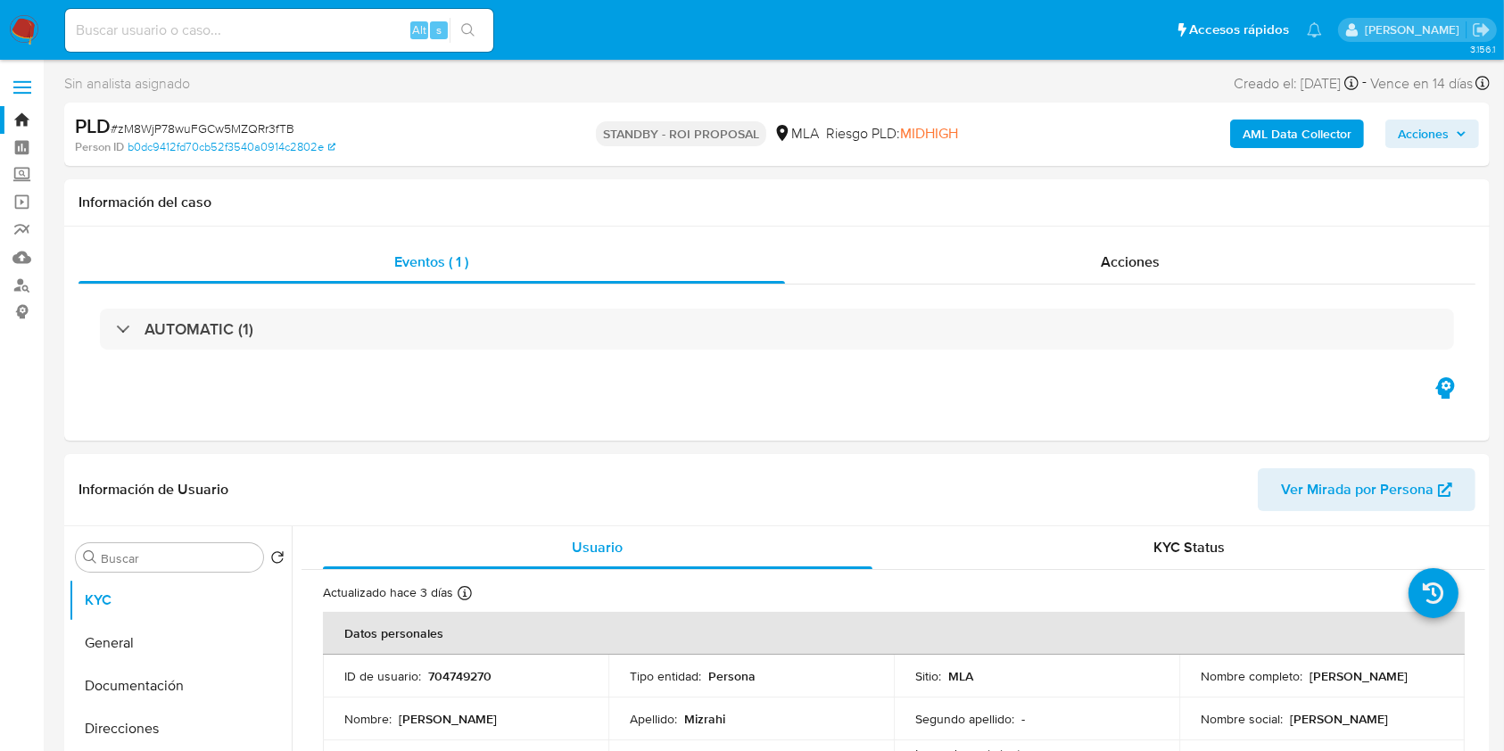
select select "10"
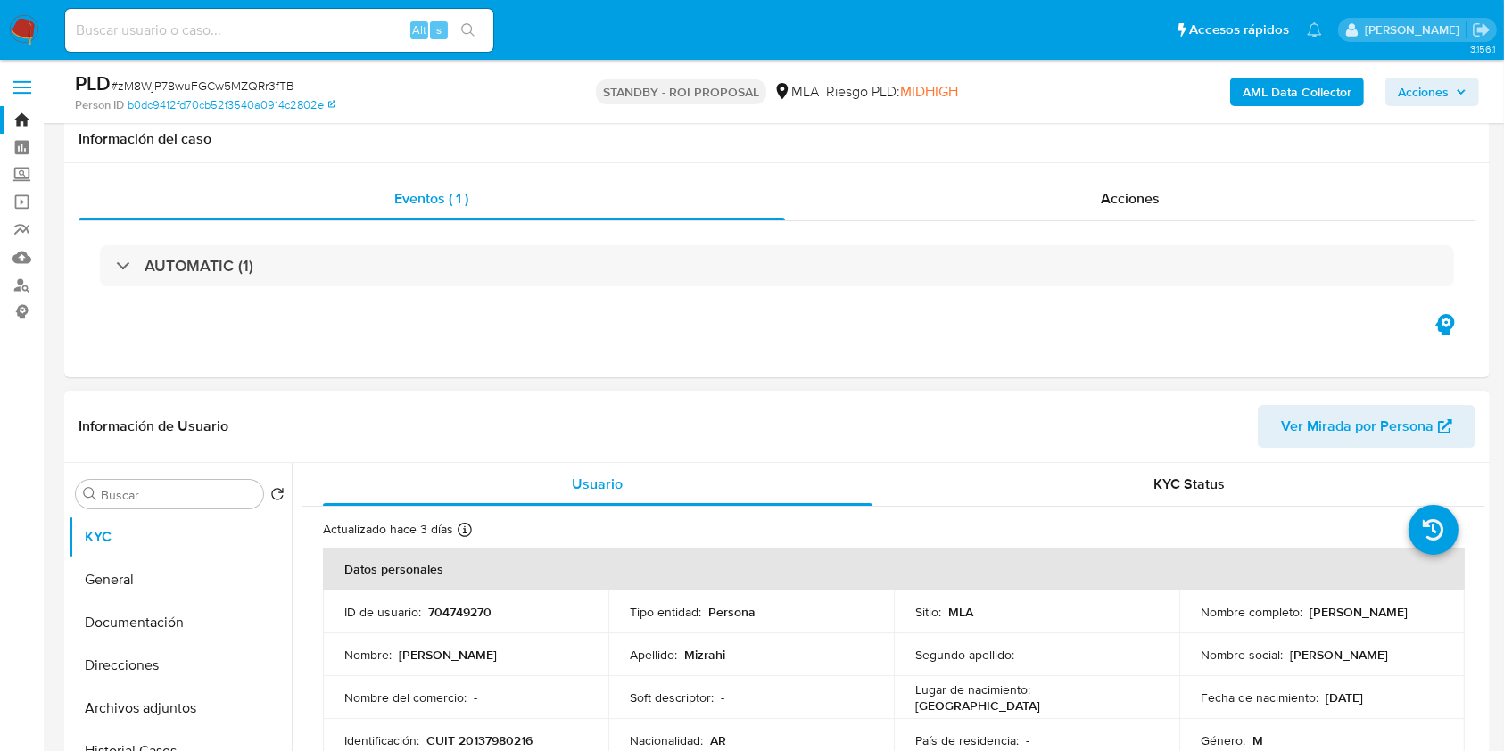
scroll to position [237, 0]
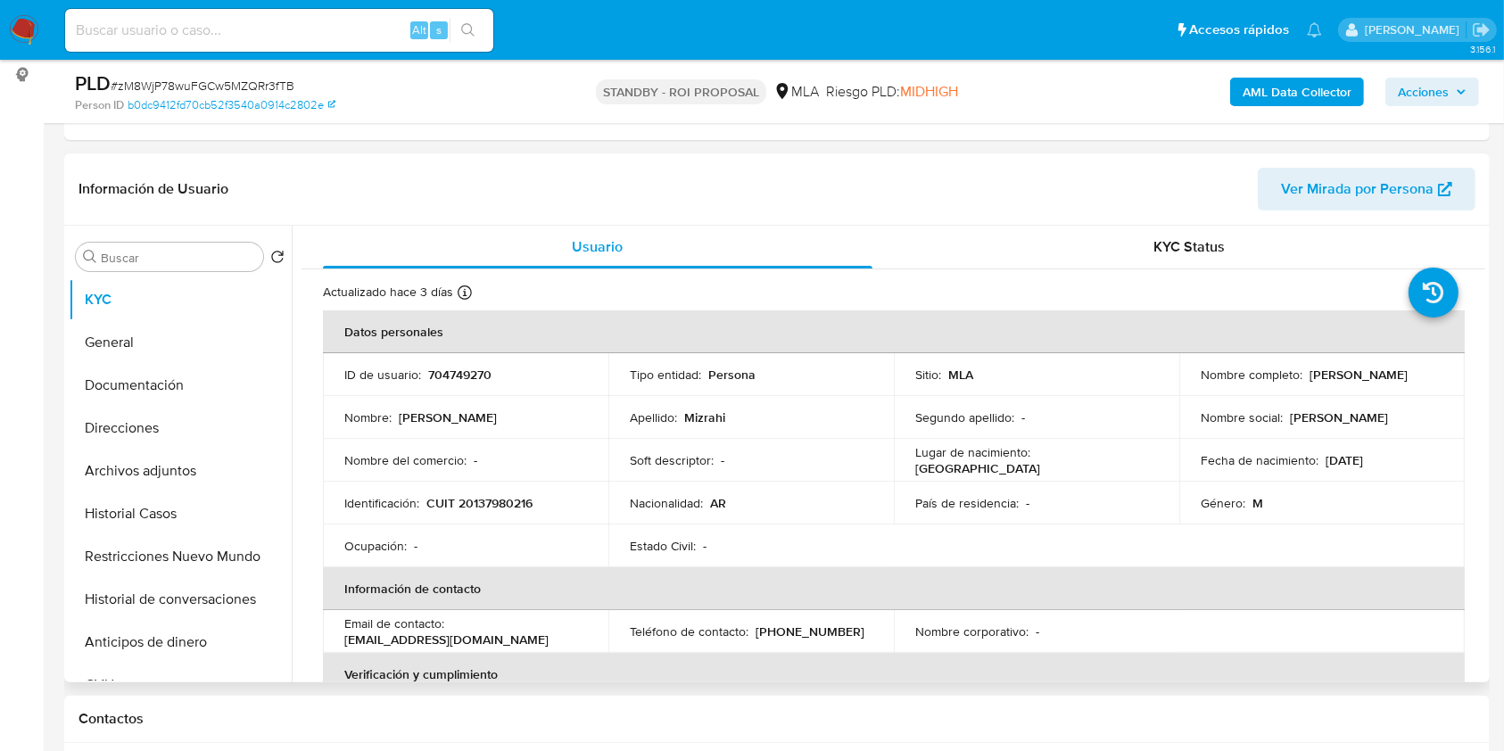
click at [1317, 375] on p "[PERSON_NAME]" at bounding box center [1358, 375] width 98 height 16
drag, startPoint x: 1317, startPoint y: 375, endPoint x: 1387, endPoint y: 374, distance: 70.5
click at [1387, 374] on p "[PERSON_NAME]" at bounding box center [1358, 375] width 98 height 16
copy p "[PERSON_NAME]"
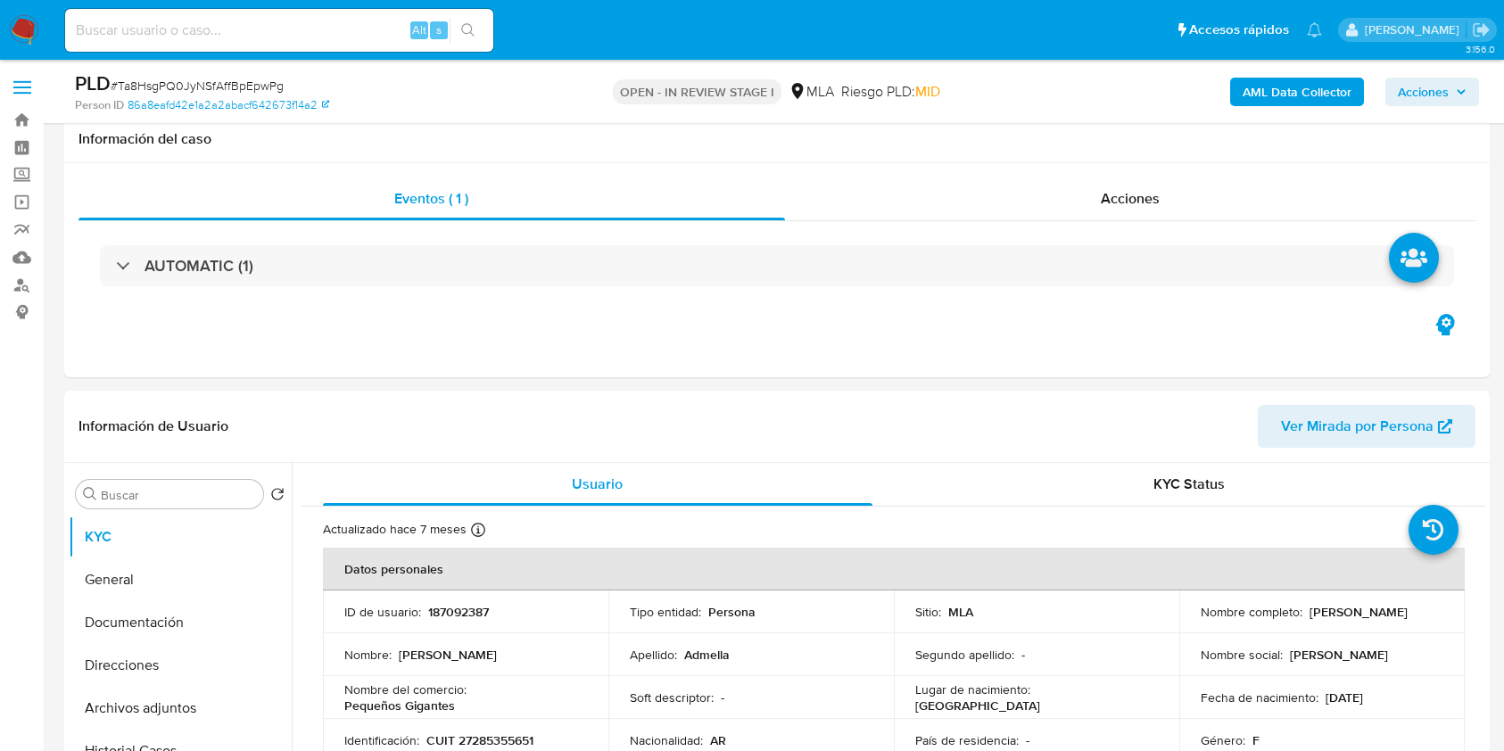
select select "10"
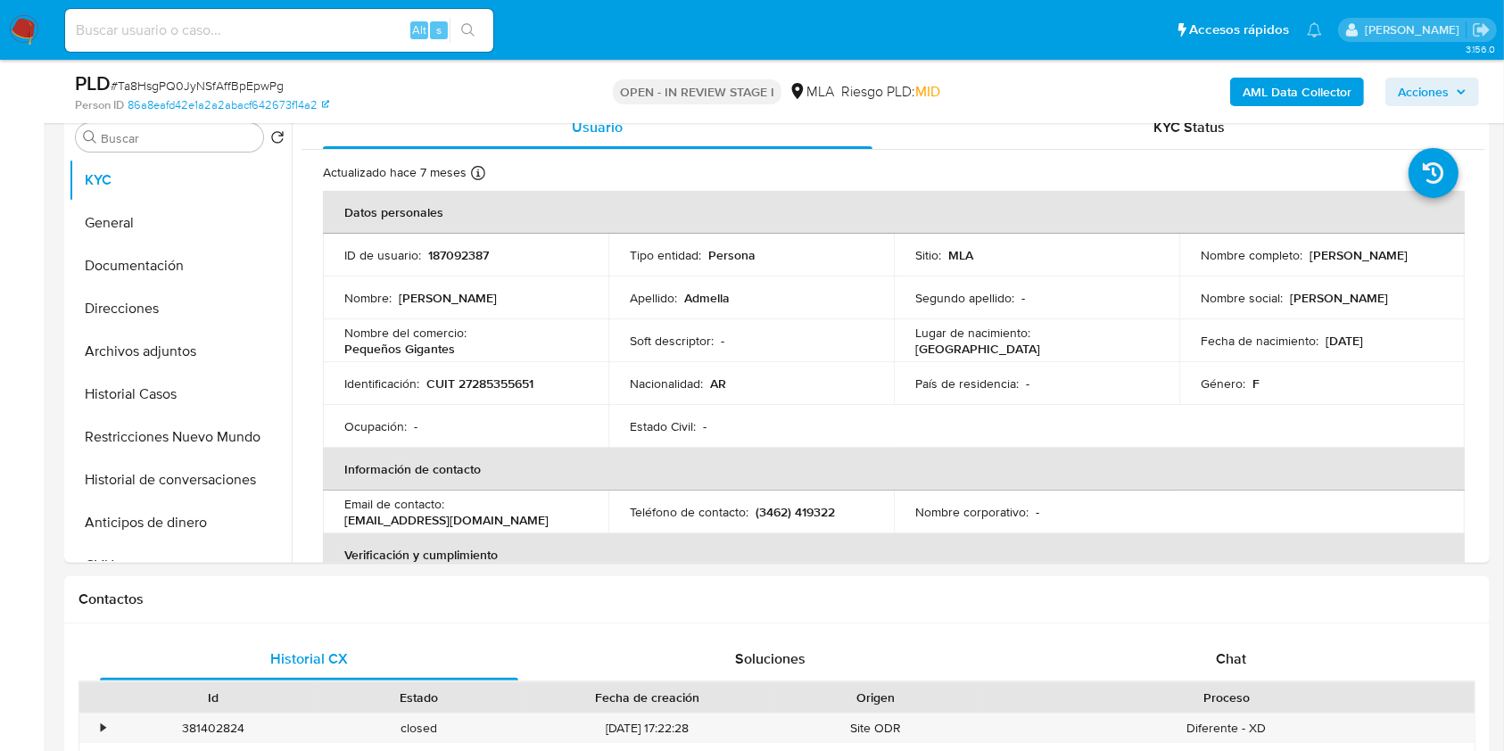
click at [268, 30] on input at bounding box center [279, 30] width 428 height 23
paste input "5kFVDm32cLc0HnLkTl7cHadx"
type input "5kFVDm32cLc0HnLkTl7cHadx"
click at [469, 39] on button "search-icon" at bounding box center [468, 30] width 37 height 25
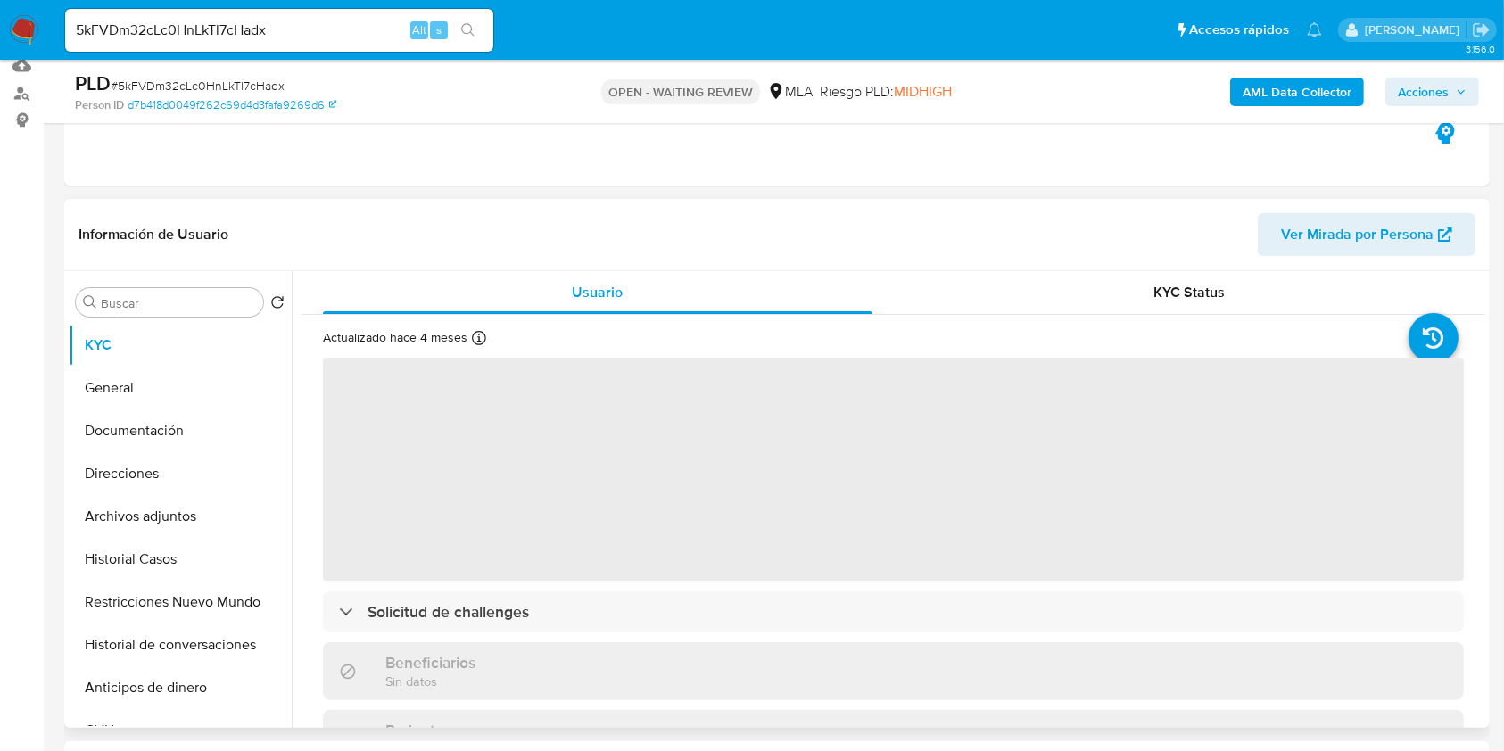
scroll to position [357, 0]
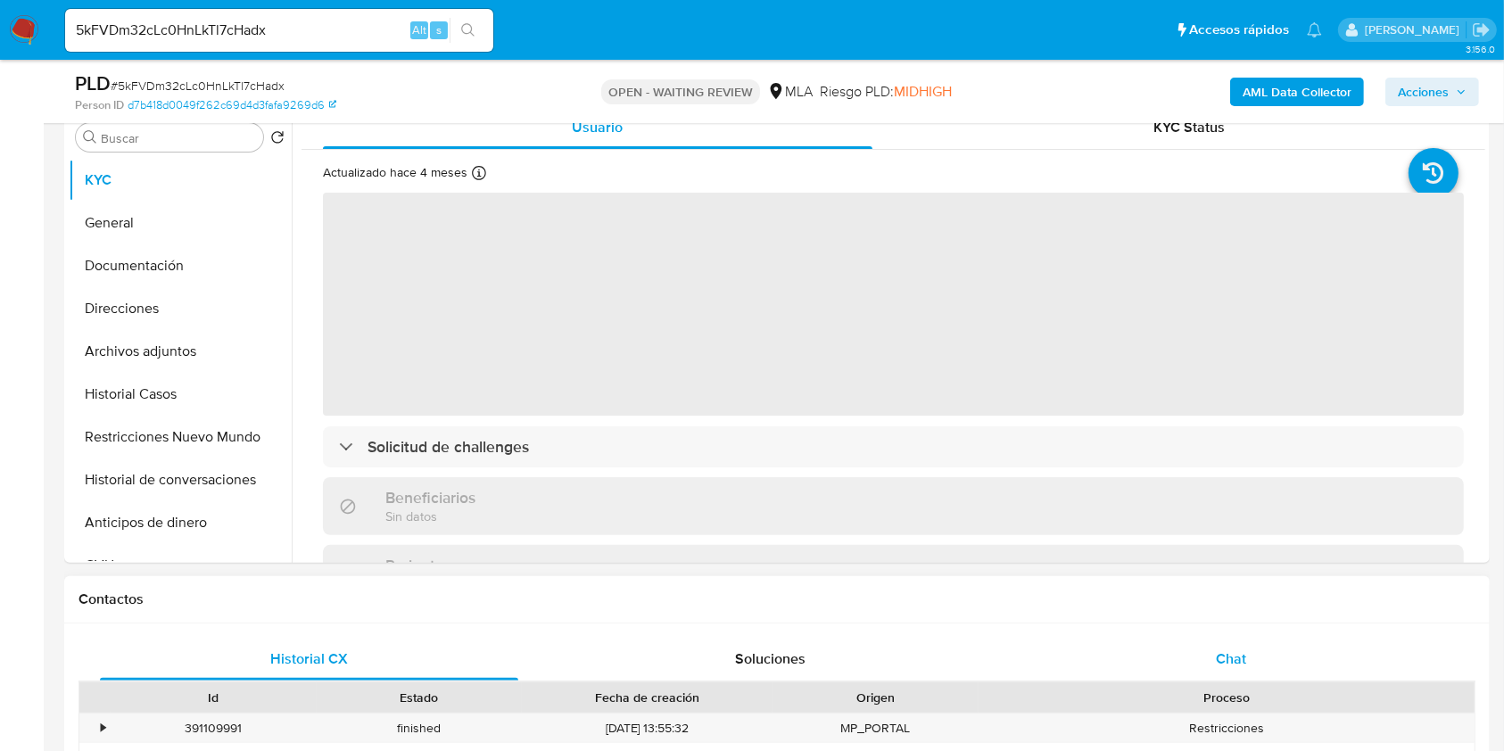
click at [1234, 656] on span "Chat" at bounding box center [1231, 658] width 30 height 21
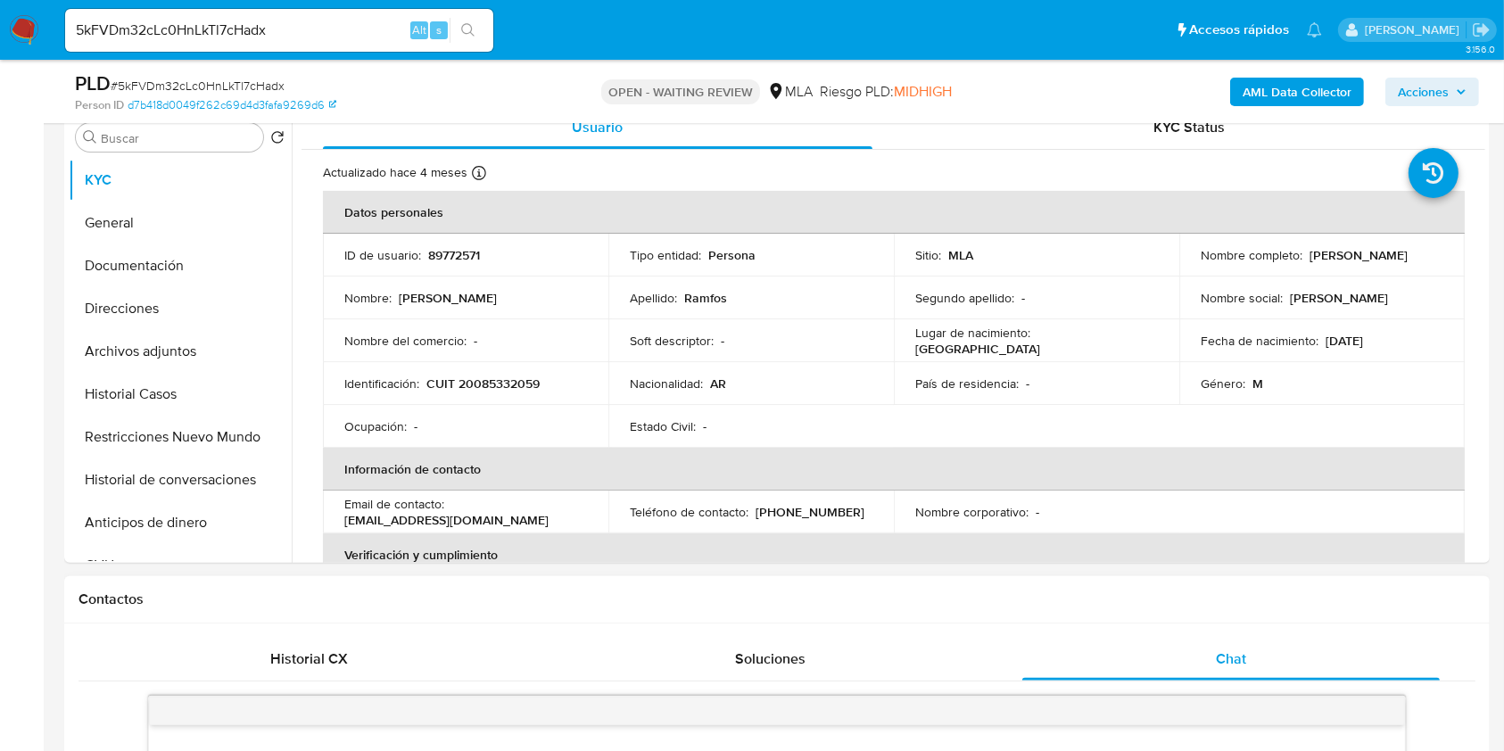
scroll to position [832, 0]
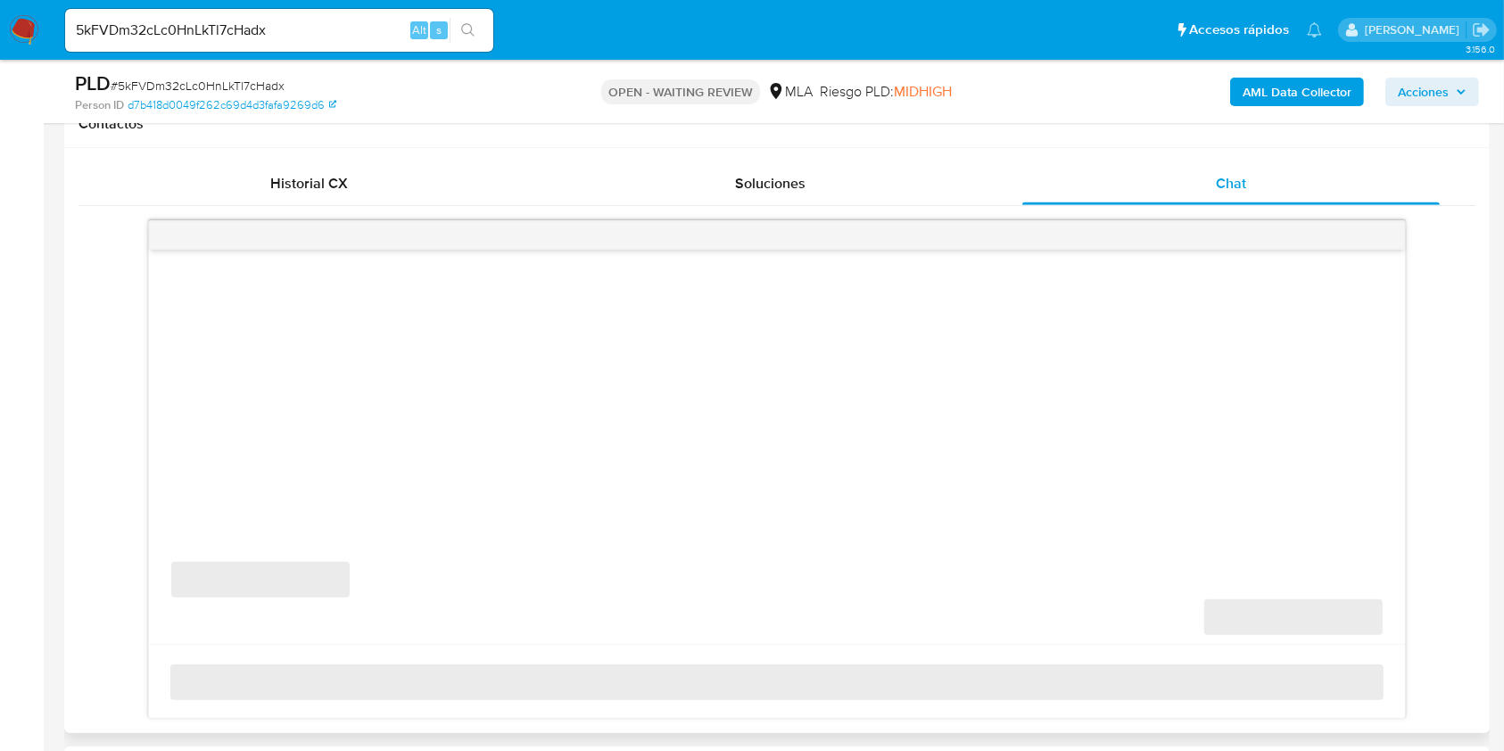
select select "10"
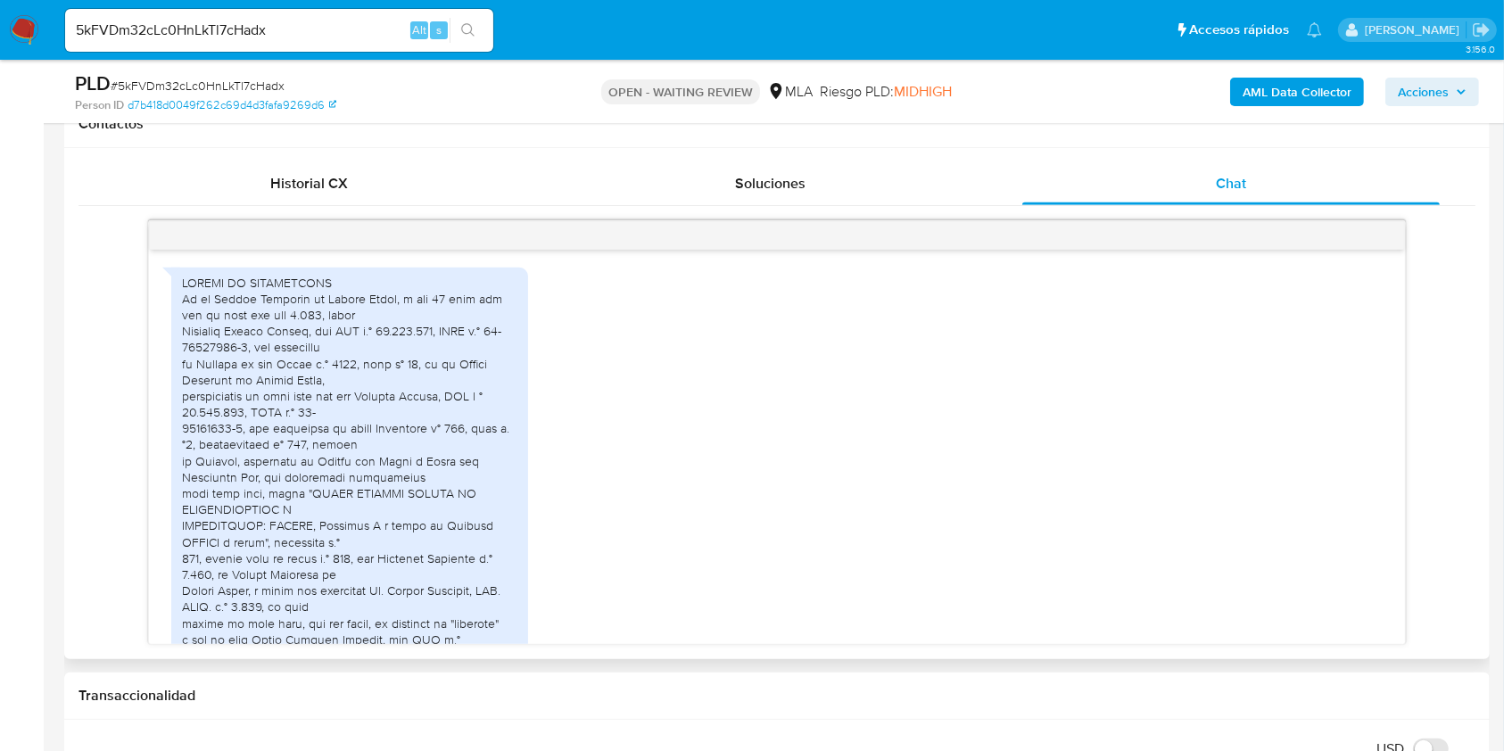
scroll to position [4023, 0]
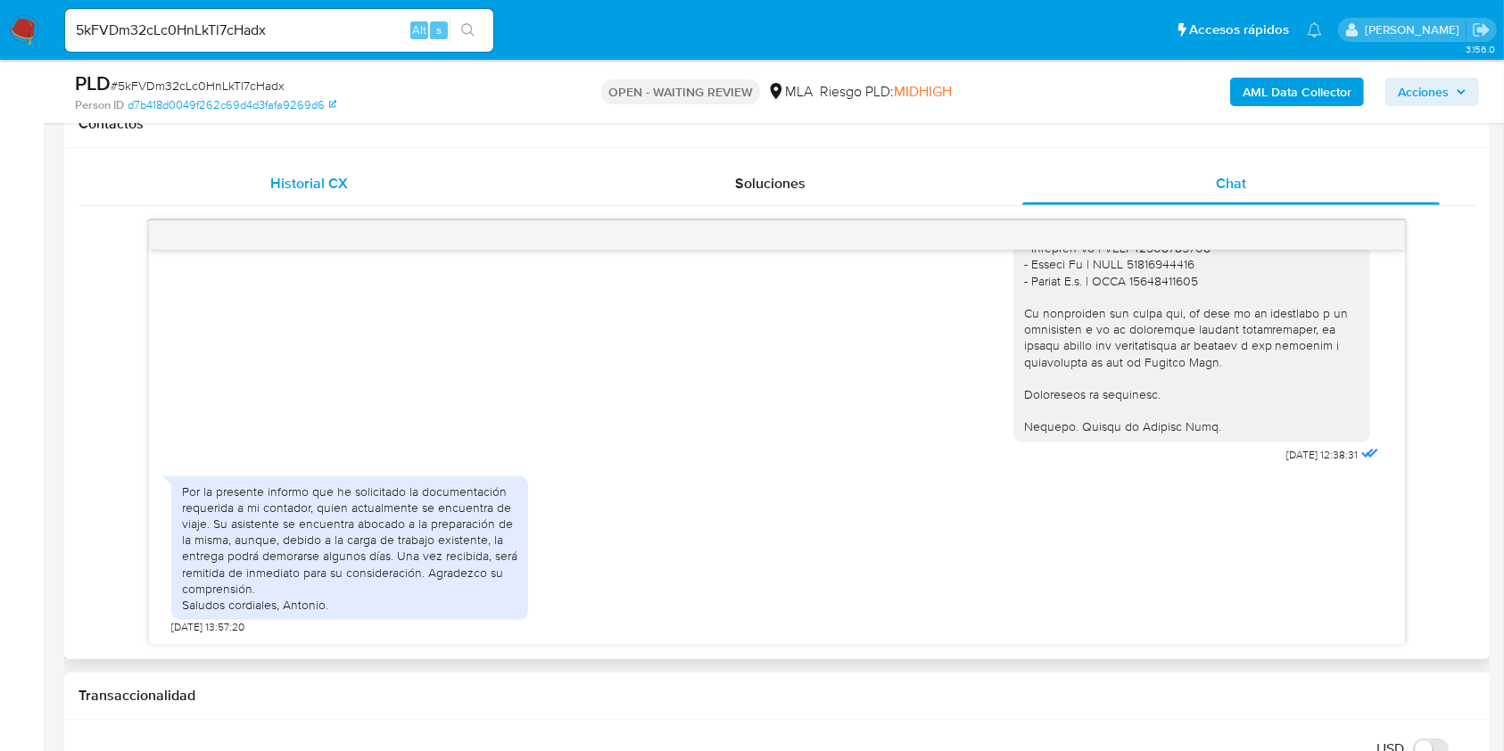
click at [367, 194] on div "Historial CX" at bounding box center [309, 183] width 418 height 43
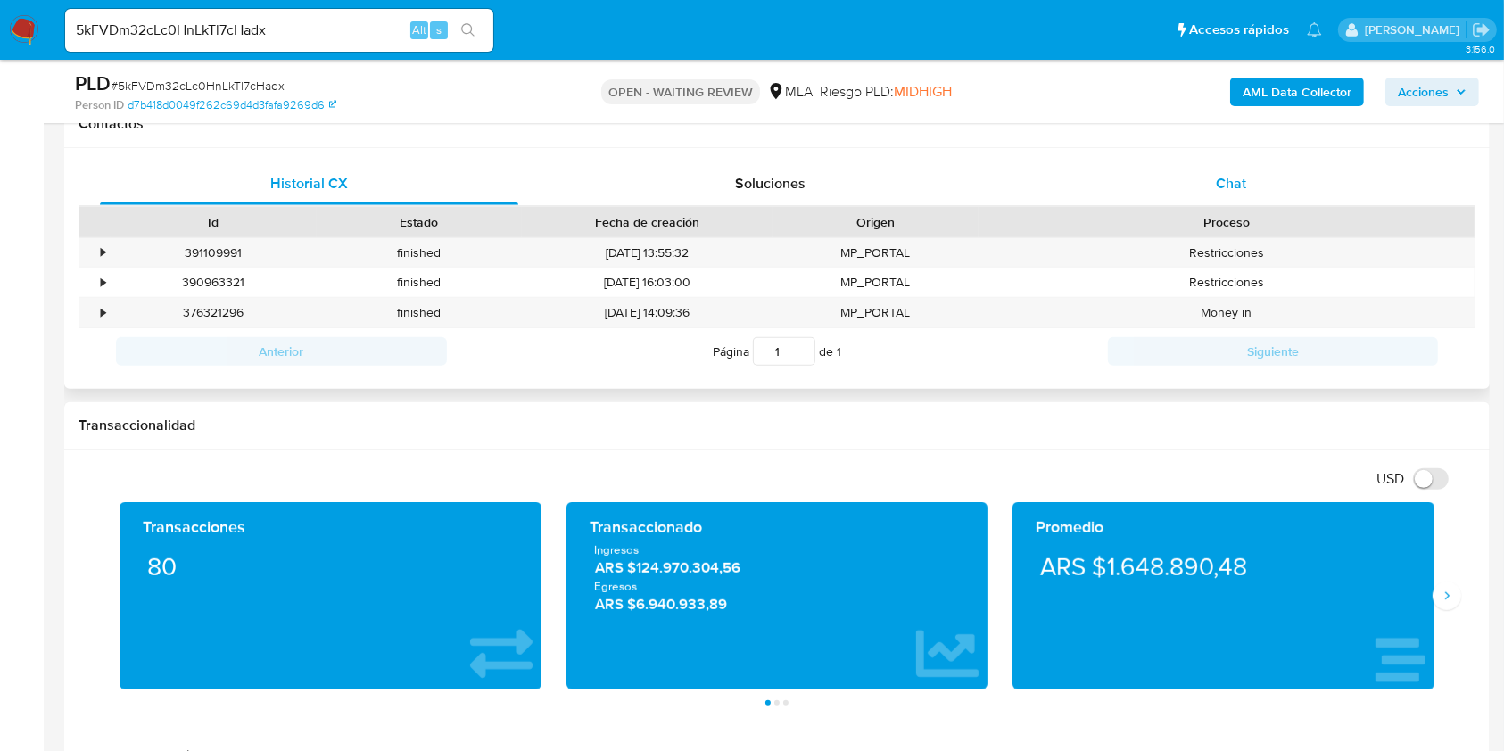
click at [1242, 173] on span "Chat" at bounding box center [1231, 183] width 30 height 21
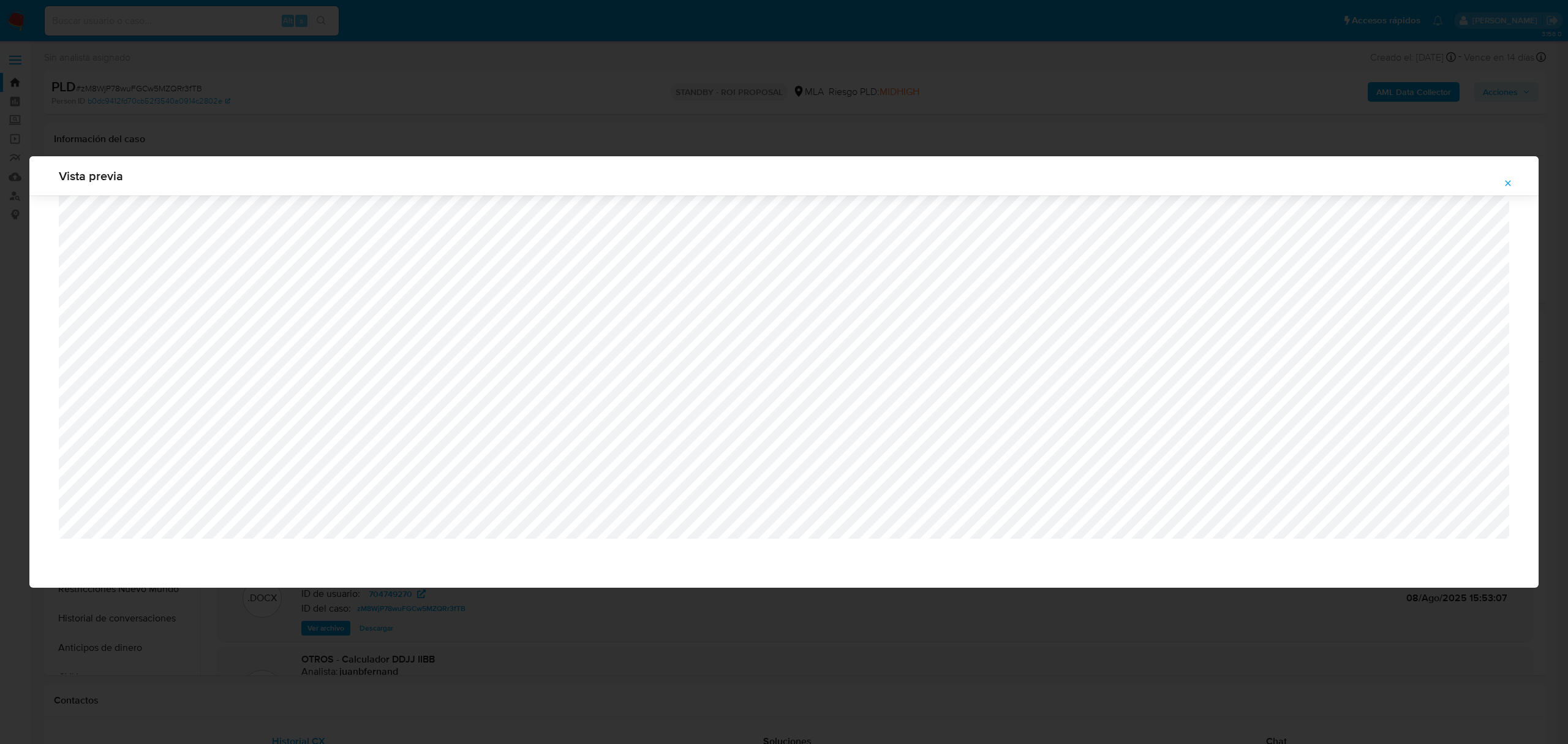
select select "10"
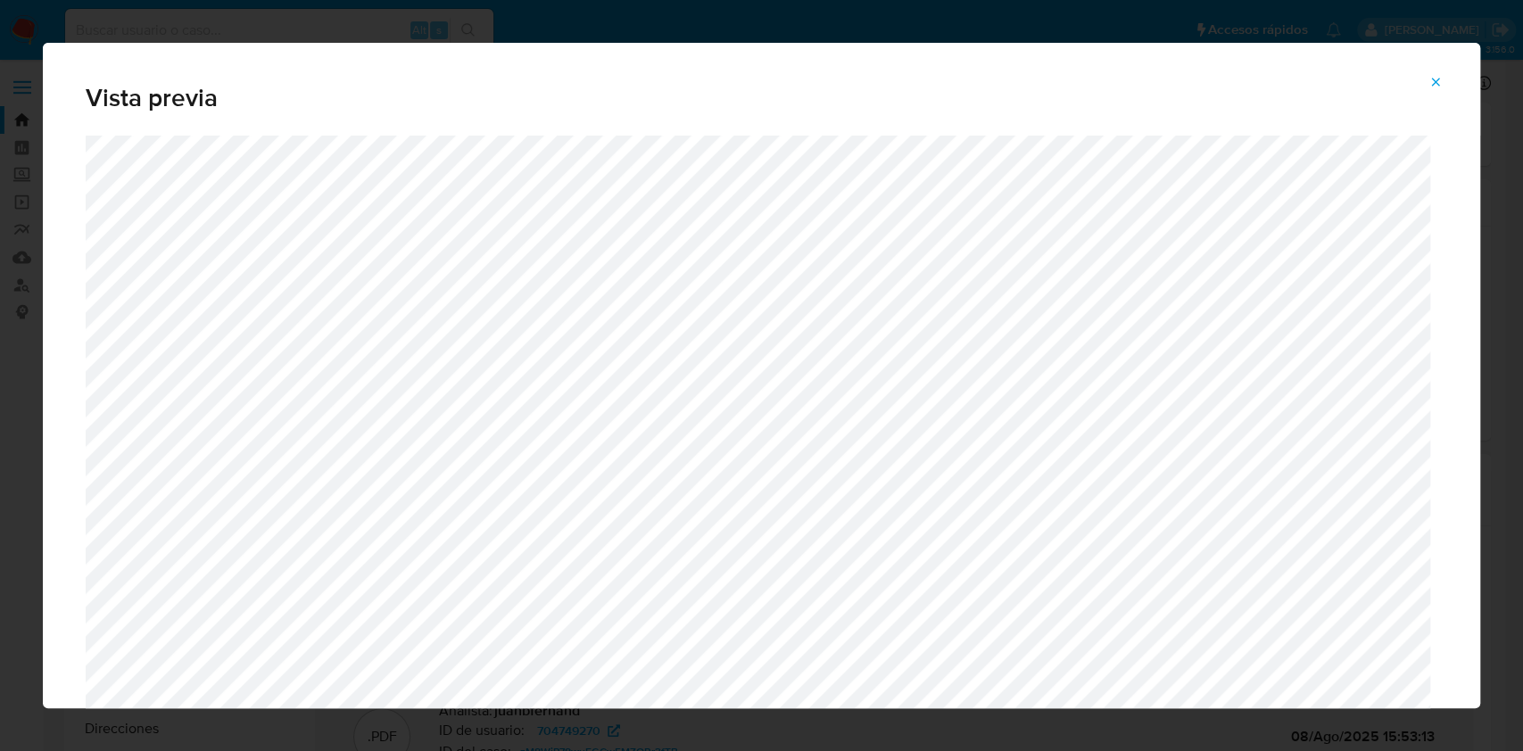
click at [1433, 82] on icon "Attachment preview" at bounding box center [1435, 82] width 14 height 14
